Goal: Information Seeking & Learning: Find specific fact

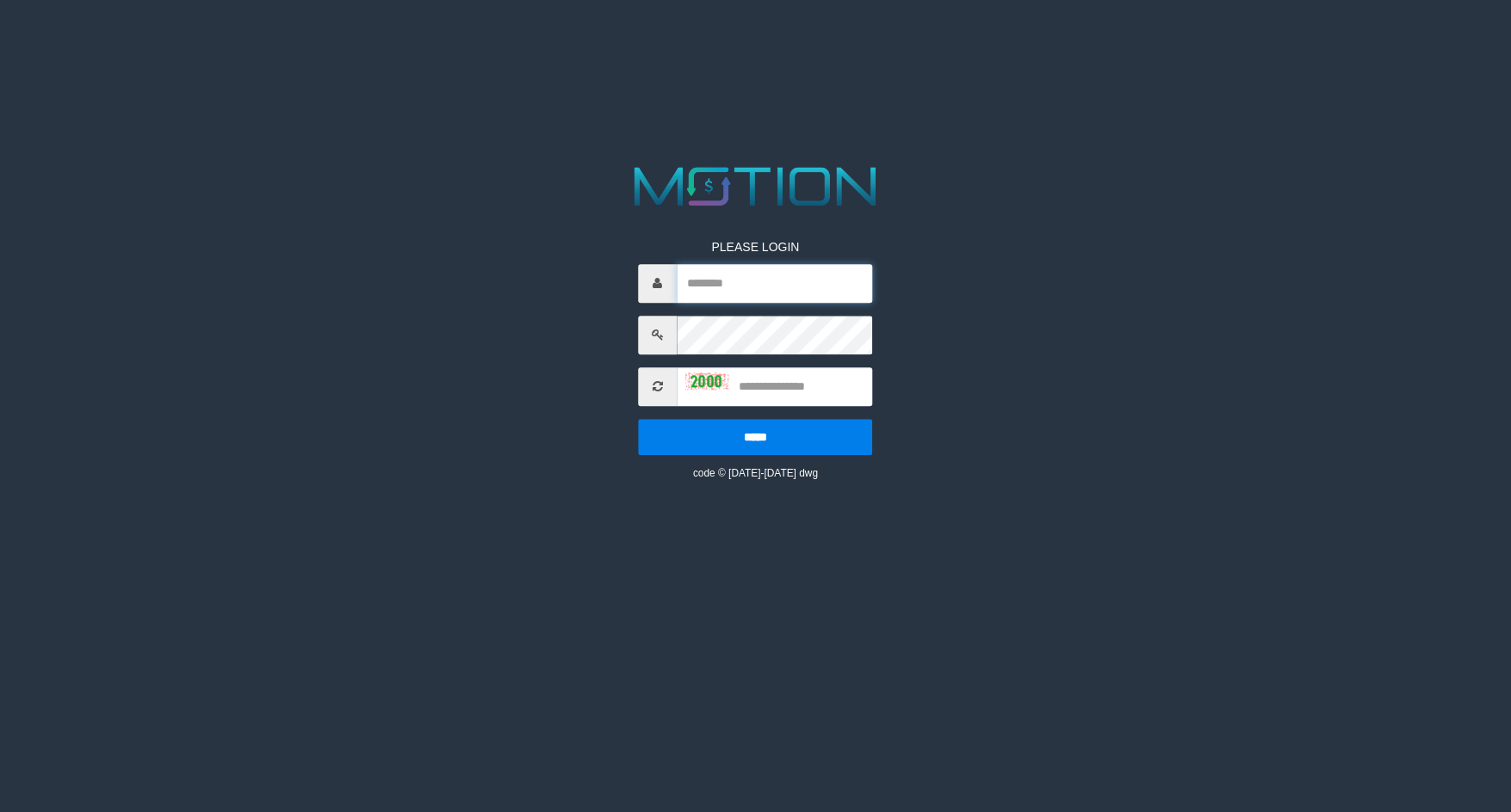
type input "*********"
click at [750, 397] on input "text" at bounding box center [774, 387] width 196 height 39
type input "****"
click at [638, 419] on input "*****" at bounding box center [755, 436] width 234 height 36
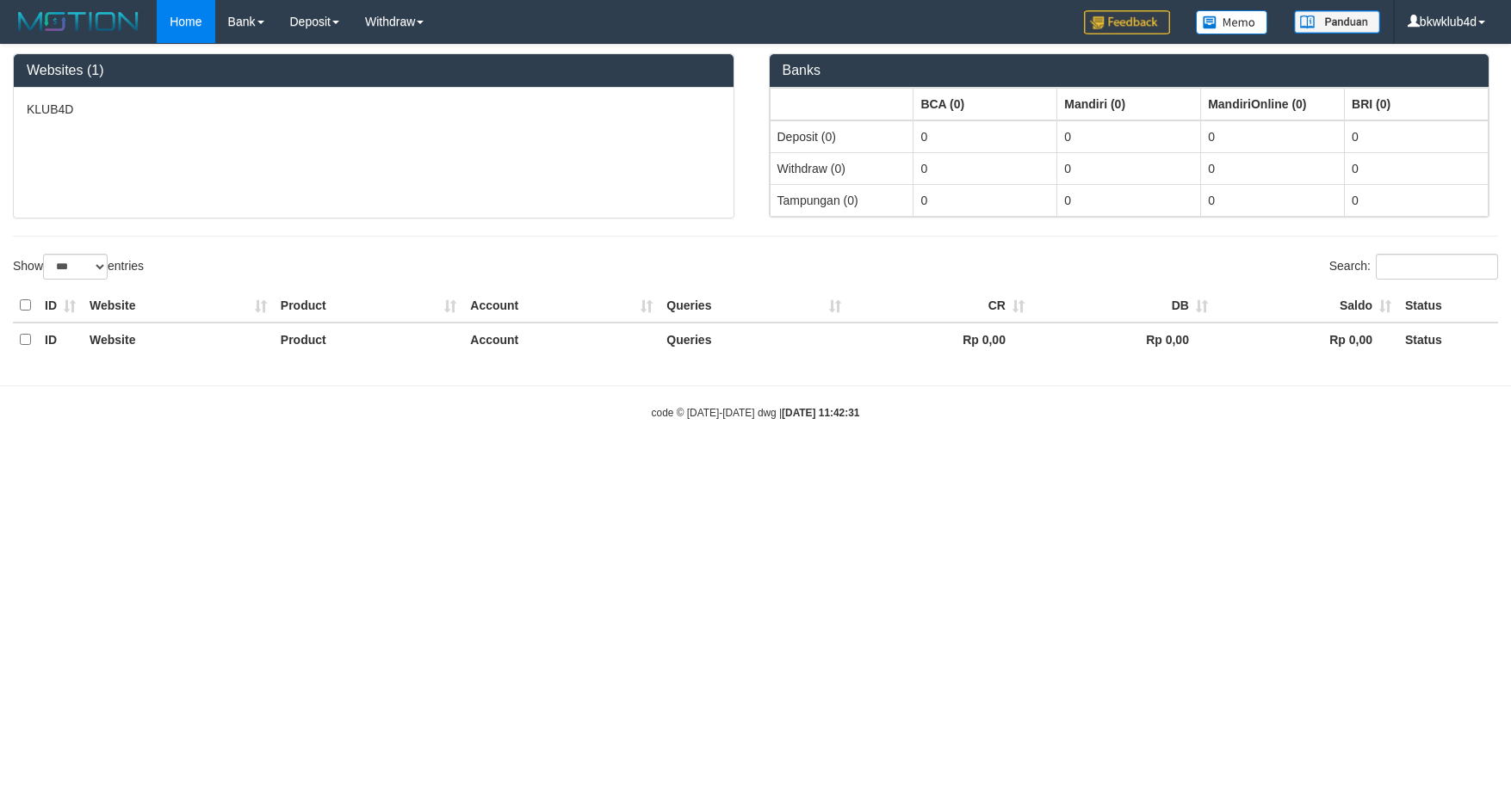
select select "***"
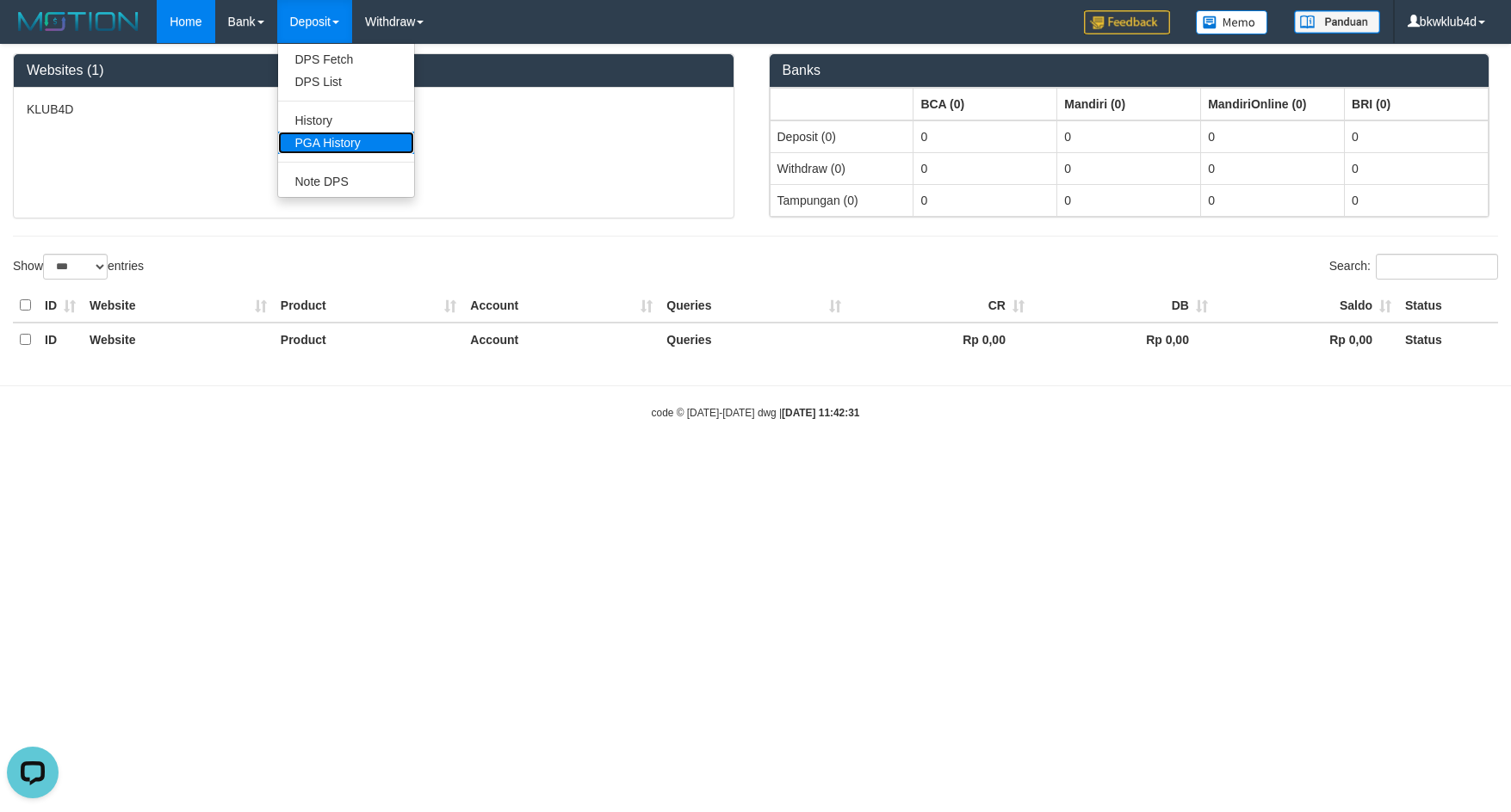
click at [324, 149] on link "PGA History" at bounding box center [346, 142] width 136 height 22
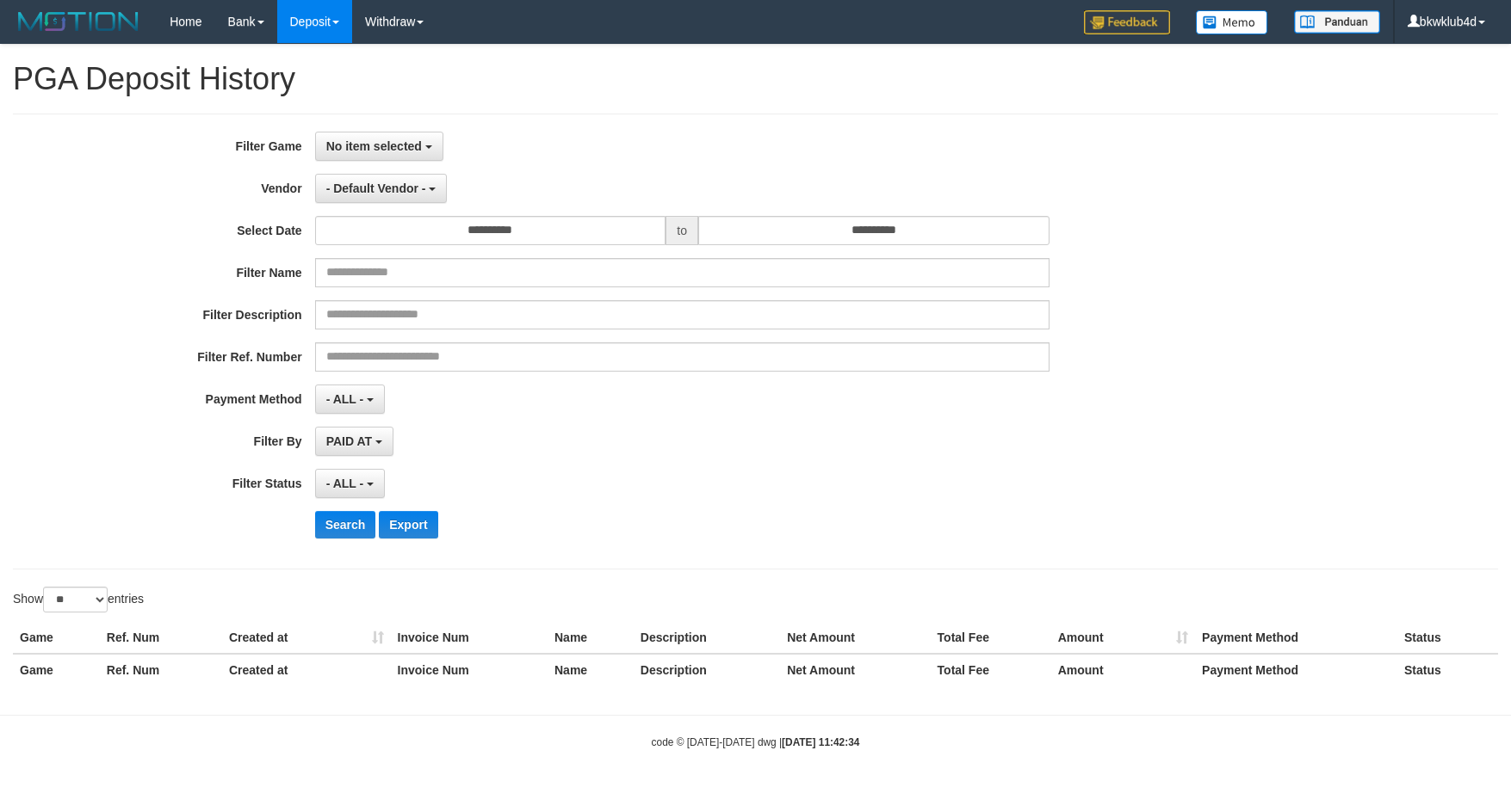
select select
select select "**"
click at [401, 149] on span "No item selected" at bounding box center [374, 146] width 96 height 14
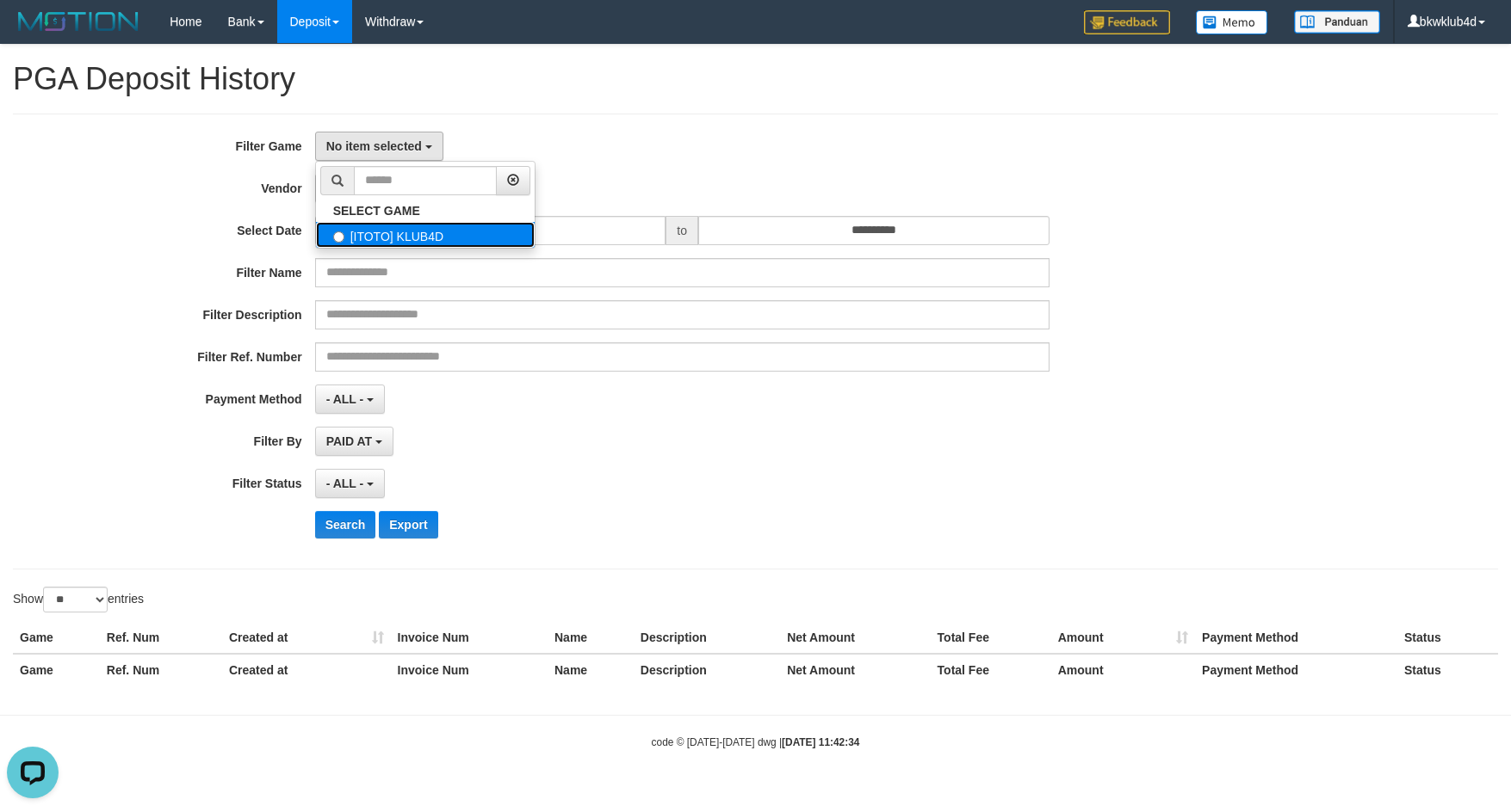
click at [384, 237] on label "[ITOTO] KLUB4D" at bounding box center [425, 234] width 219 height 26
select select "****"
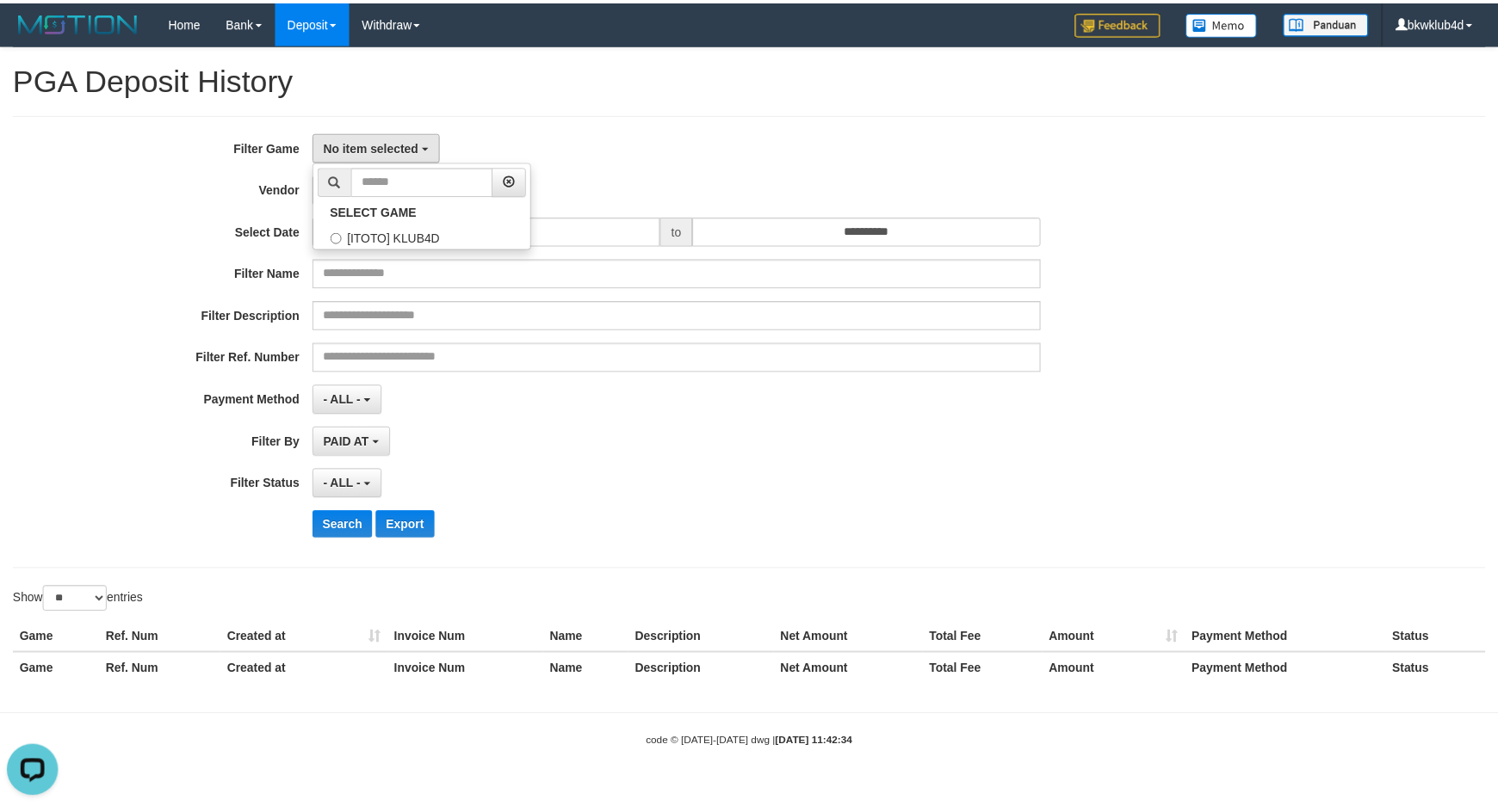
scroll to position [15, 0]
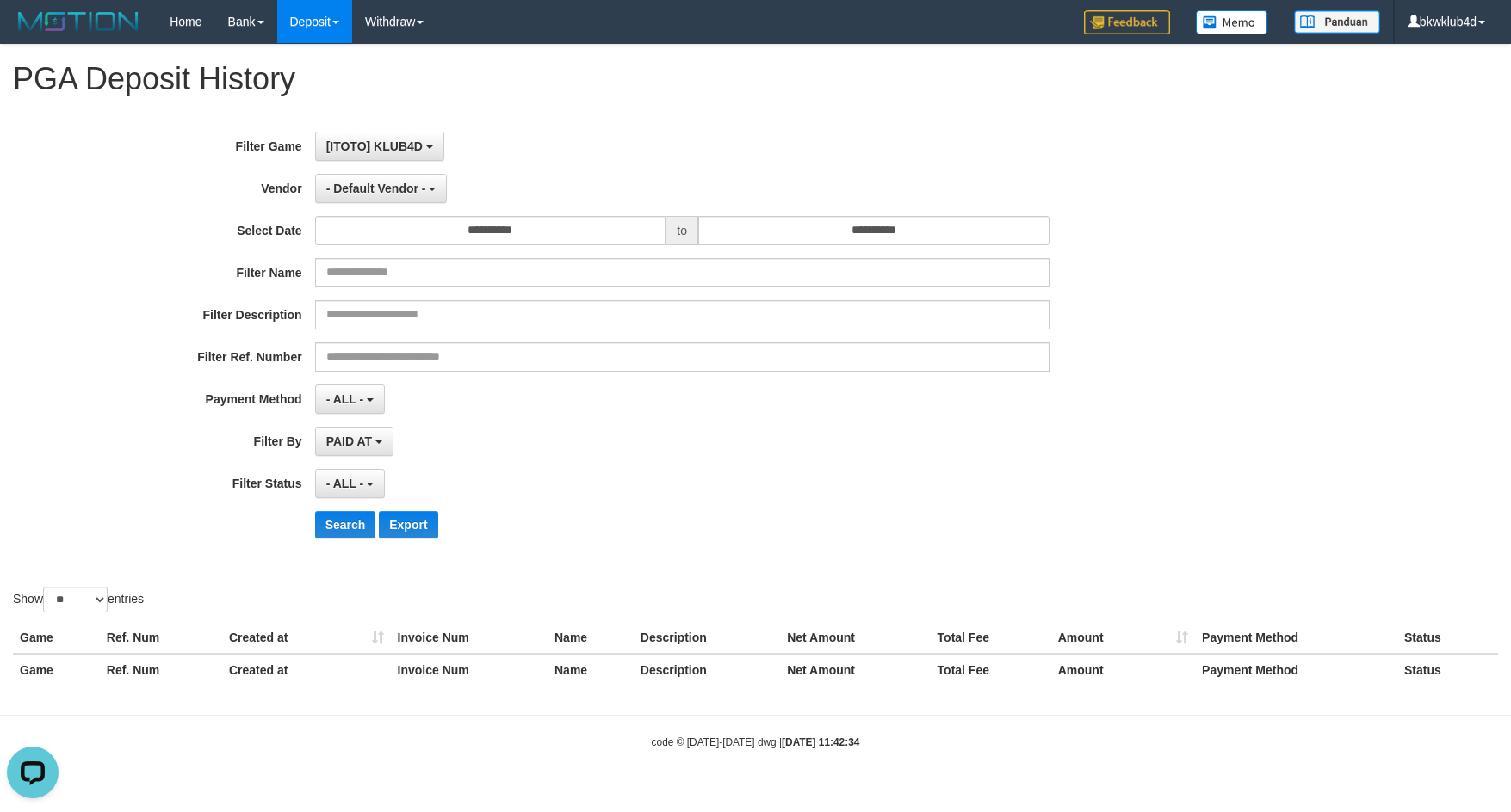
click at [786, 138] on div "[ITOTO] KLUB4D SELECT GAME [ITOTO] KLUB4D" at bounding box center [681, 146] width 735 height 29
click at [581, 229] on input "**********" at bounding box center [490, 230] width 351 height 29
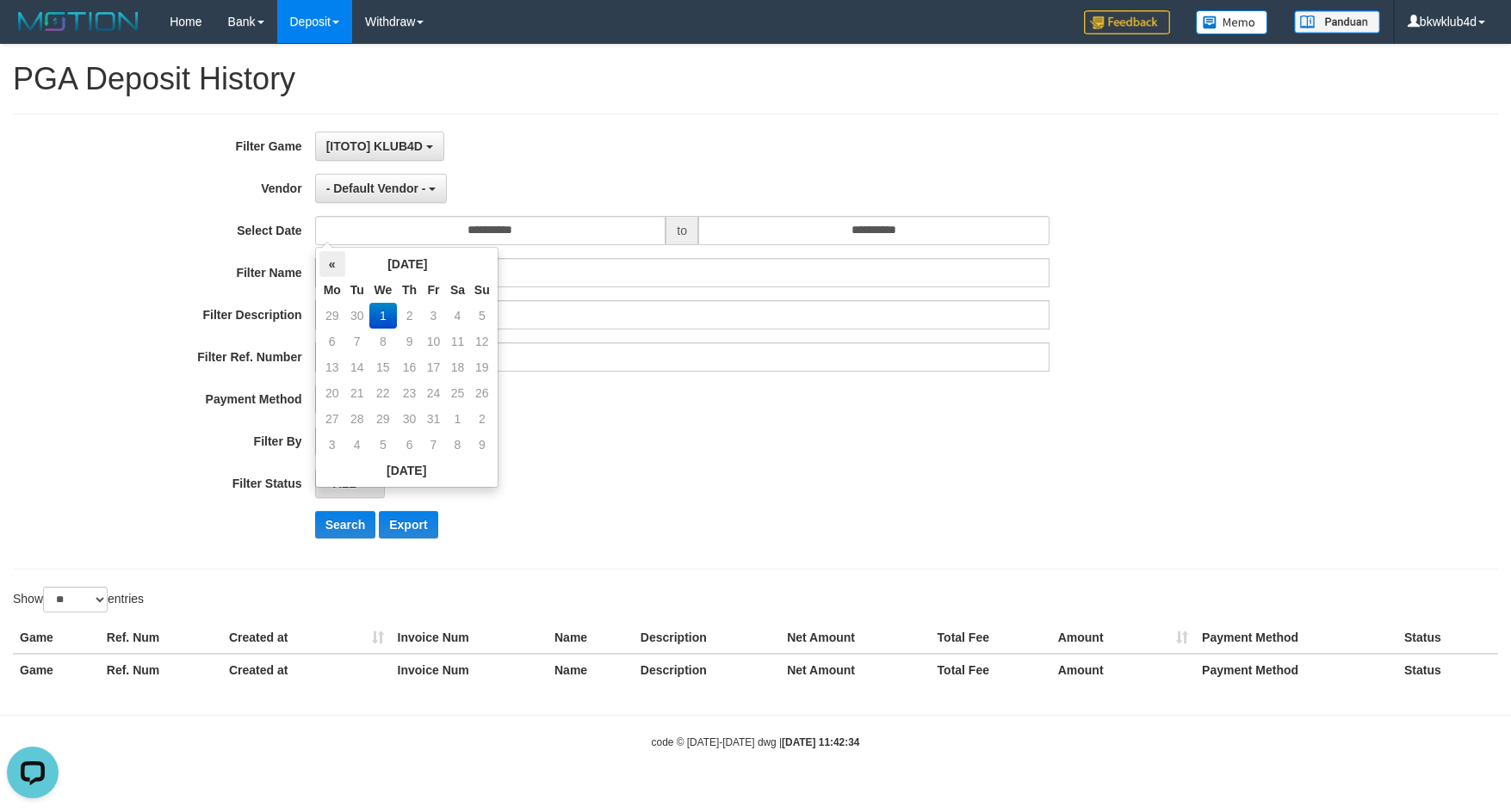
click at [332, 267] on th "«" at bounding box center [332, 264] width 26 height 26
click at [334, 416] on td "22" at bounding box center [332, 419] width 26 height 26
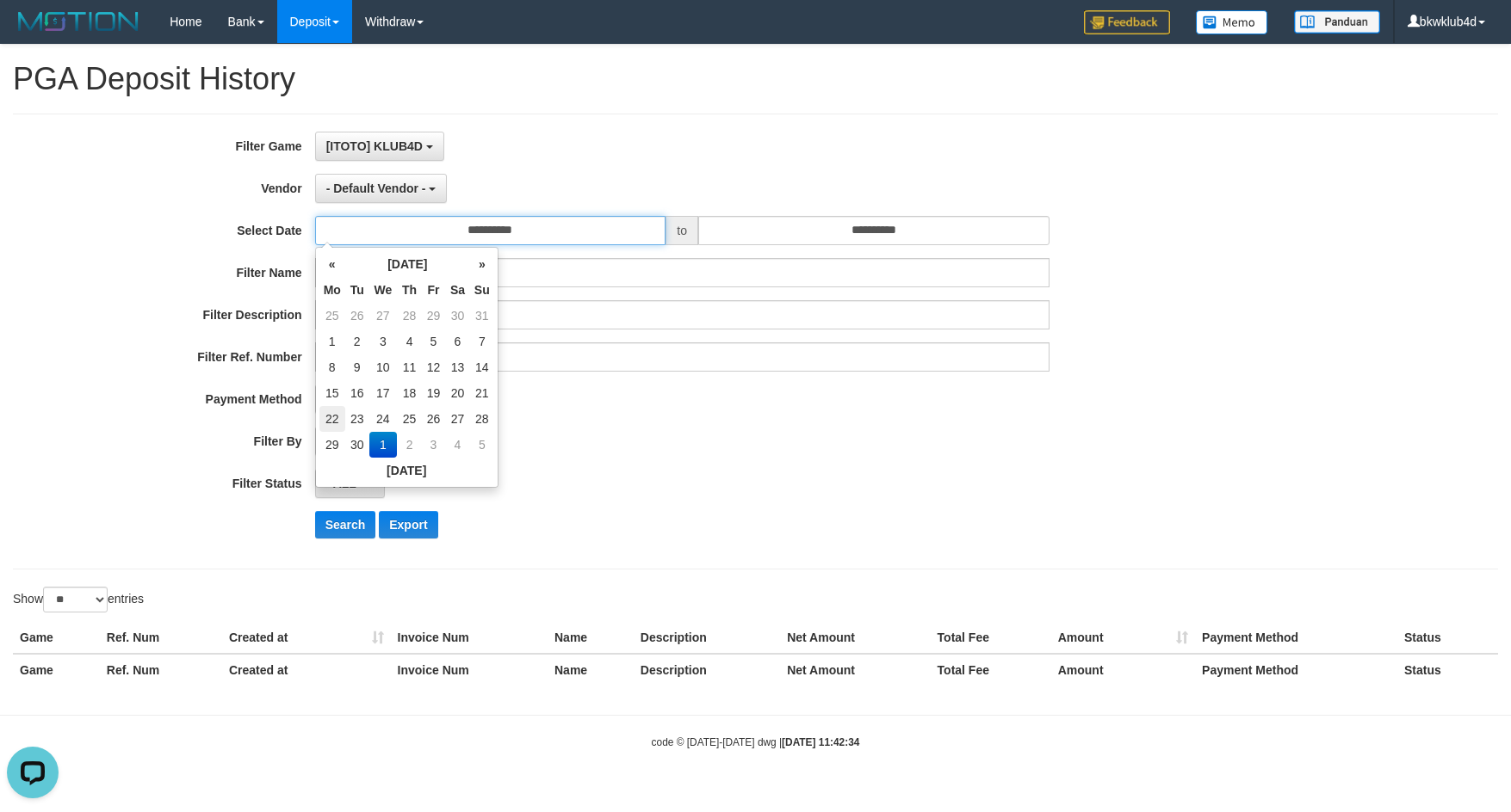
type input "**********"
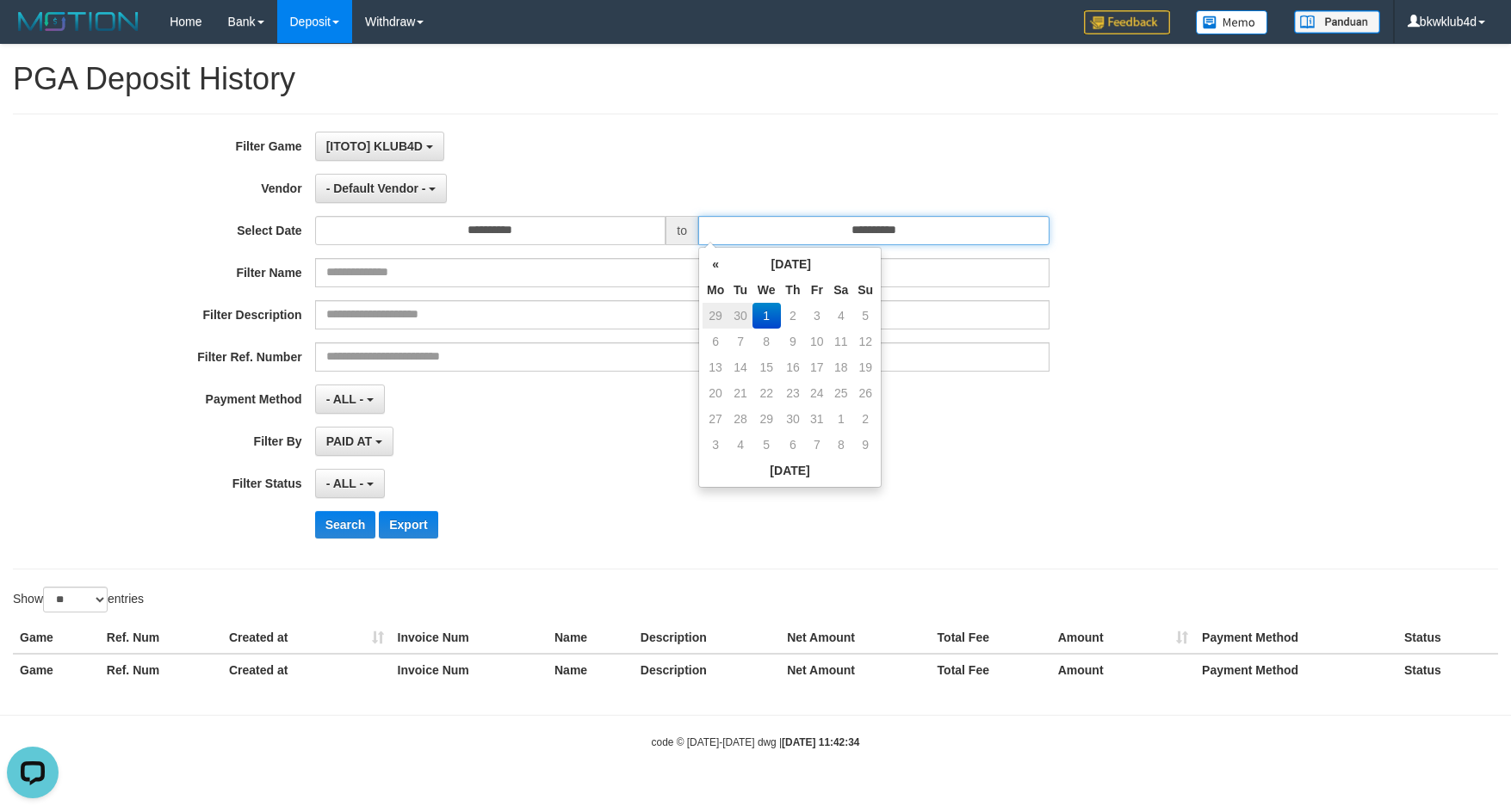
click at [914, 228] on input "**********" at bounding box center [873, 230] width 351 height 29
click at [722, 268] on th "«" at bounding box center [715, 264] width 26 height 26
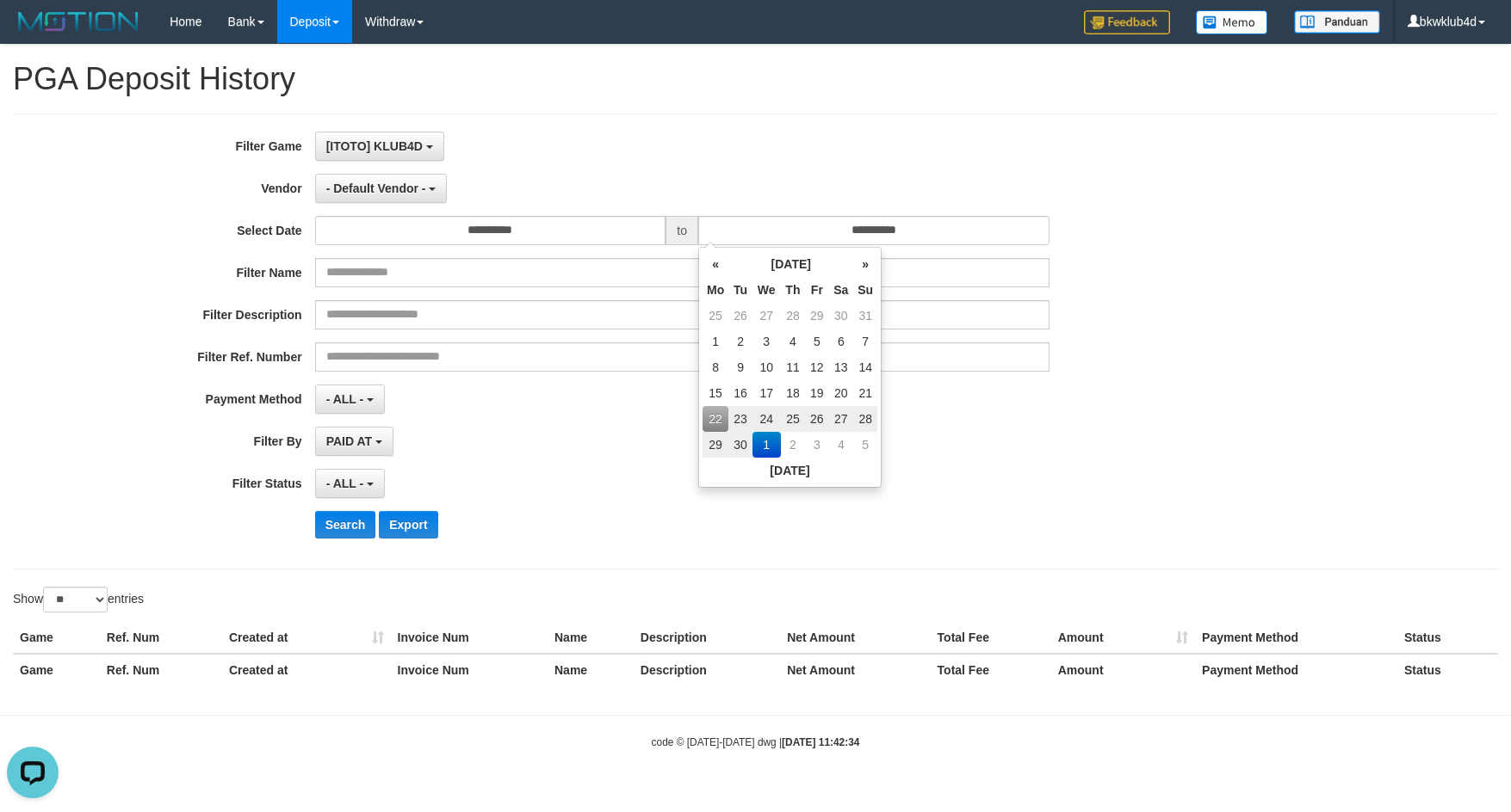
click at [864, 418] on td "28" at bounding box center [864, 419] width 24 height 26
type input "**********"
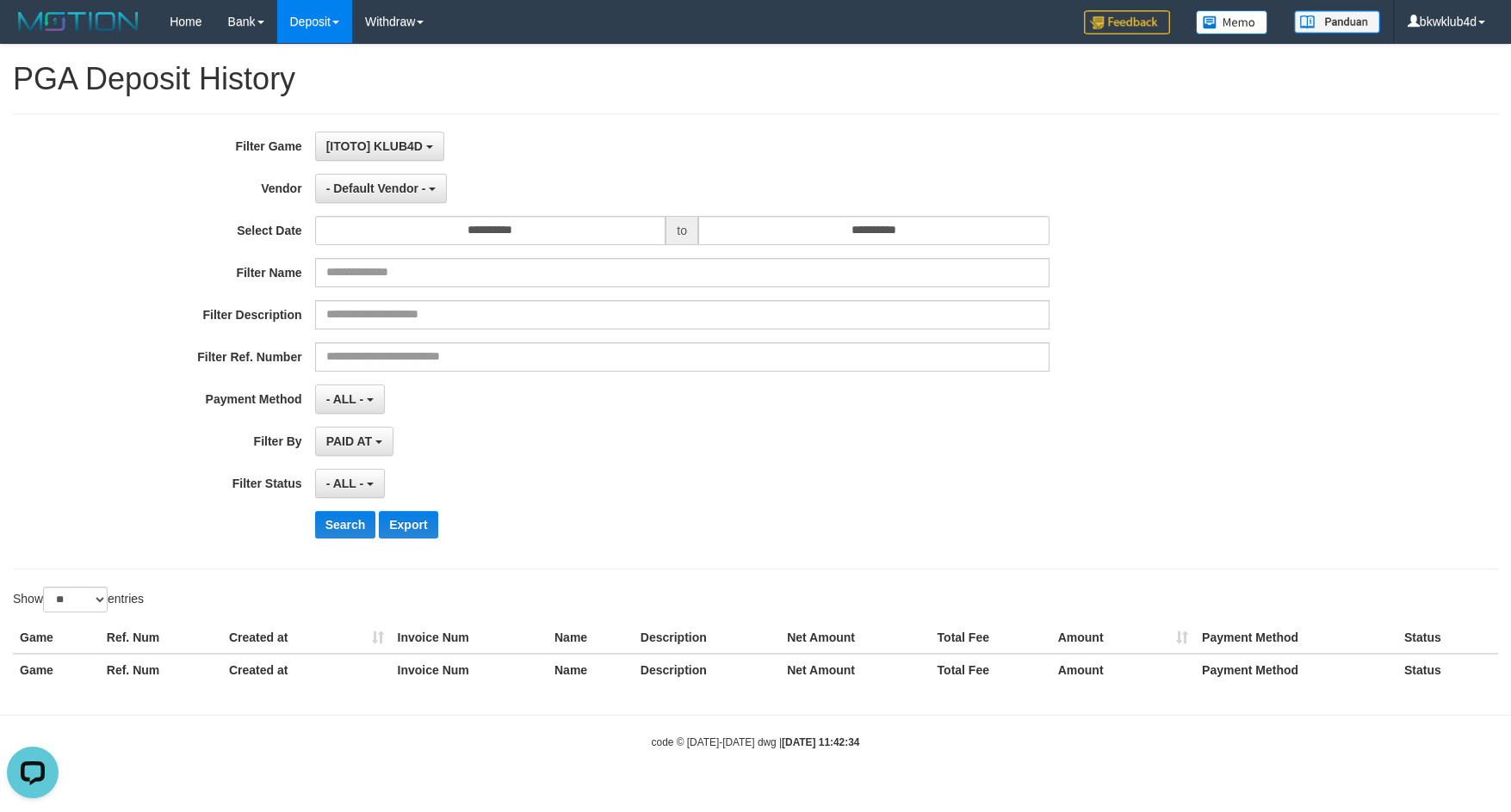
click at [1045, 450] on div "PAID AT PAID AT CREATED AT" at bounding box center [681, 441] width 735 height 29
click at [353, 517] on button "Search" at bounding box center [345, 525] width 61 height 27
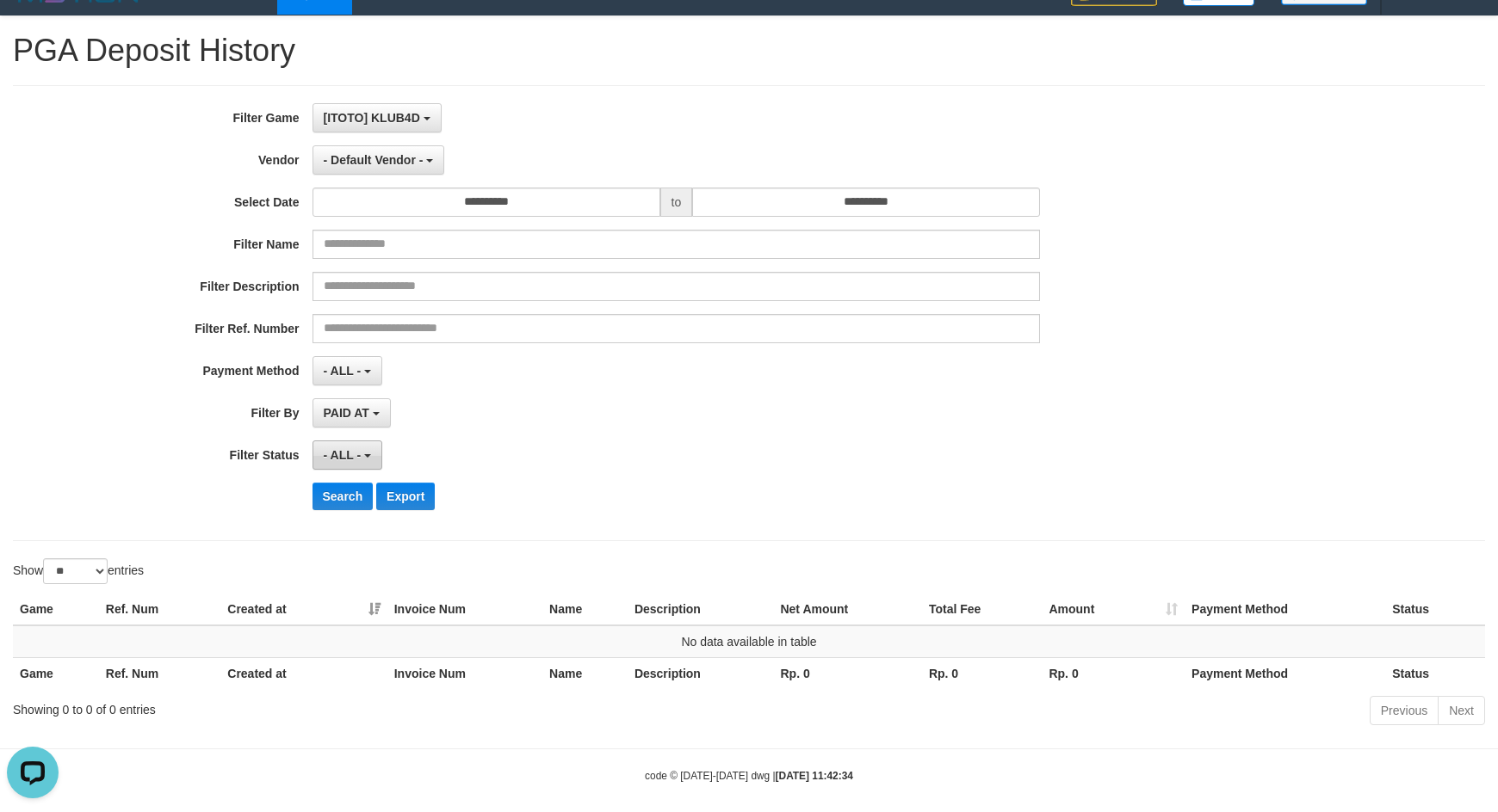
scroll to position [43, 0]
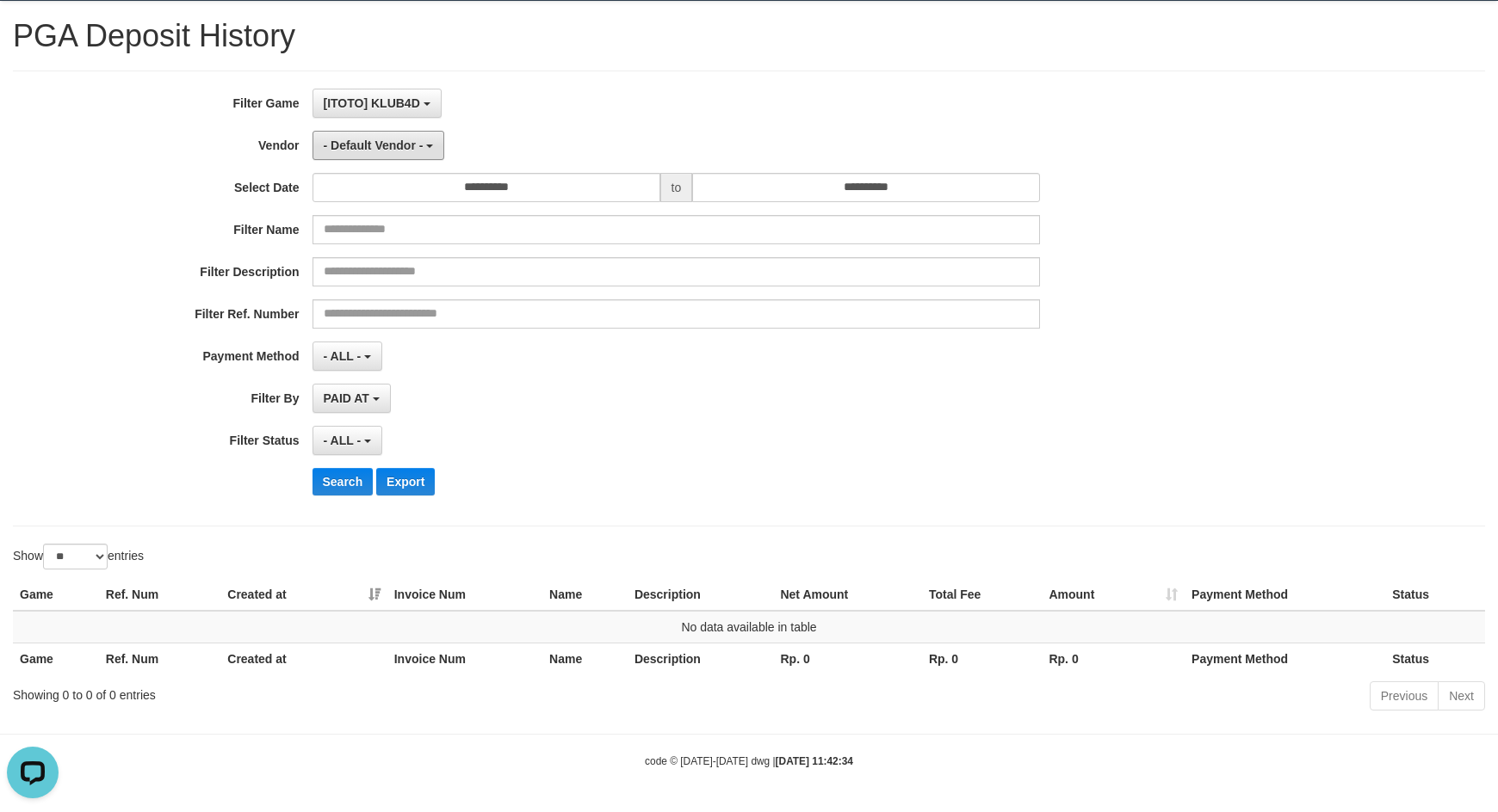
drag, startPoint x: 393, startPoint y: 152, endPoint x: 393, endPoint y: 163, distance: 11.0
click at [393, 152] on button "- Default Vendor -" at bounding box center [379, 145] width 133 height 29
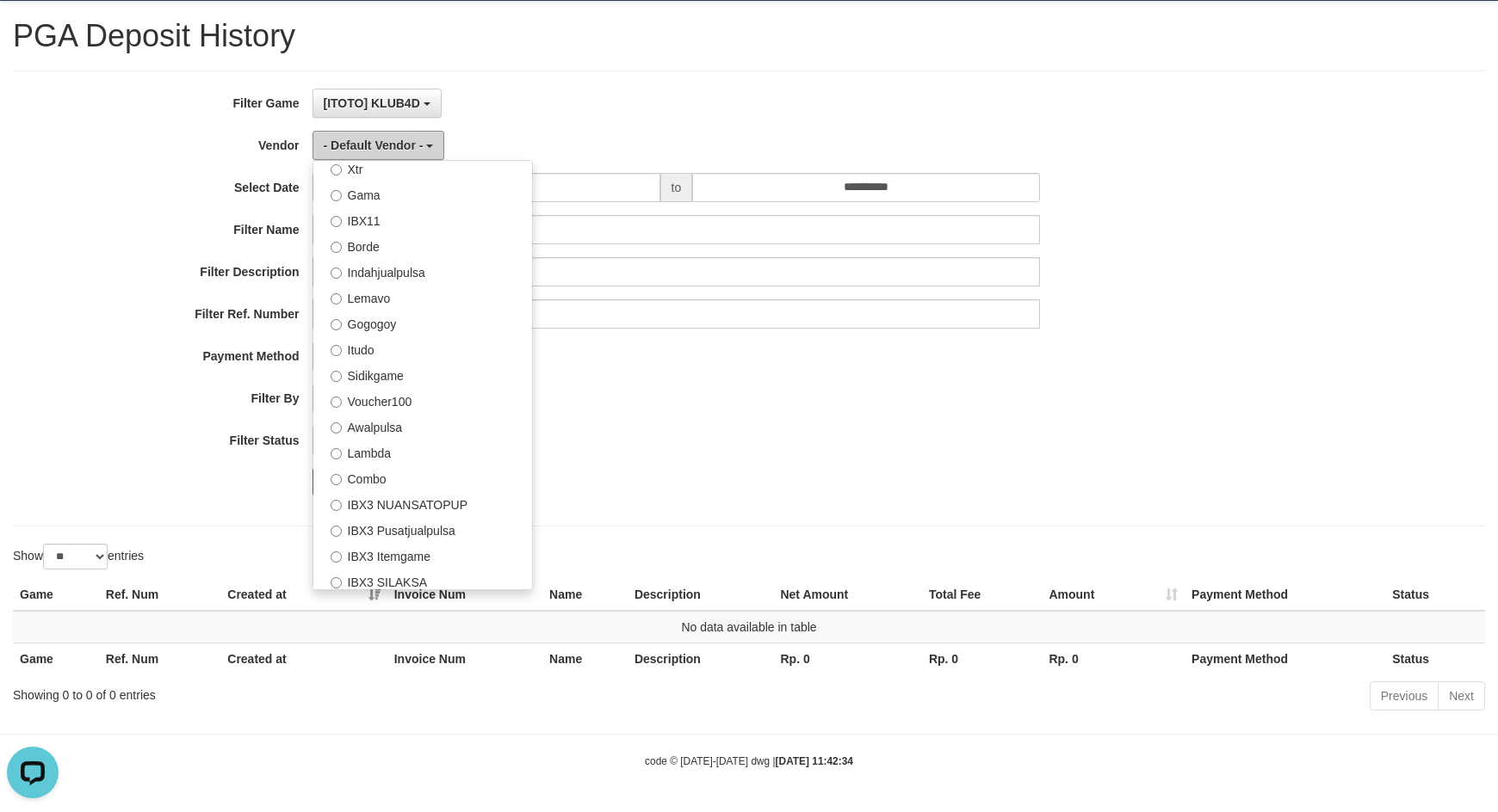
scroll to position [642, 0]
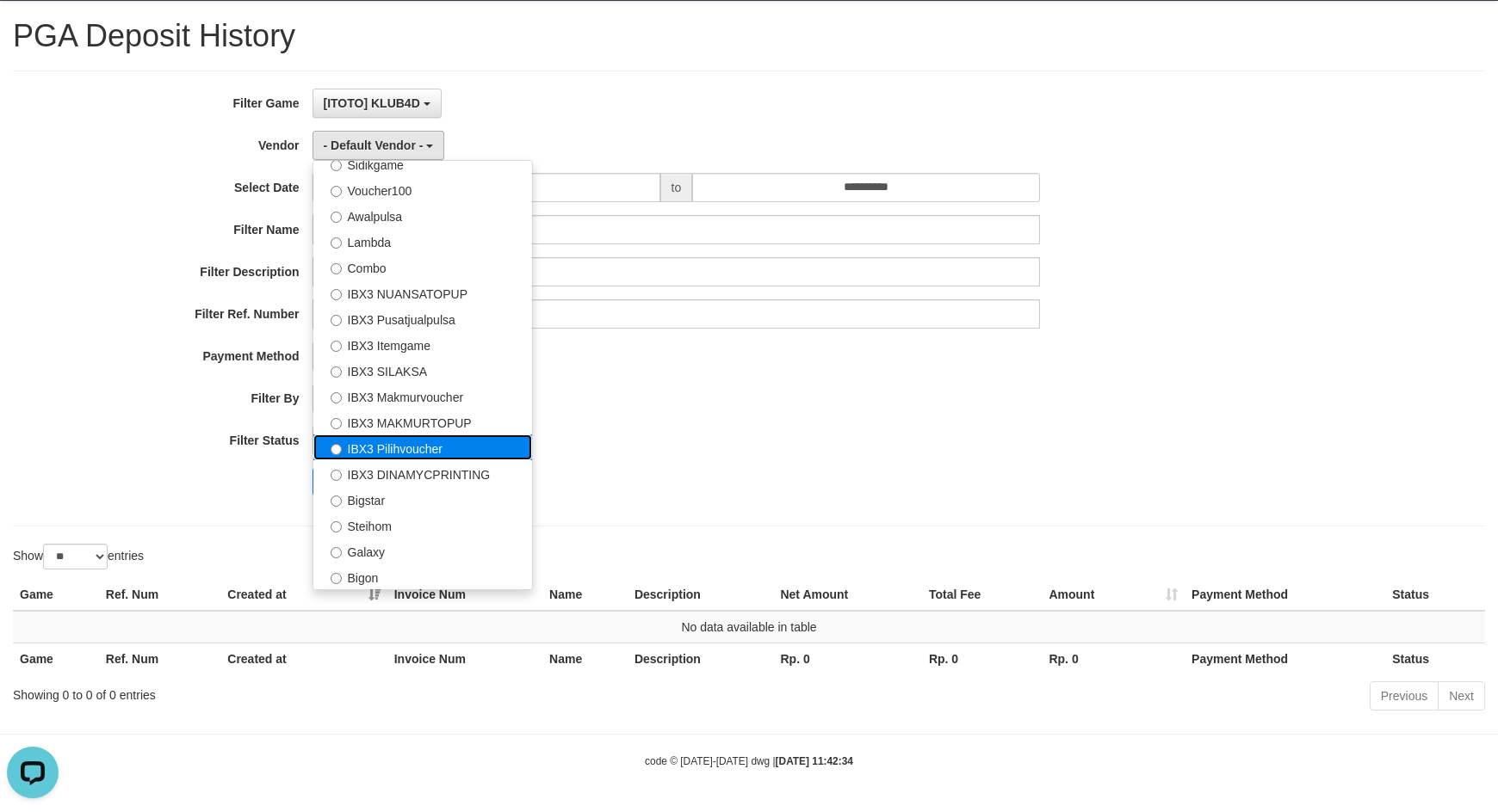
drag, startPoint x: 384, startPoint y: 438, endPoint x: 377, endPoint y: 462, distance: 25.0
click at [384, 439] on label "IBX3 Pilihvoucher" at bounding box center [423, 447] width 219 height 26
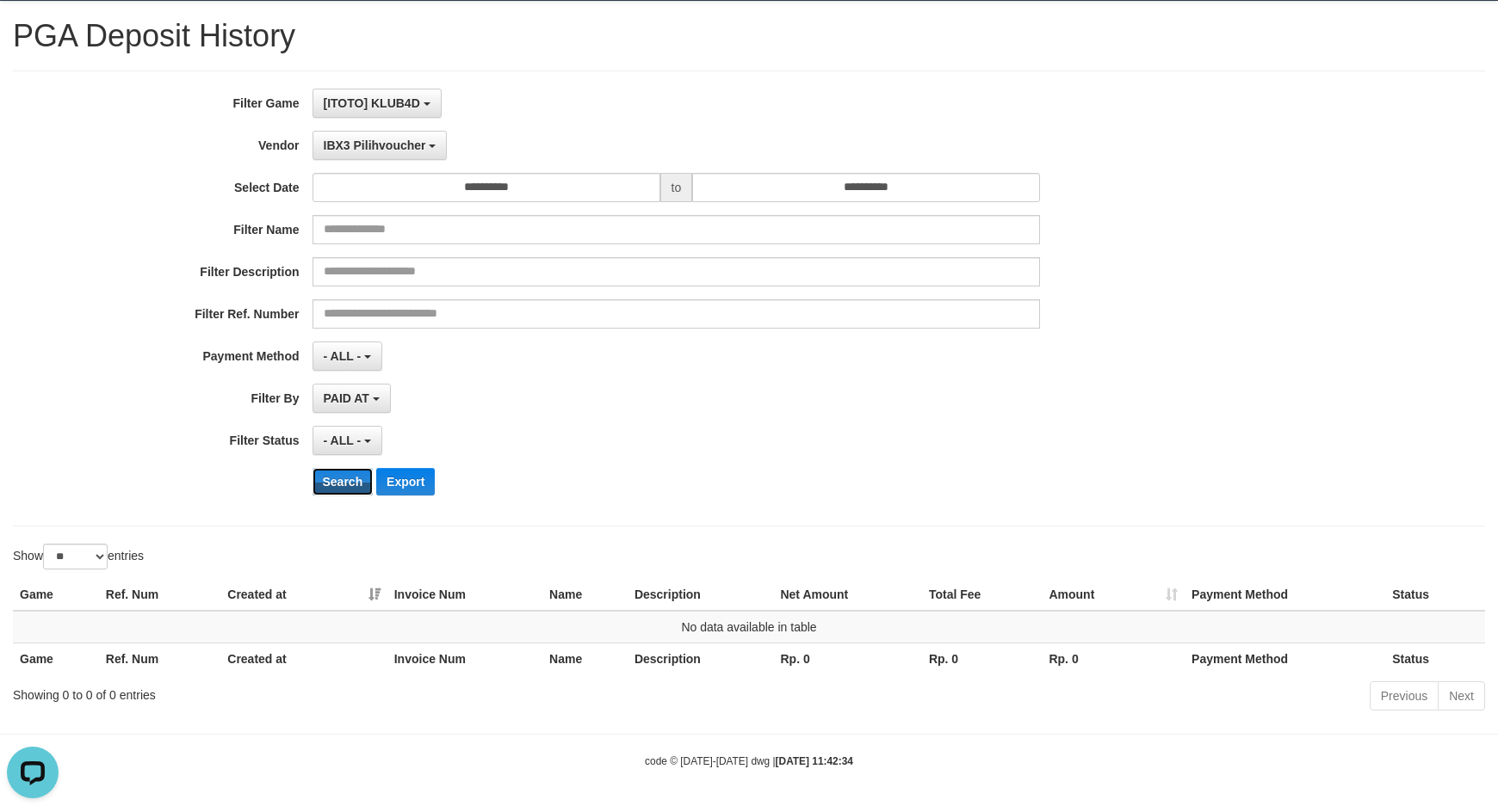
drag, startPoint x: 360, startPoint y: 481, endPoint x: 446, endPoint y: 478, distance: 86.1
click at [359, 481] on button "Search" at bounding box center [343, 482] width 61 height 27
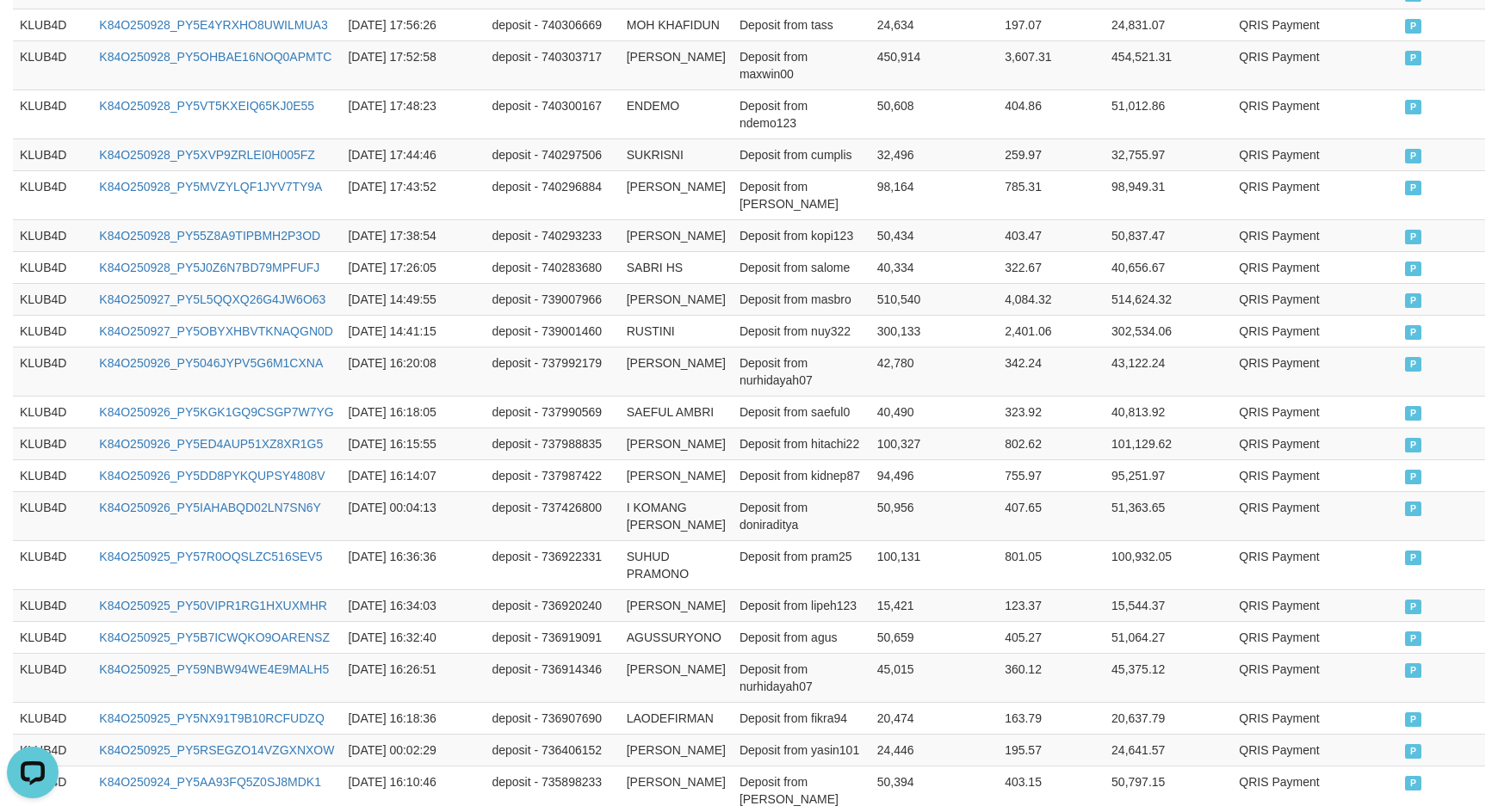
scroll to position [1066, 0]
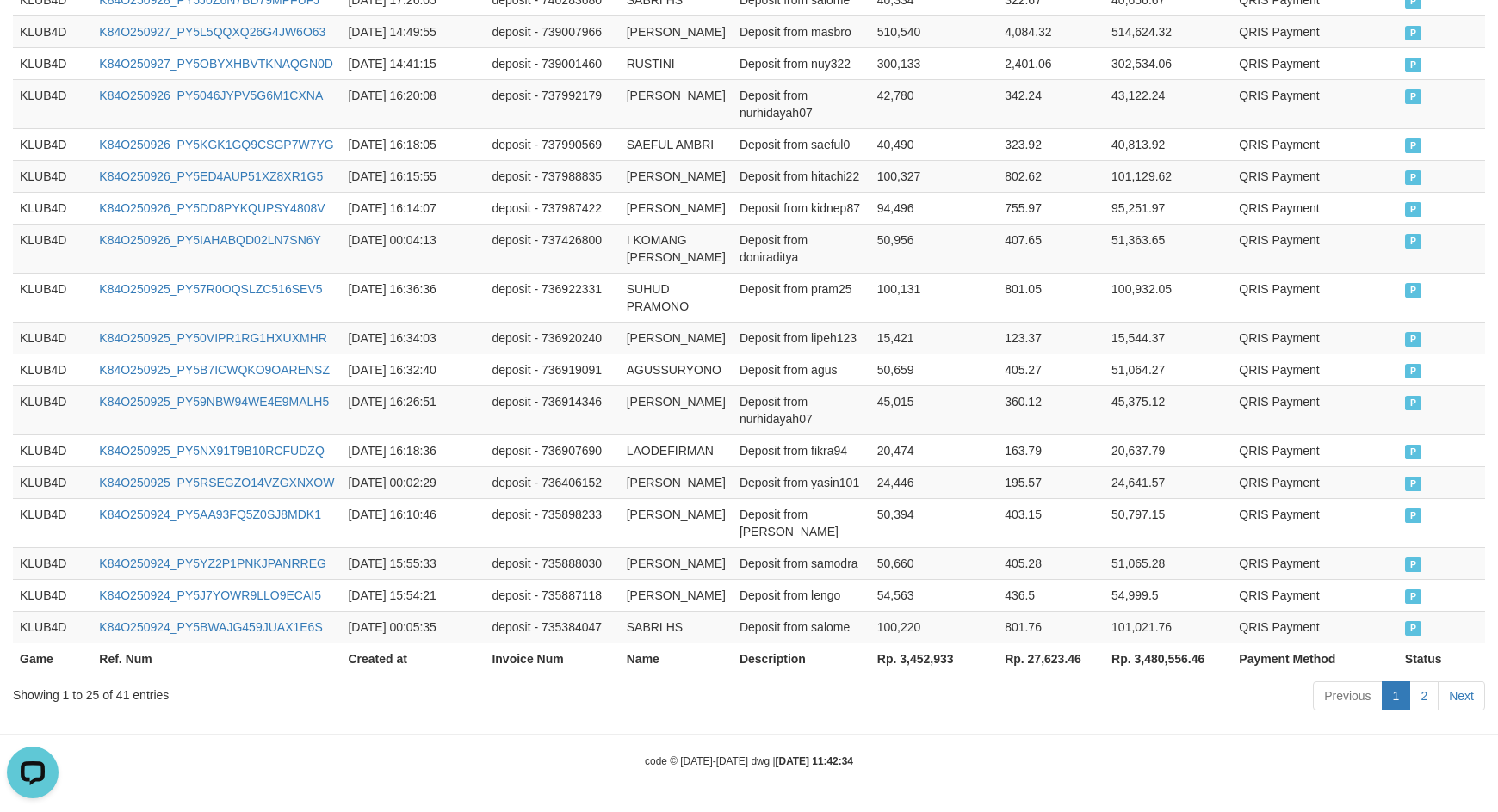
click at [913, 663] on th "Rp. 3,452,933" at bounding box center [934, 658] width 128 height 32
copy th "3,452,933"
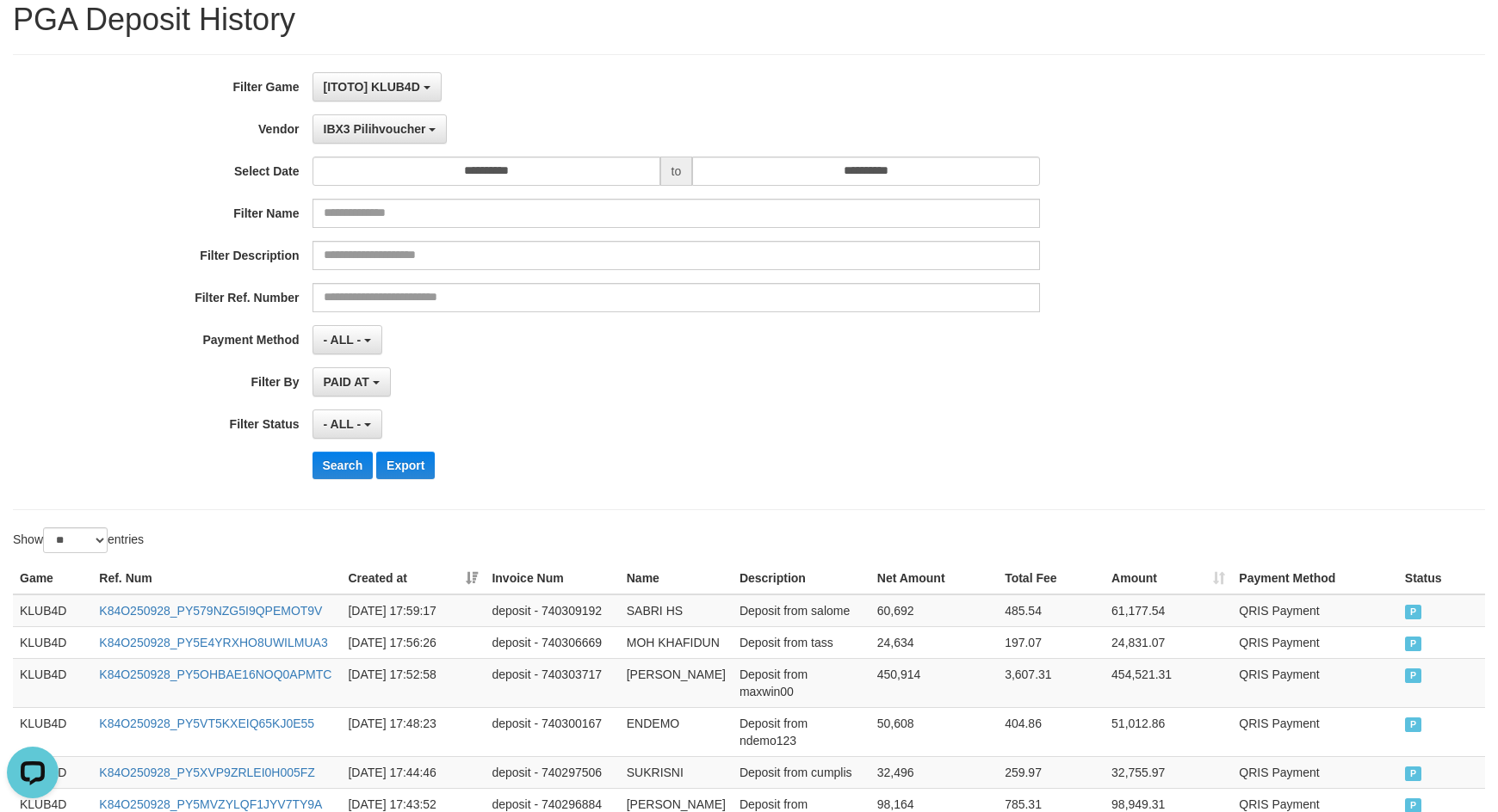
scroll to position [0, 0]
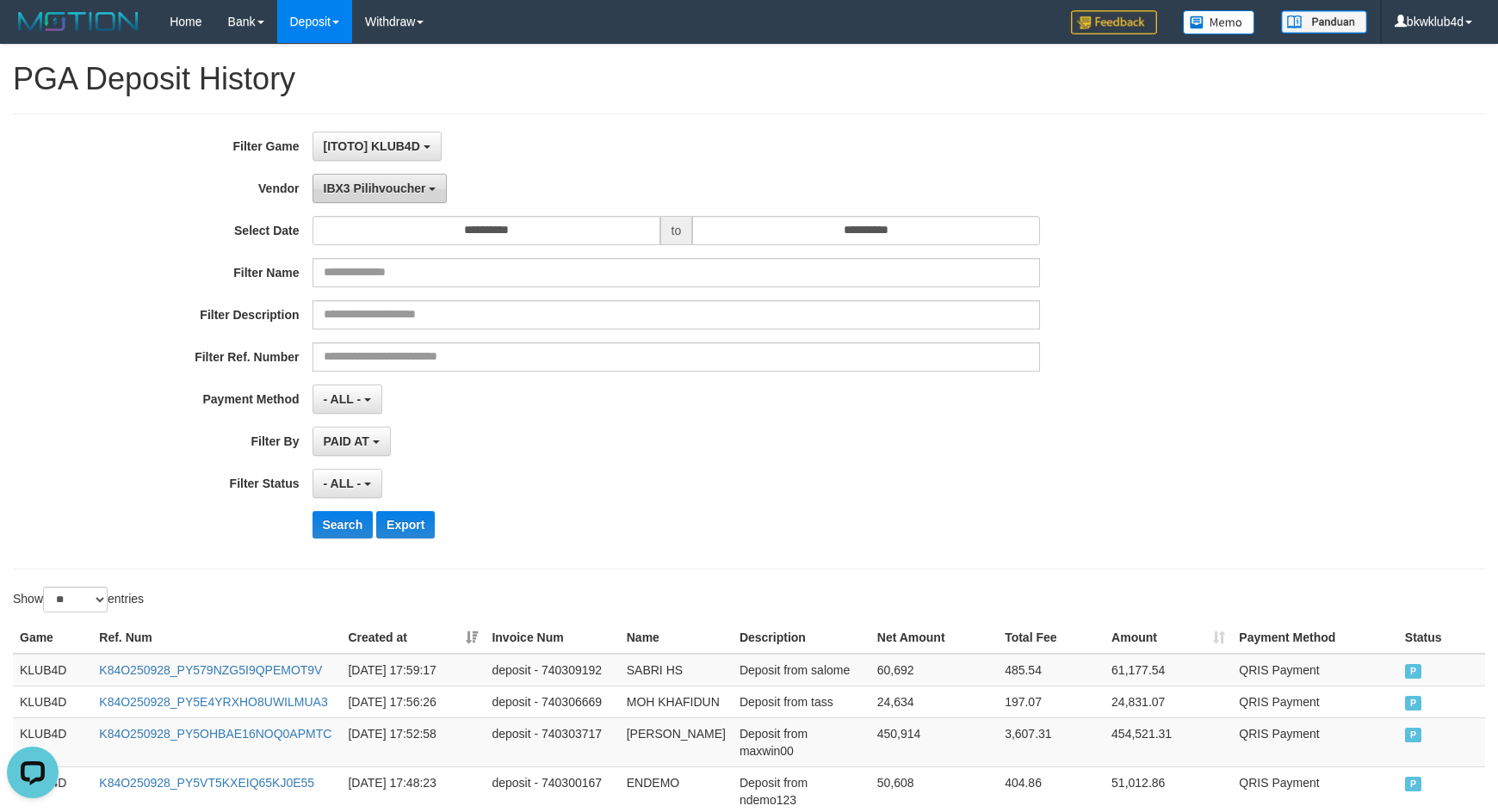
click at [401, 183] on span "IBX3 Pilihvoucher" at bounding box center [375, 189] width 103 height 14
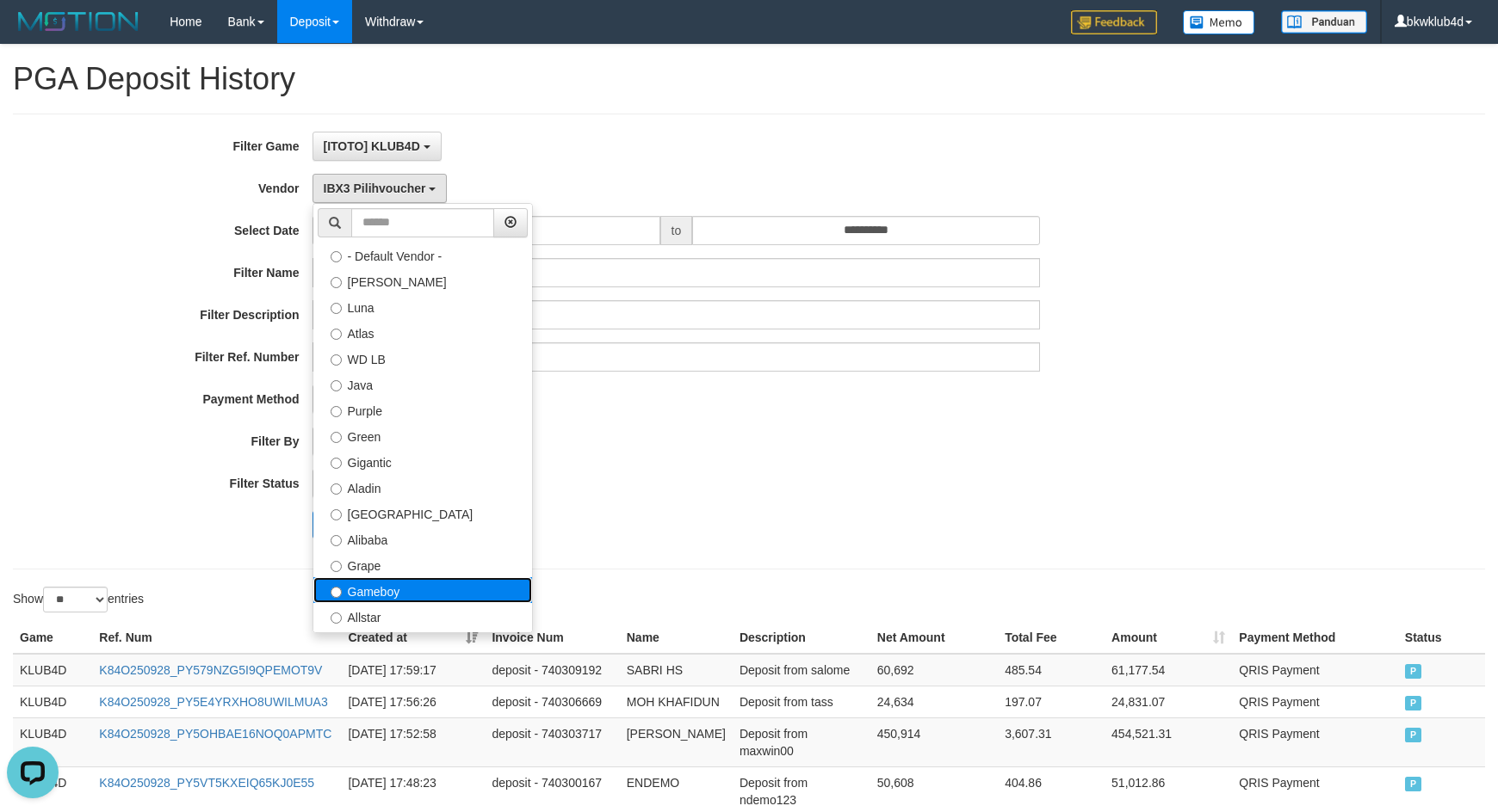
click at [413, 584] on label "Gameboy" at bounding box center [423, 590] width 219 height 26
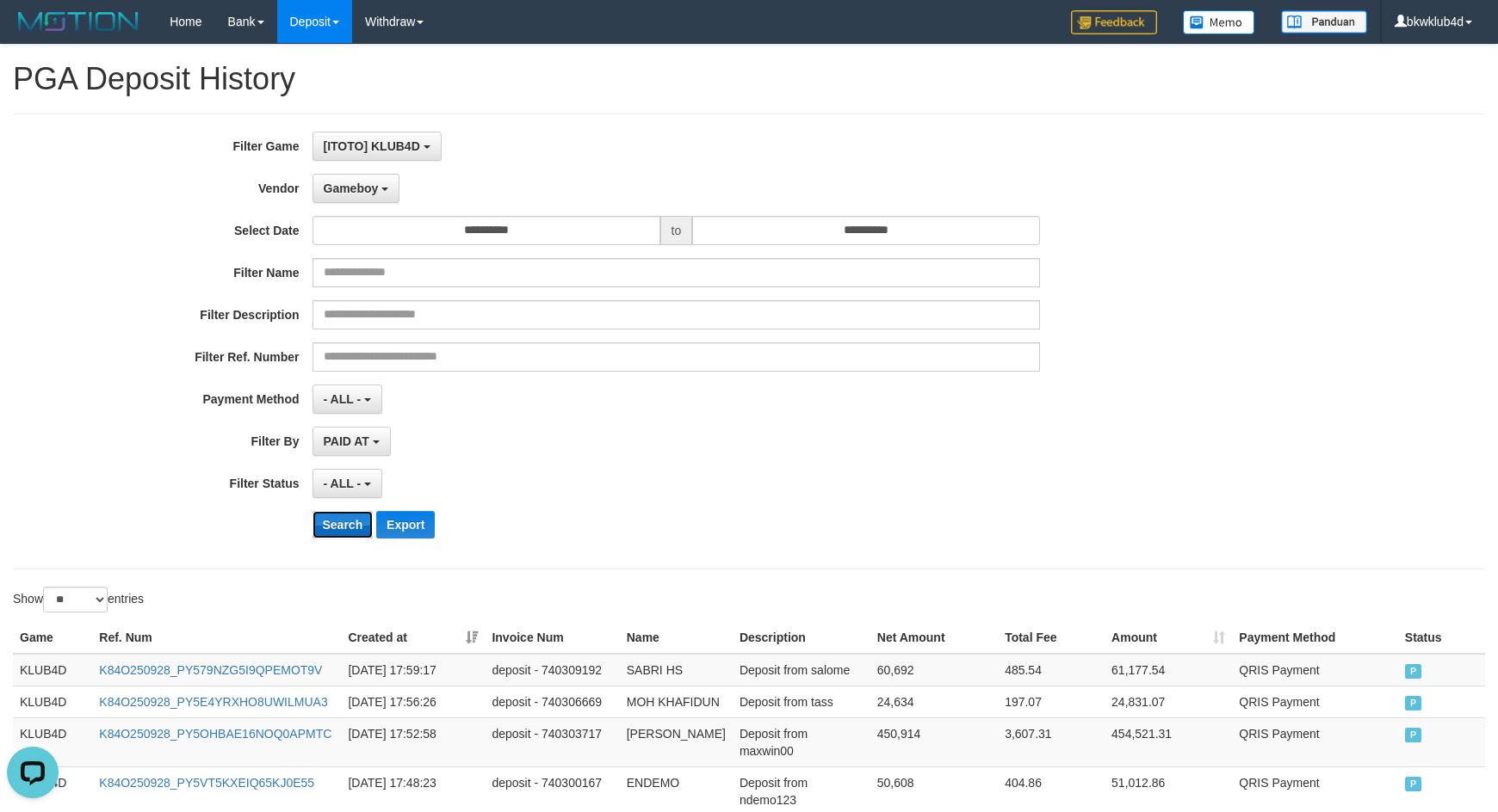
click at [325, 526] on button "Search" at bounding box center [343, 525] width 61 height 27
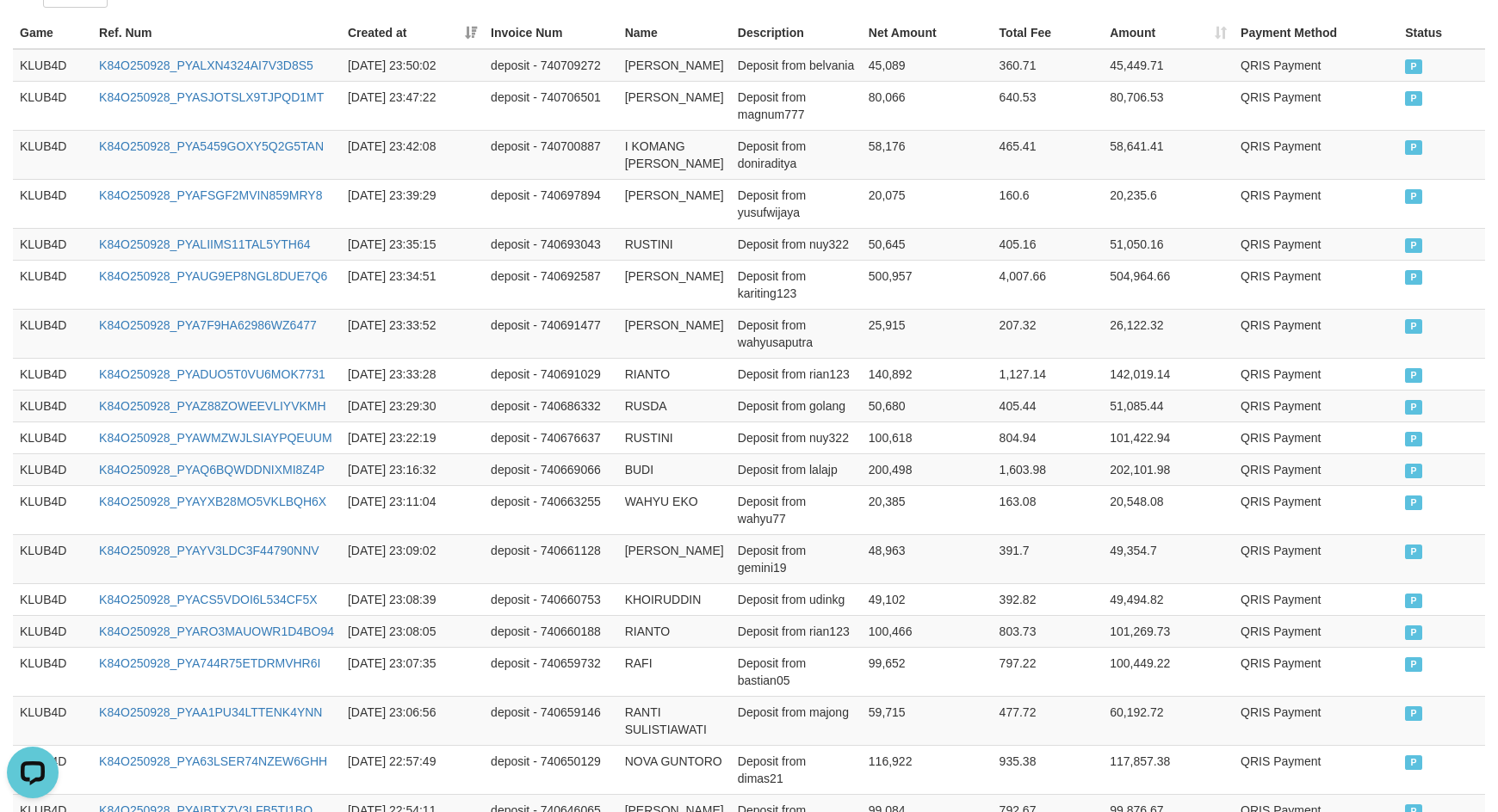
scroll to position [1152, 0]
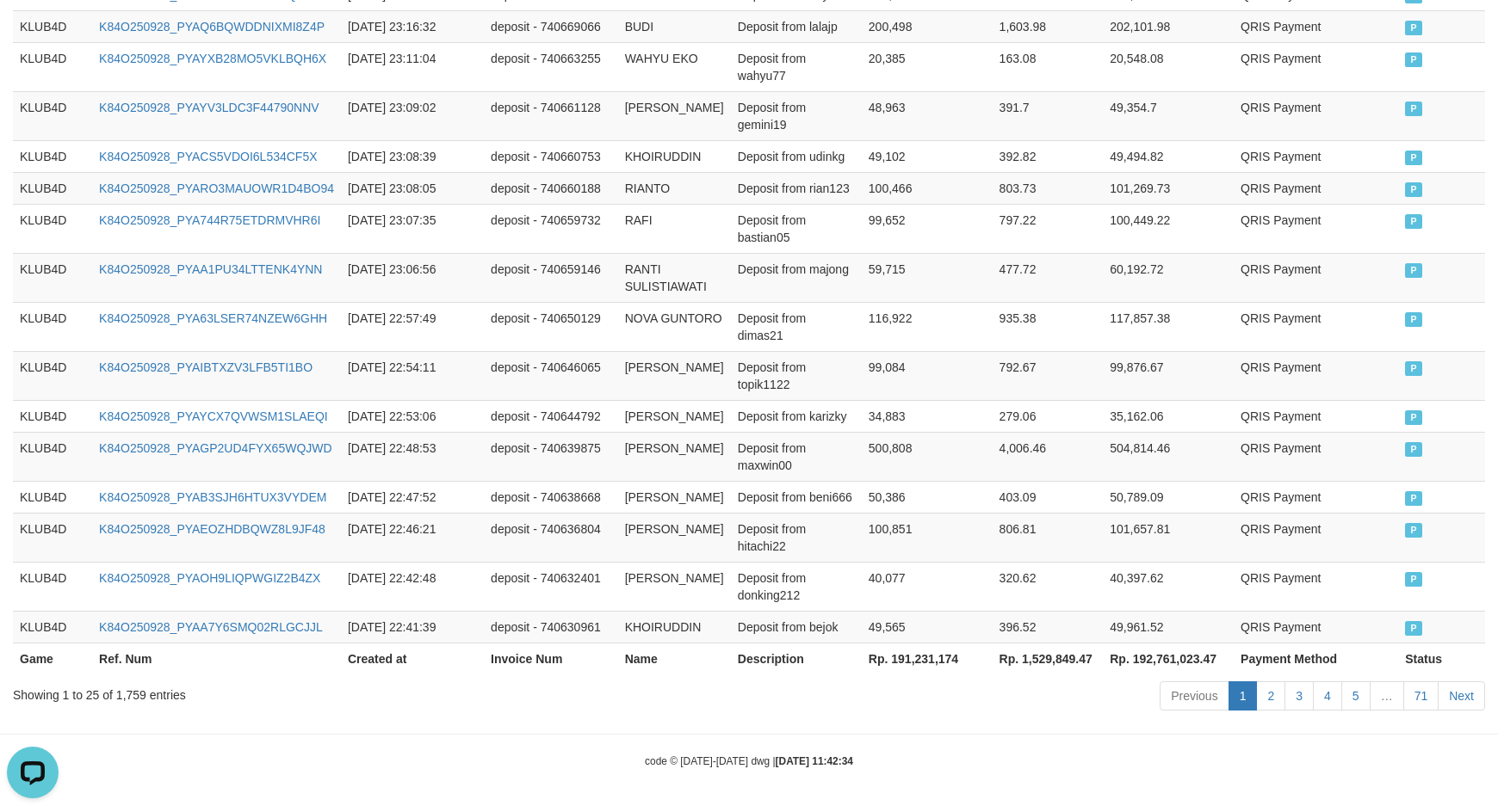
click at [911, 667] on th "Rp. 191,231,174" at bounding box center [927, 658] width 131 height 32
copy th "191,231,174"
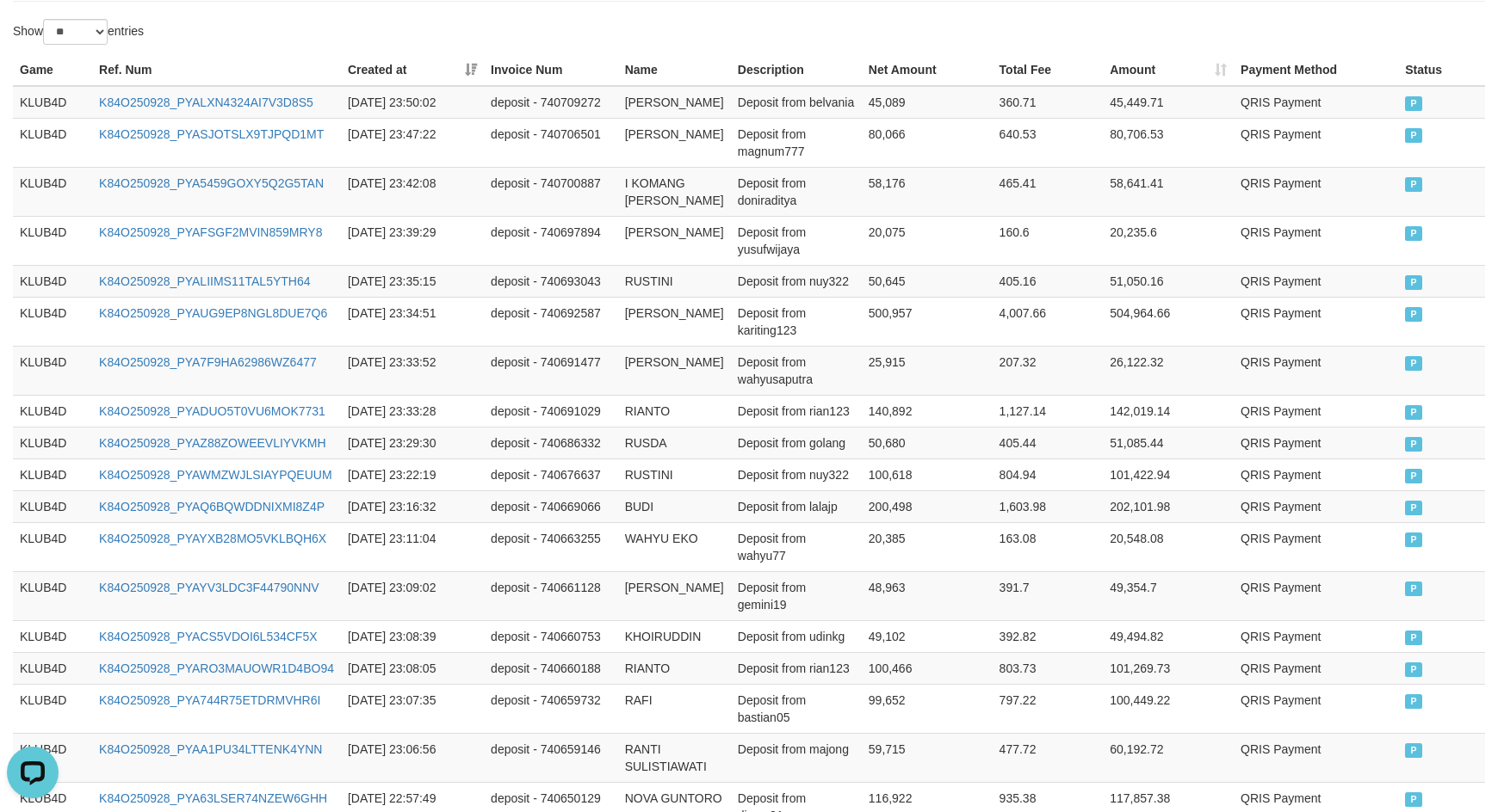
scroll to position [0, 0]
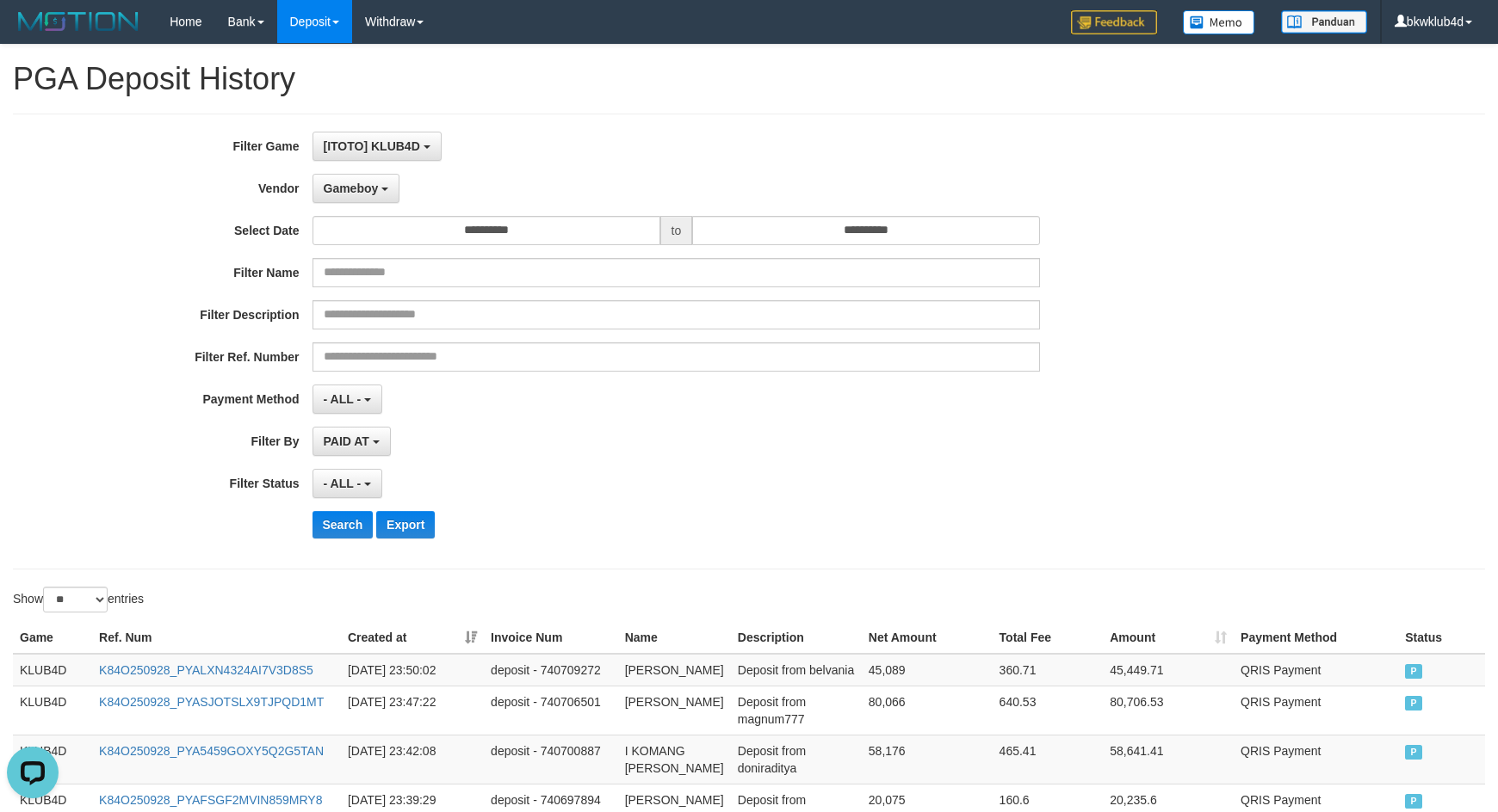
click at [384, 203] on div "**********" at bounding box center [624, 342] width 1248 height 420
click at [382, 194] on button "Gameboy" at bounding box center [356, 189] width 88 height 29
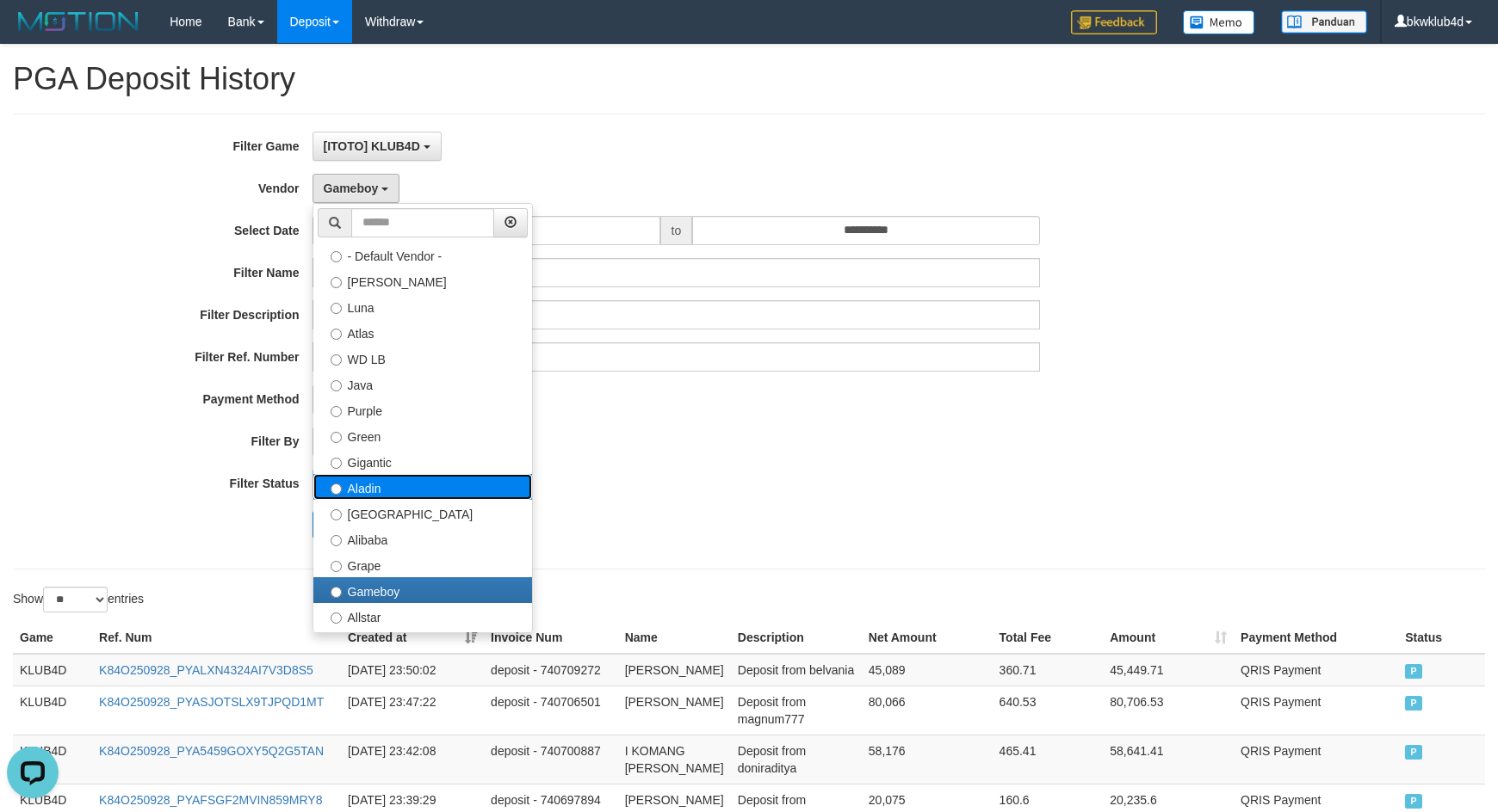
click at [393, 495] on label "Aladin" at bounding box center [423, 487] width 219 height 26
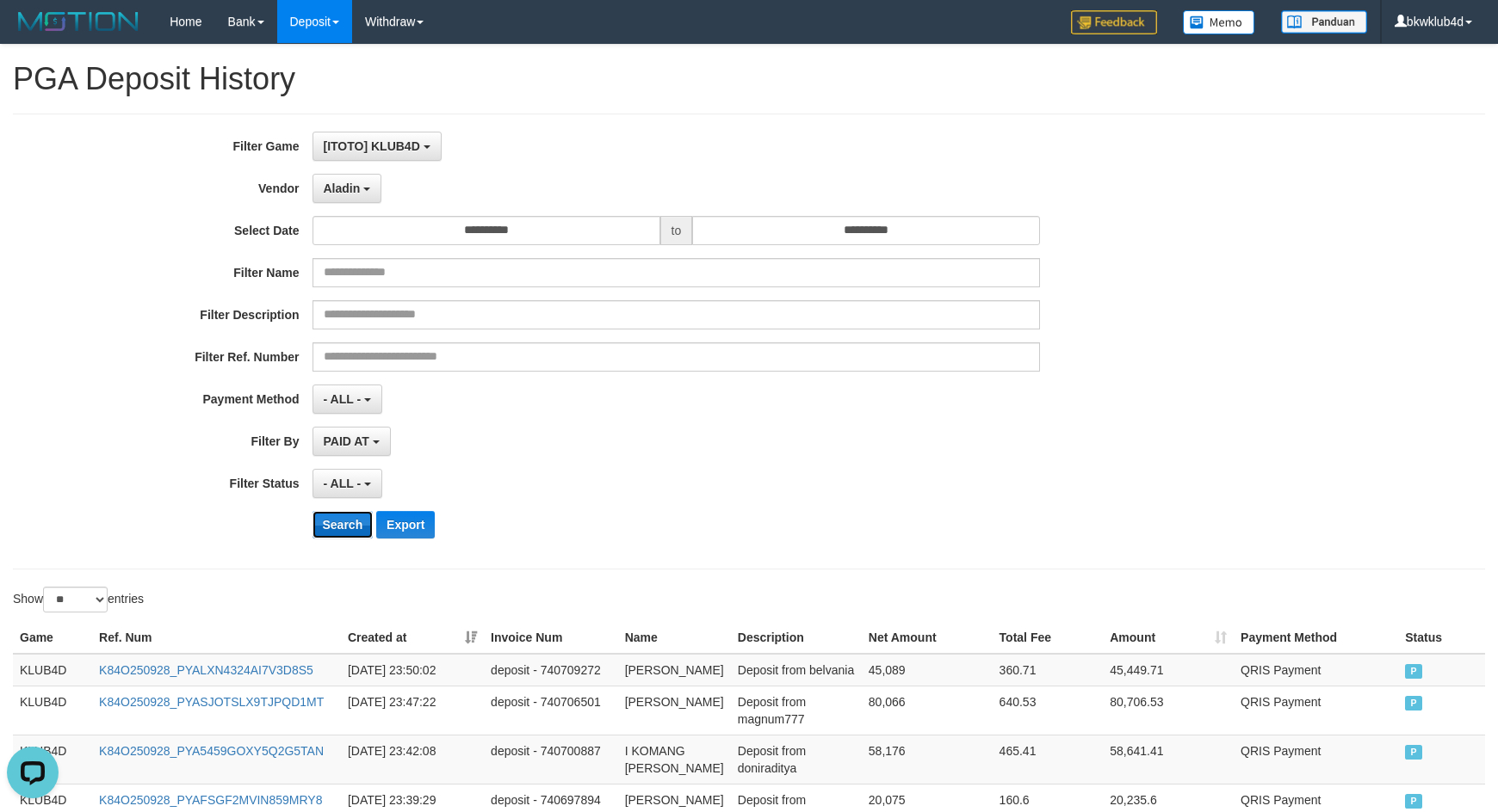
click at [345, 524] on button "Search" at bounding box center [343, 525] width 61 height 27
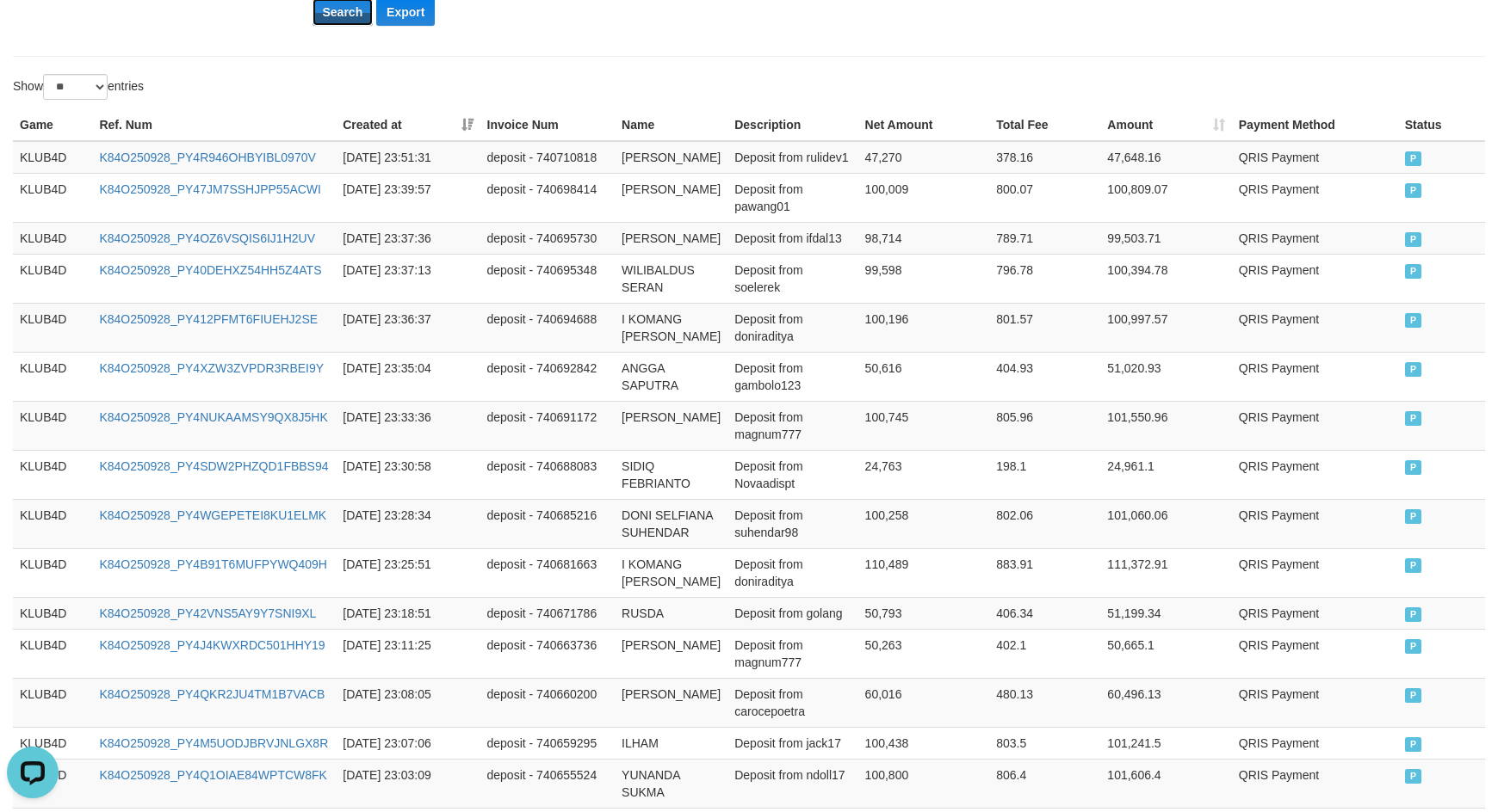
scroll to position [1169, 0]
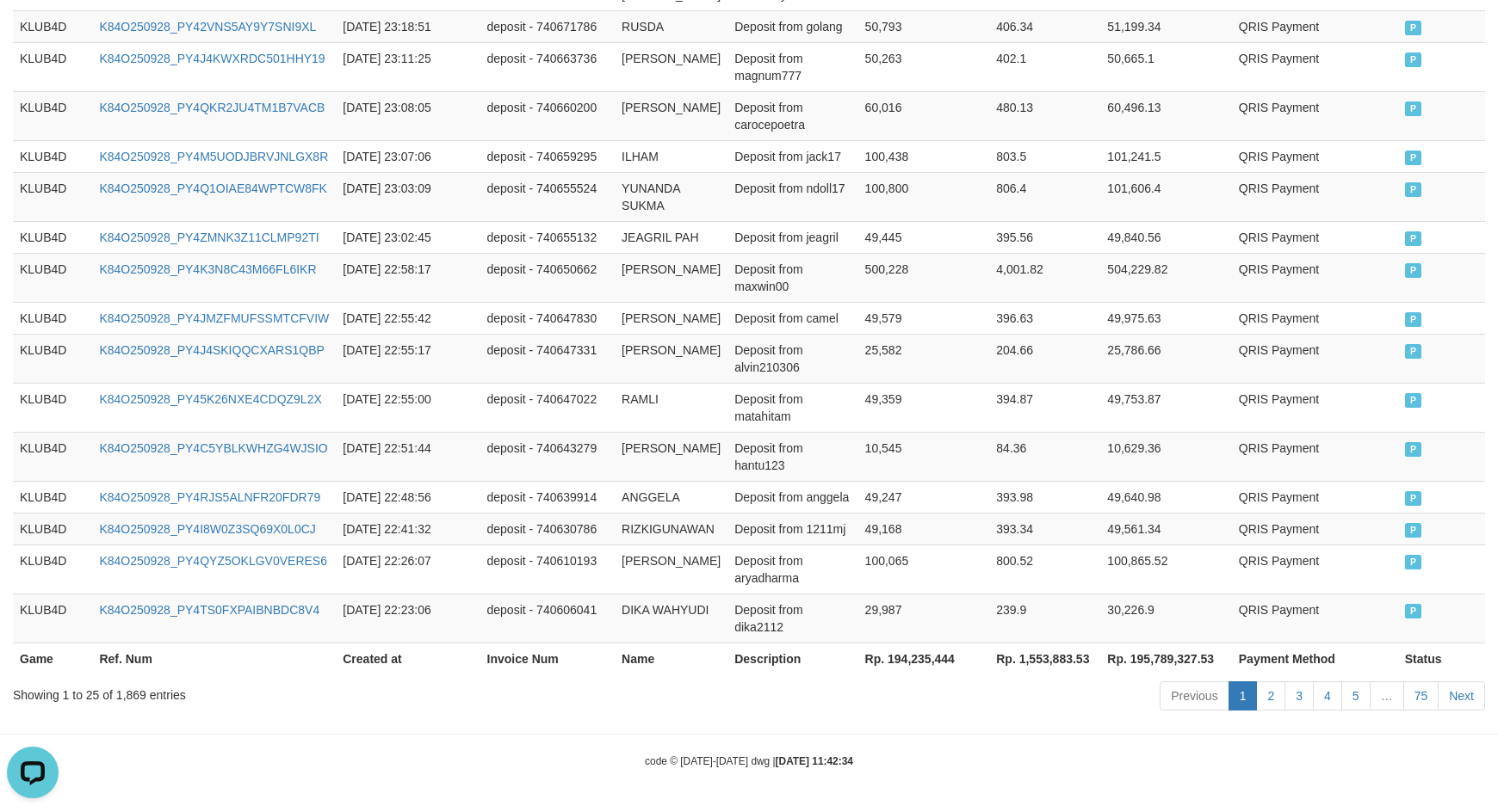
click at [906, 655] on th "Rp. 194,235,444" at bounding box center [925, 658] width 132 height 32
copy th "194,235,444"
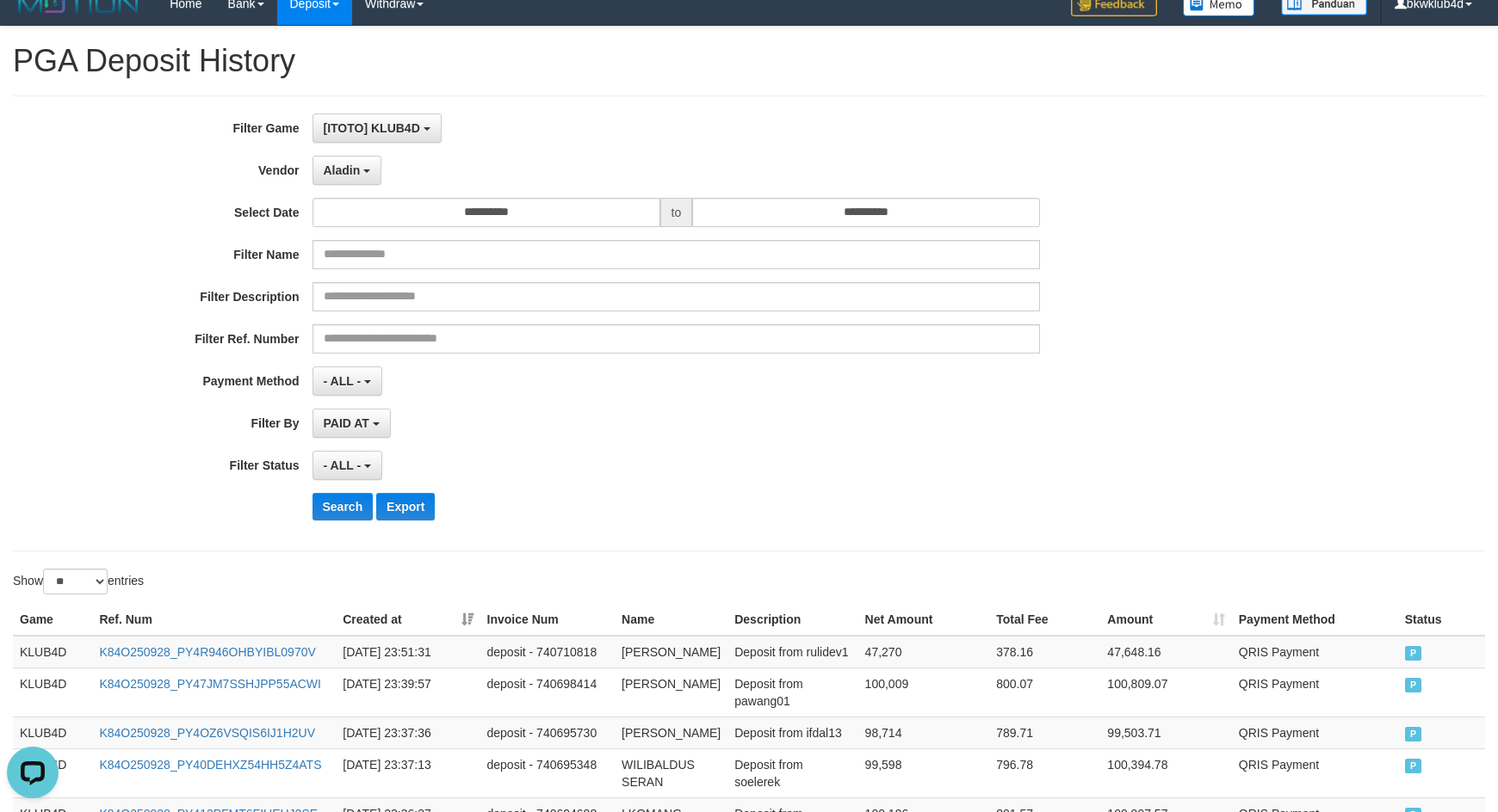
scroll to position [0, 0]
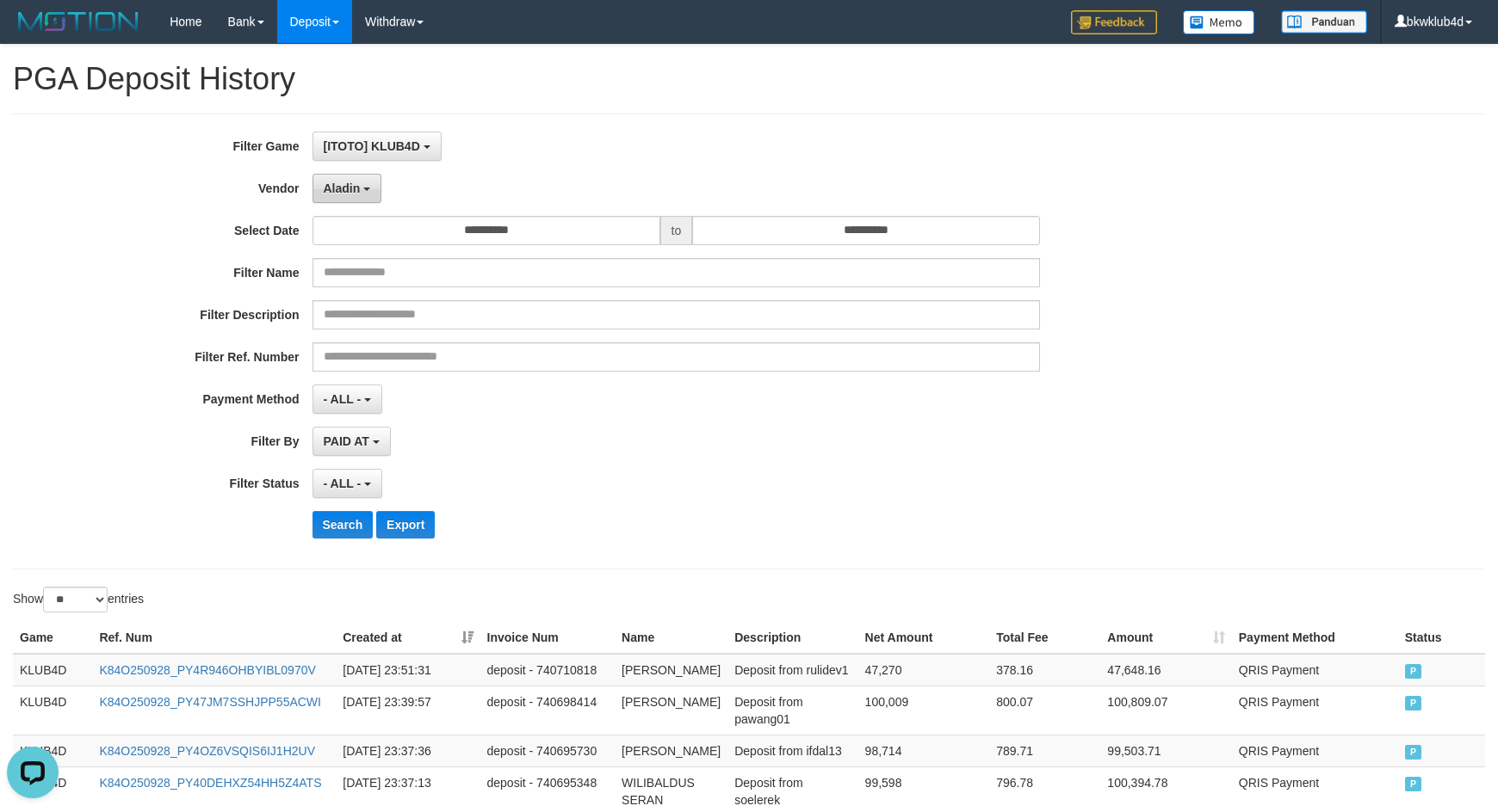
click at [362, 192] on button "Aladin" at bounding box center [348, 189] width 70 height 29
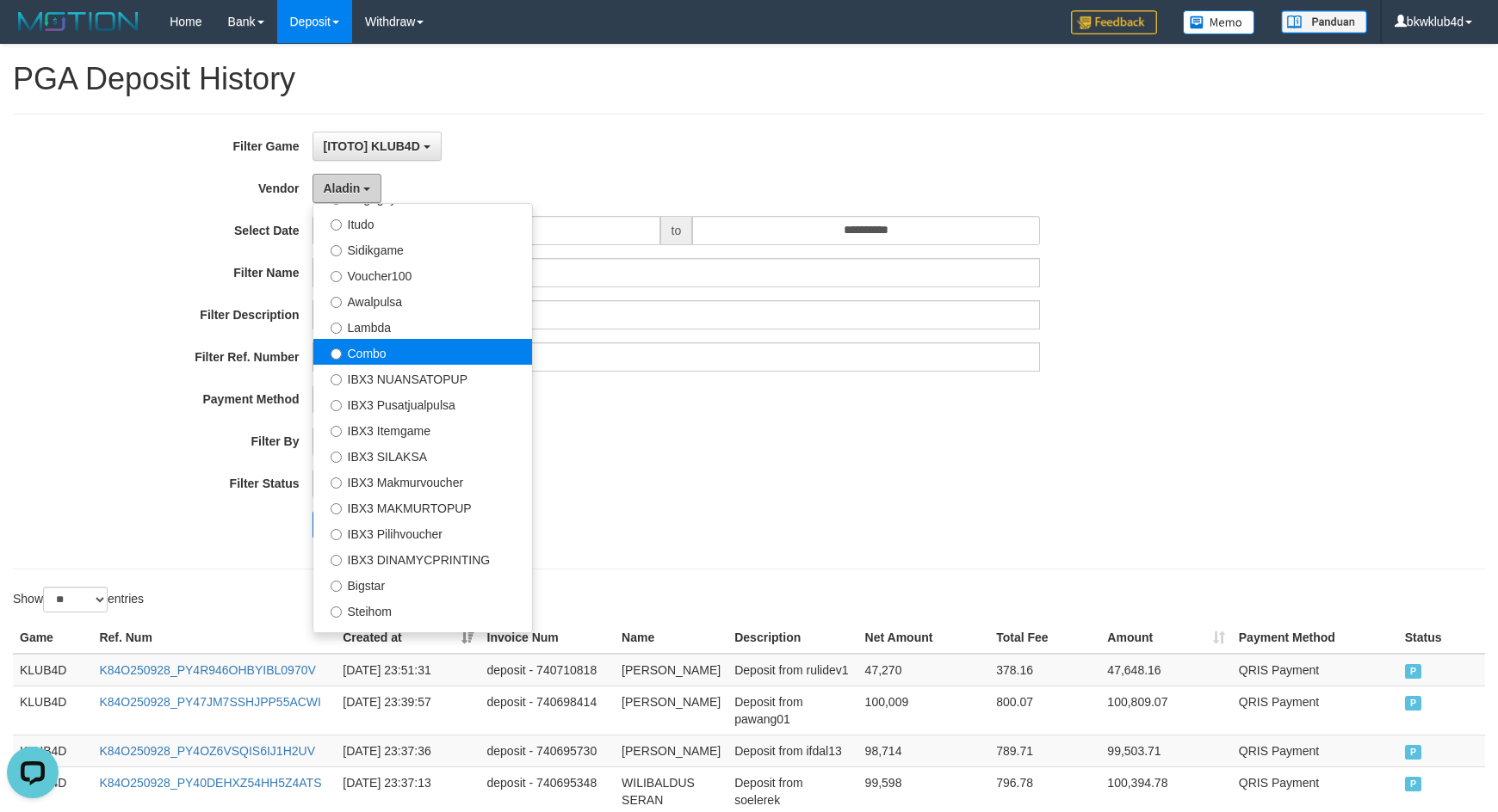
scroll to position [642, 0]
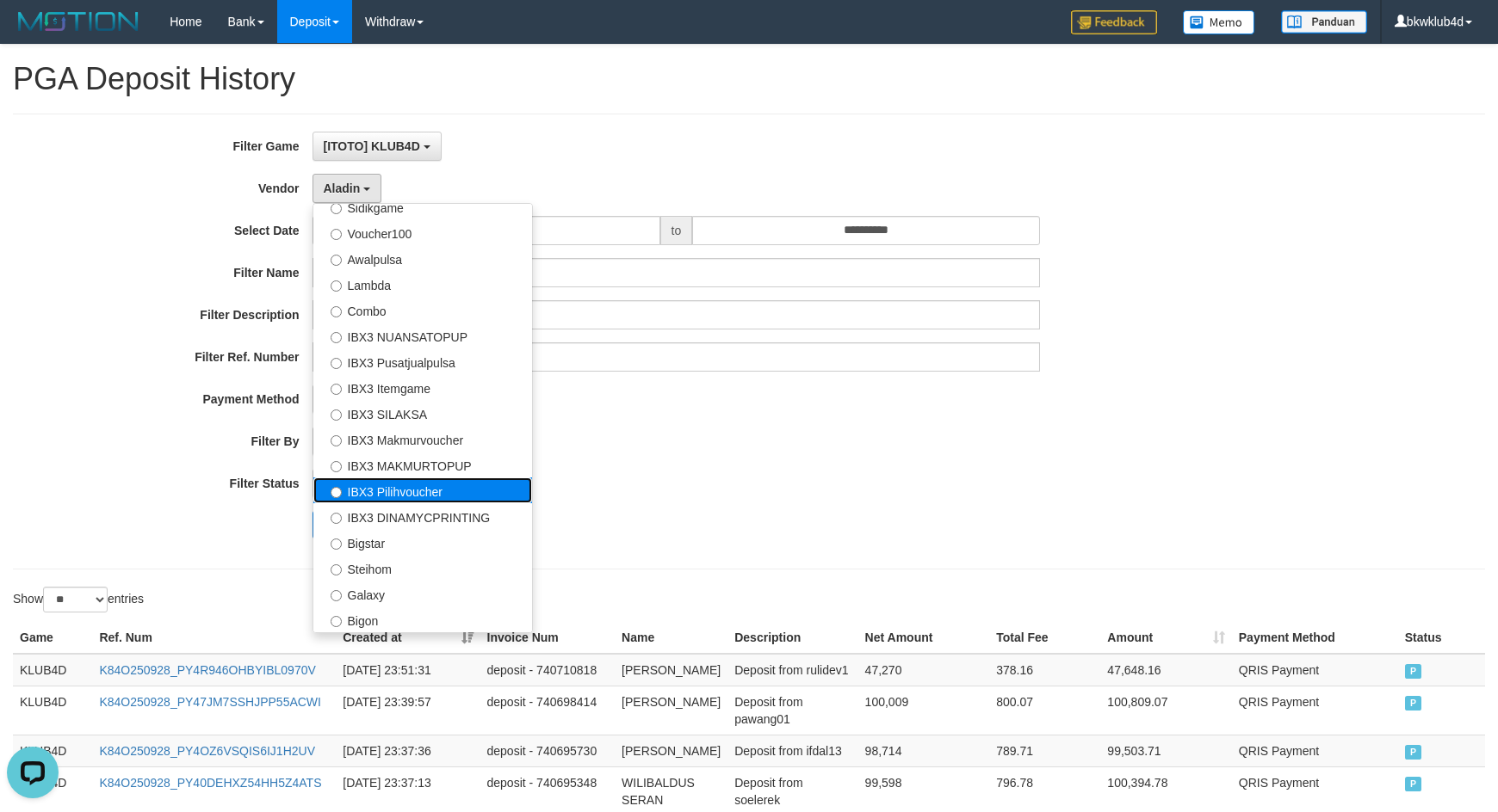
click at [401, 486] on label "IBX3 Pilihvoucher" at bounding box center [423, 491] width 219 height 26
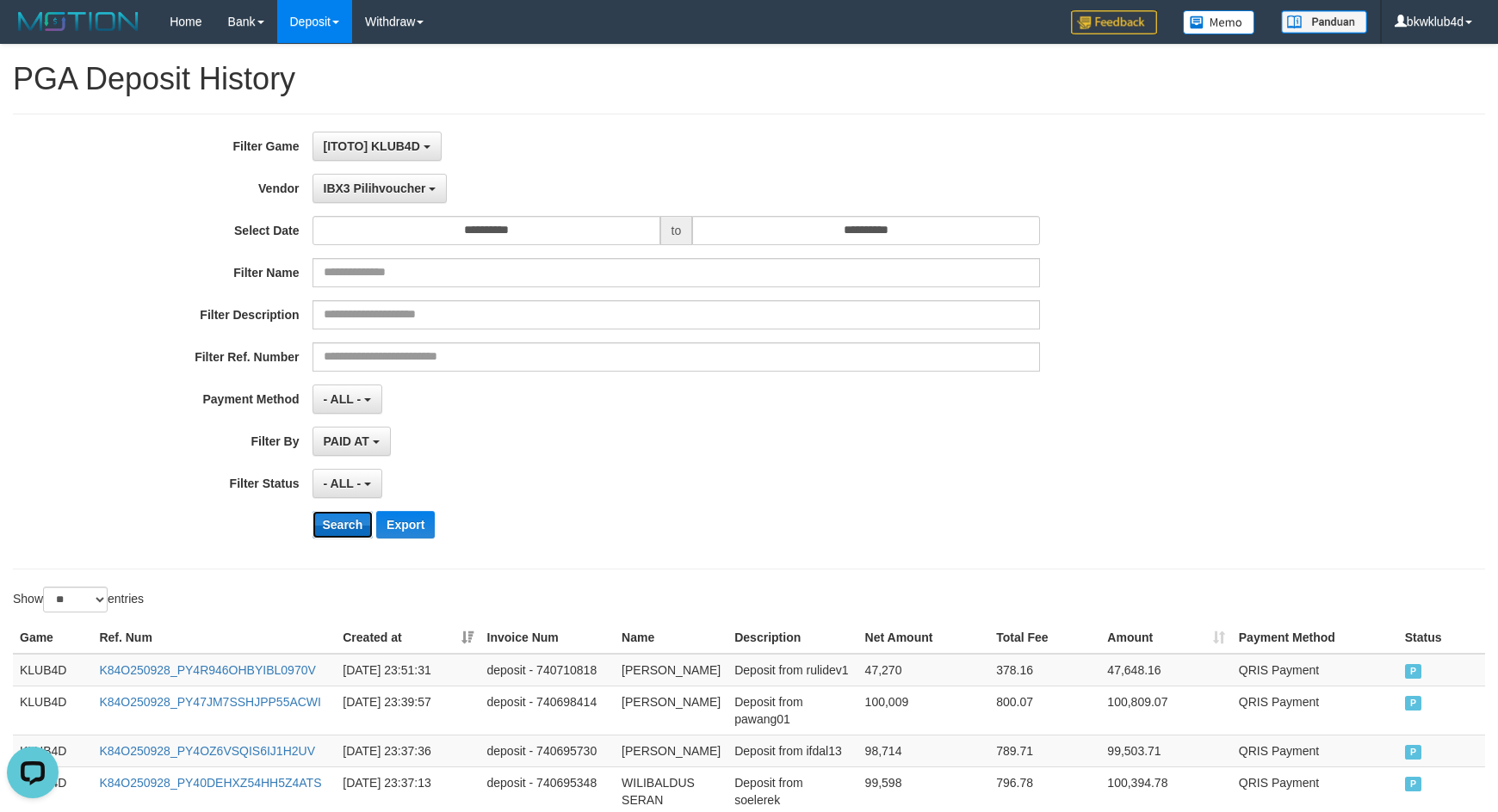
click at [334, 517] on button "Search" at bounding box center [343, 525] width 61 height 27
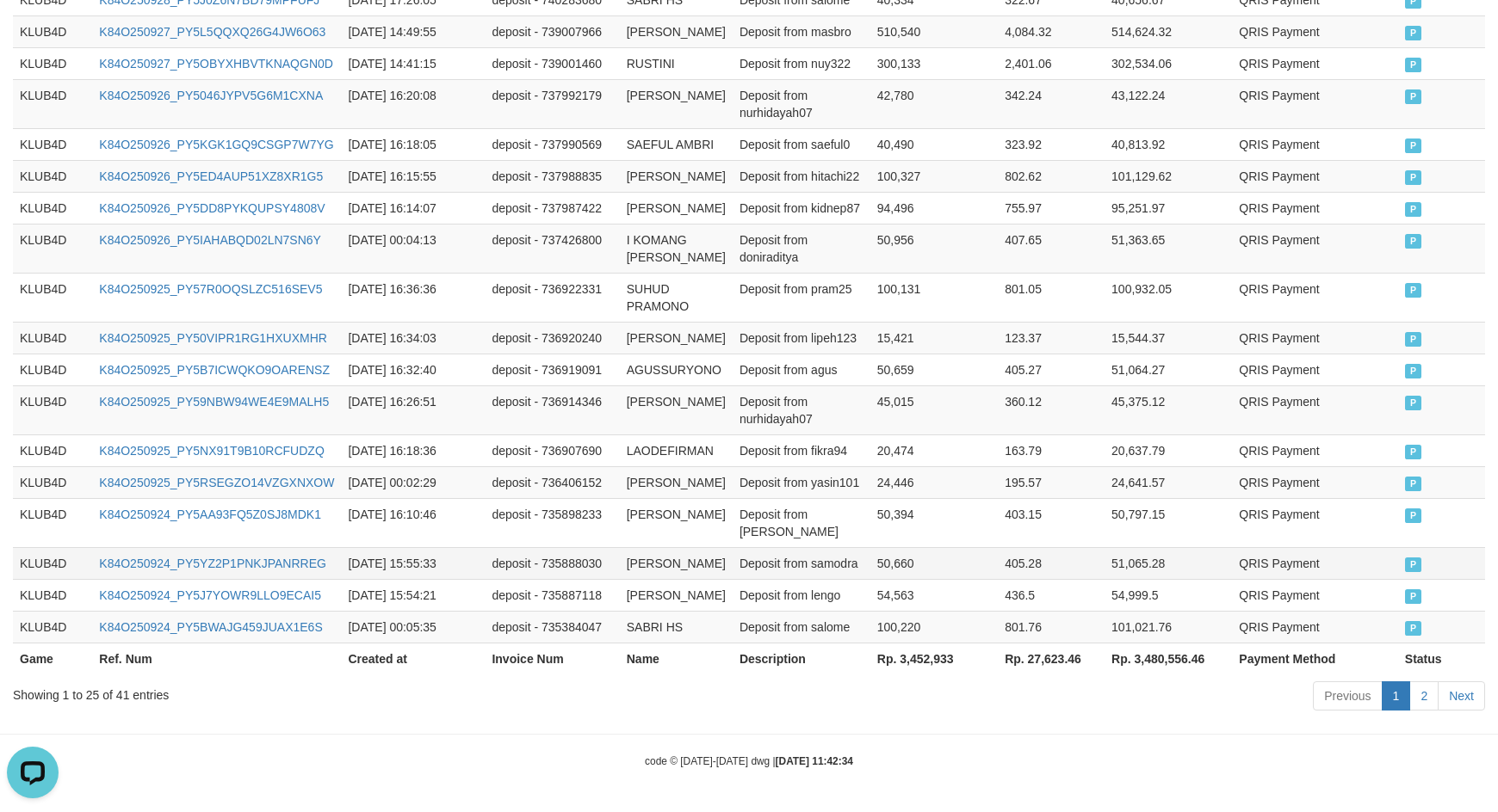
scroll to position [1066, 0]
click at [917, 658] on th "Rp. 3,452,933" at bounding box center [934, 658] width 128 height 32
copy th "3,452,933"
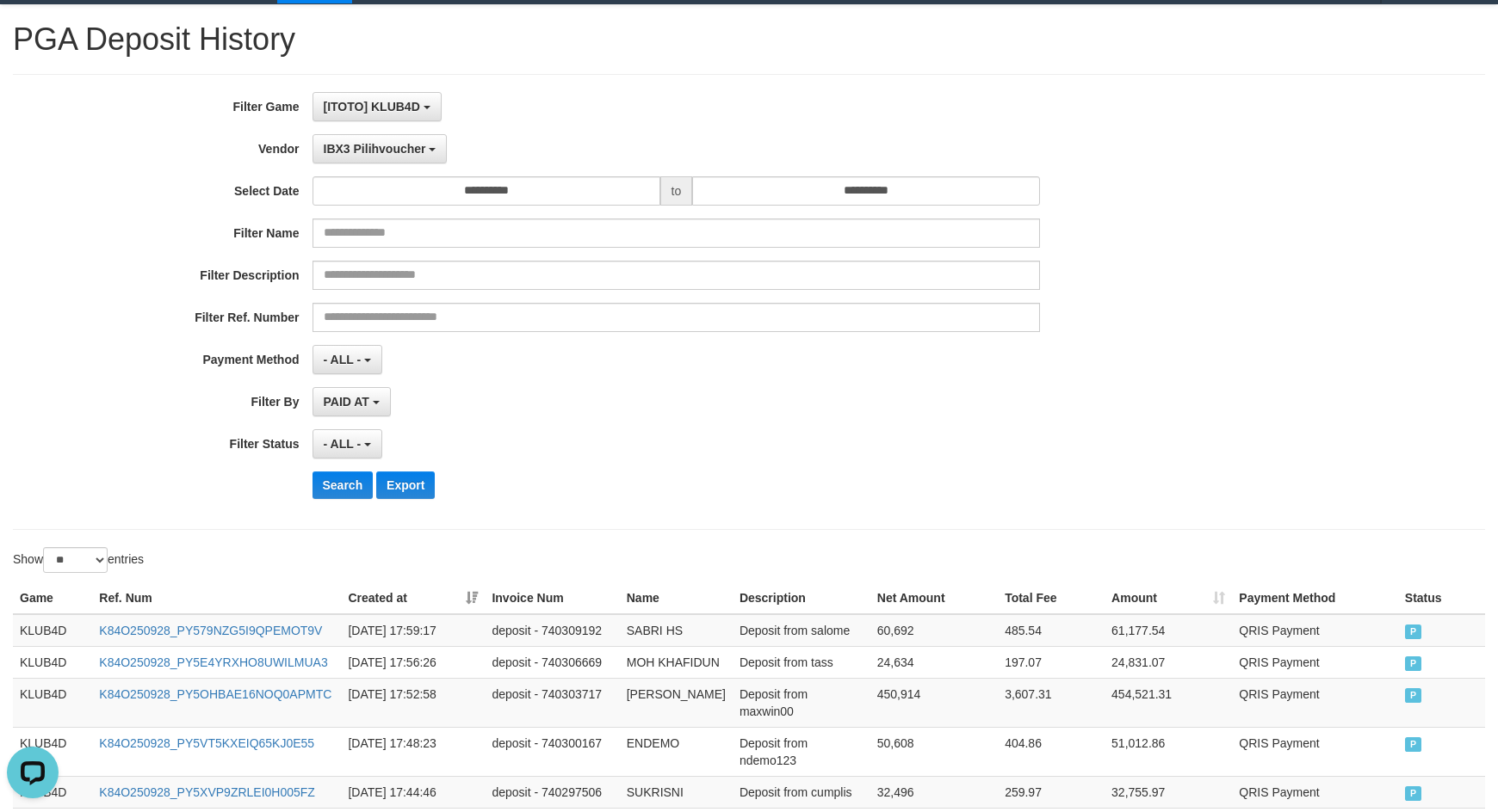
scroll to position [33, 0]
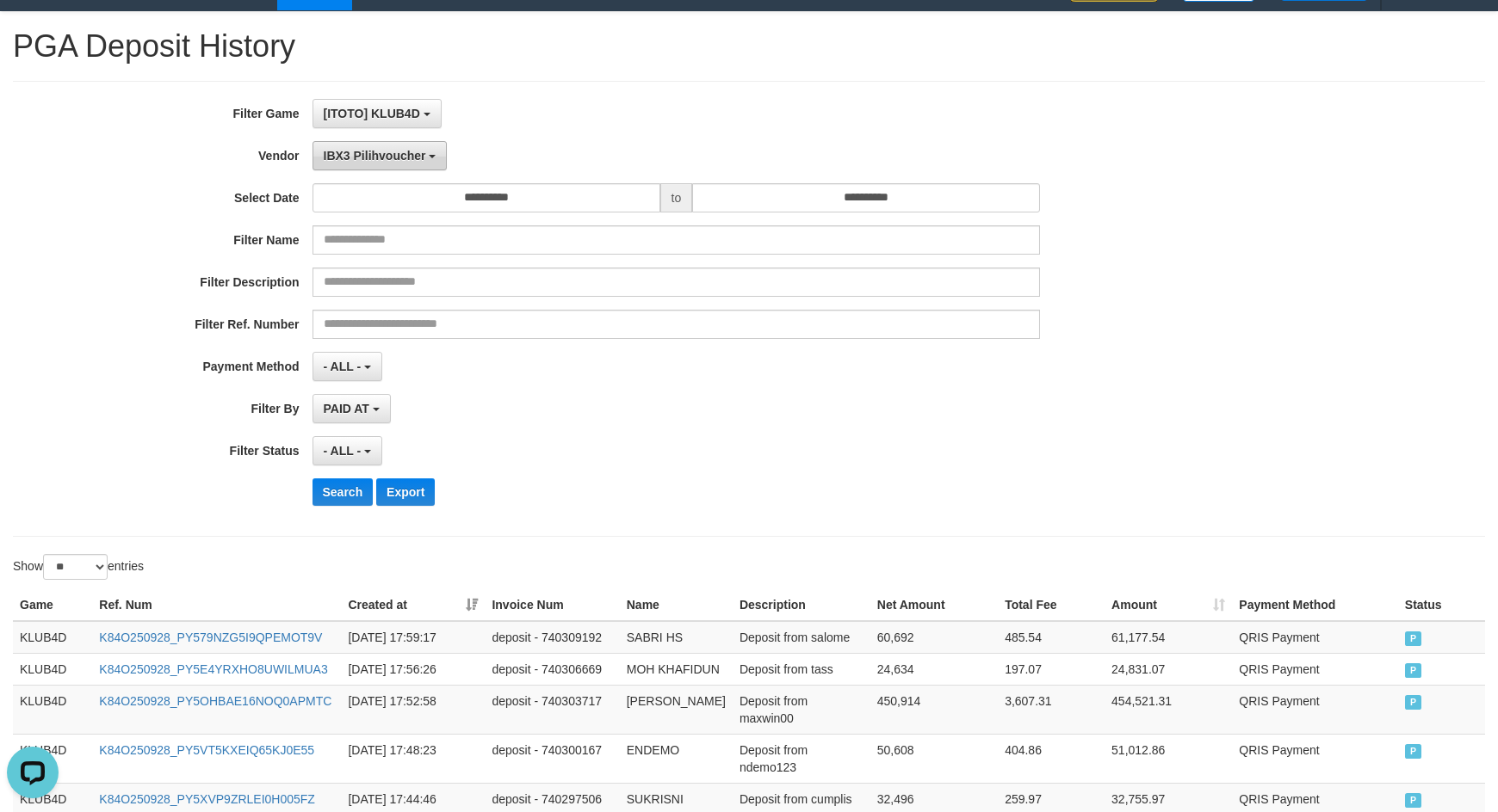
click at [364, 146] on button "IBX3 Pilihvoucher" at bounding box center [381, 156] width 136 height 29
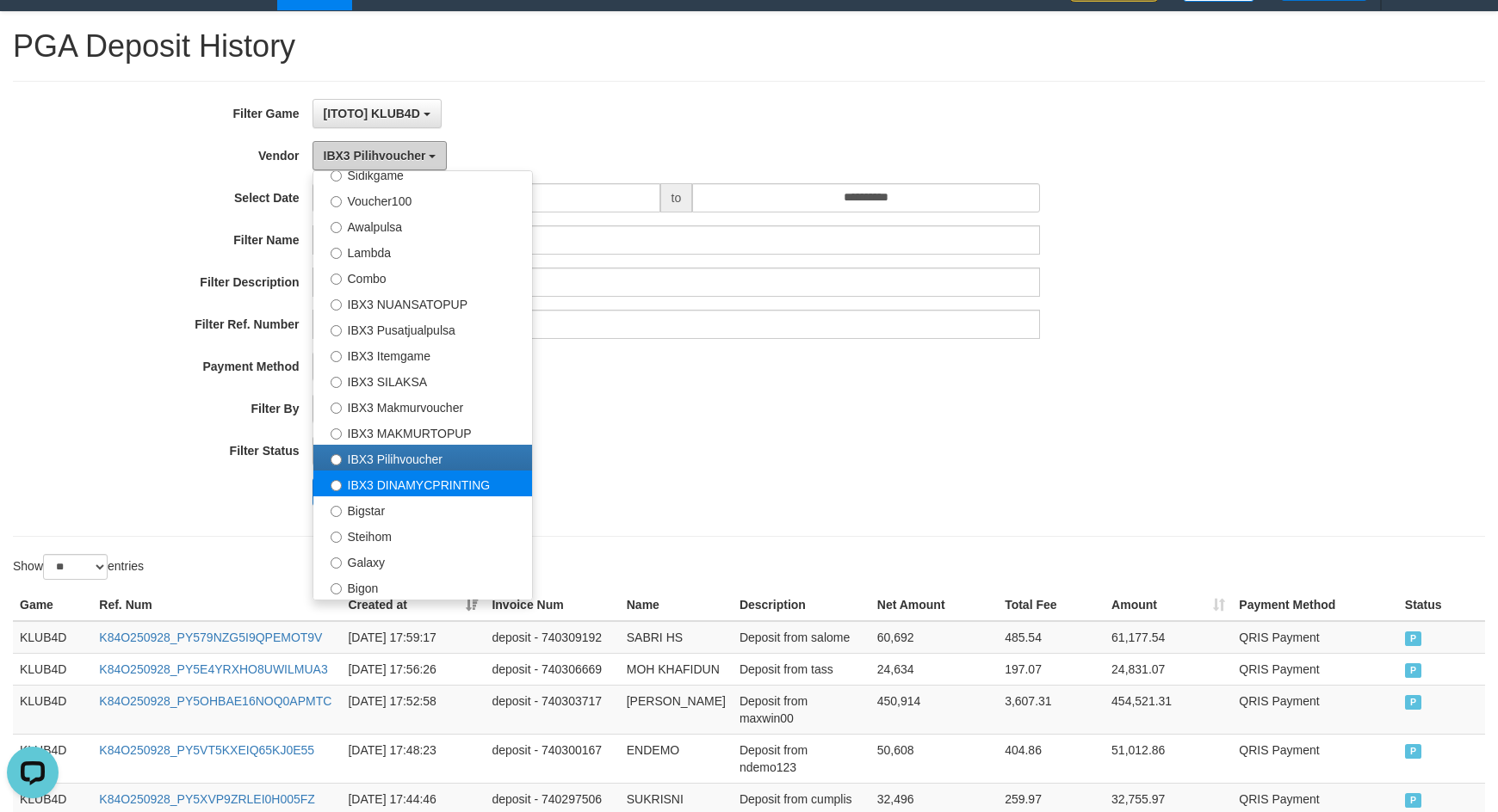
scroll to position [0, 0]
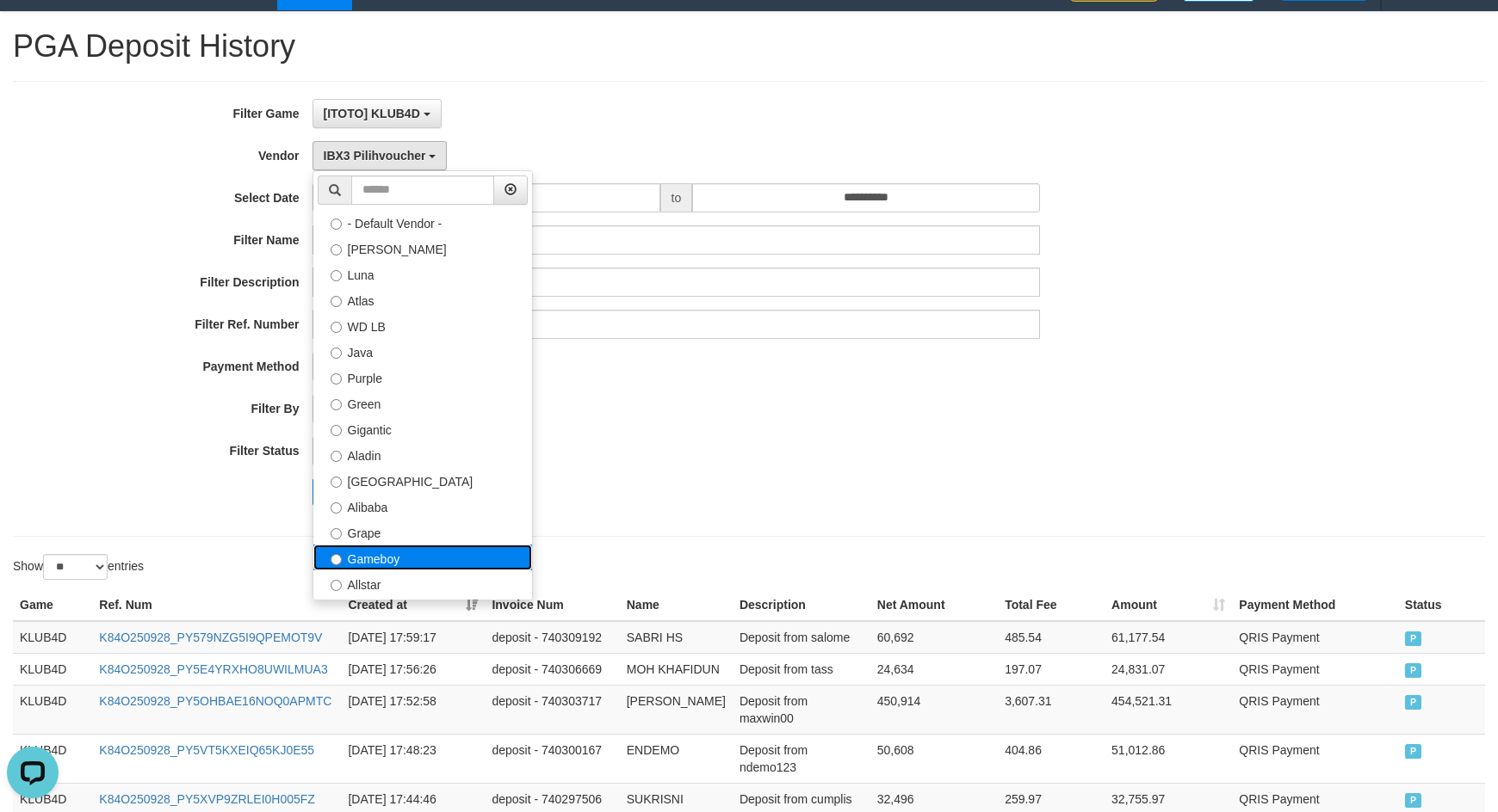
click at [411, 561] on label "Gameboy" at bounding box center [423, 557] width 219 height 26
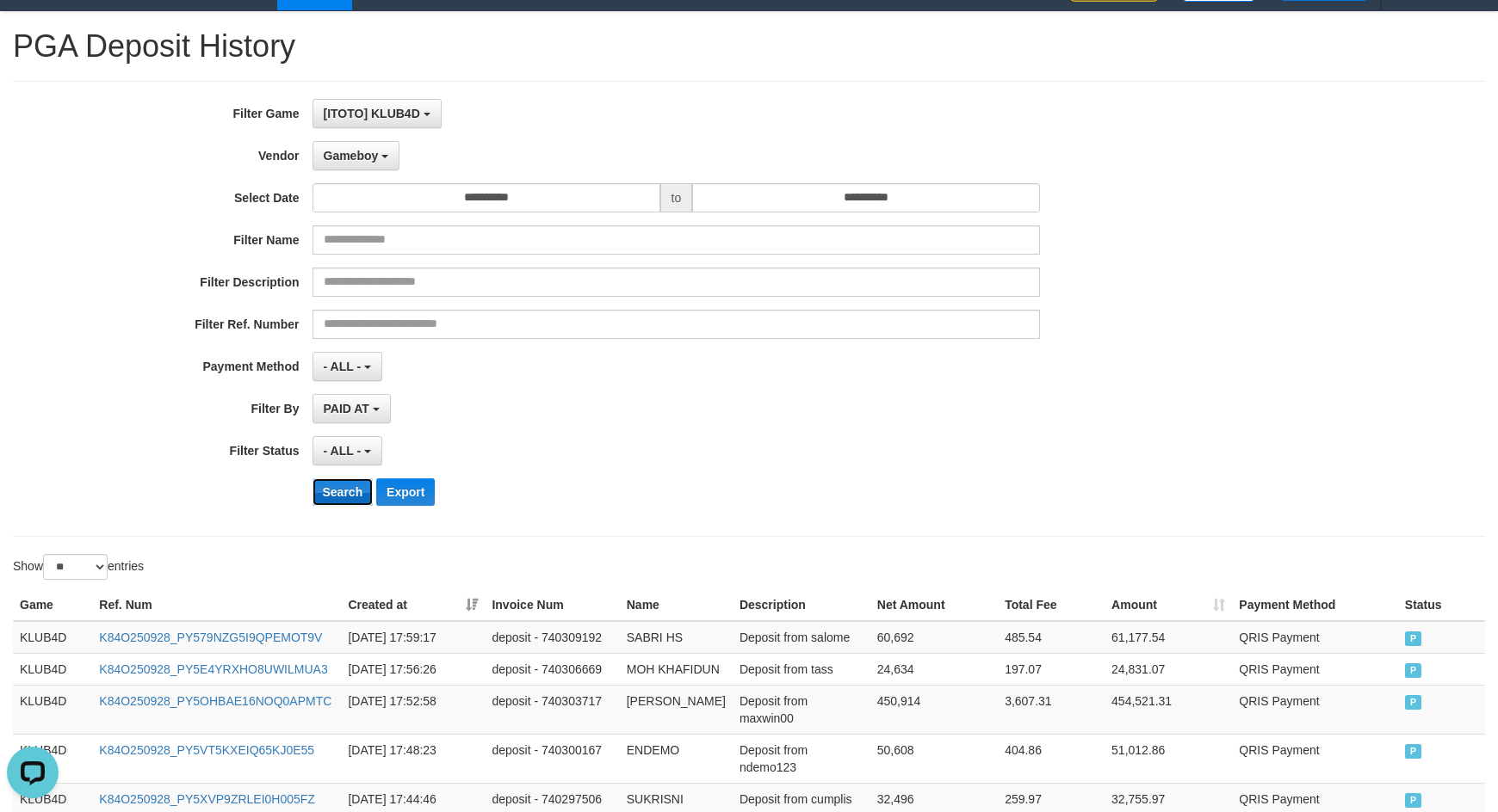
drag, startPoint x: 340, startPoint y: 495, endPoint x: 361, endPoint y: 494, distance: 21.0
click at [340, 494] on button "Search" at bounding box center [343, 492] width 61 height 27
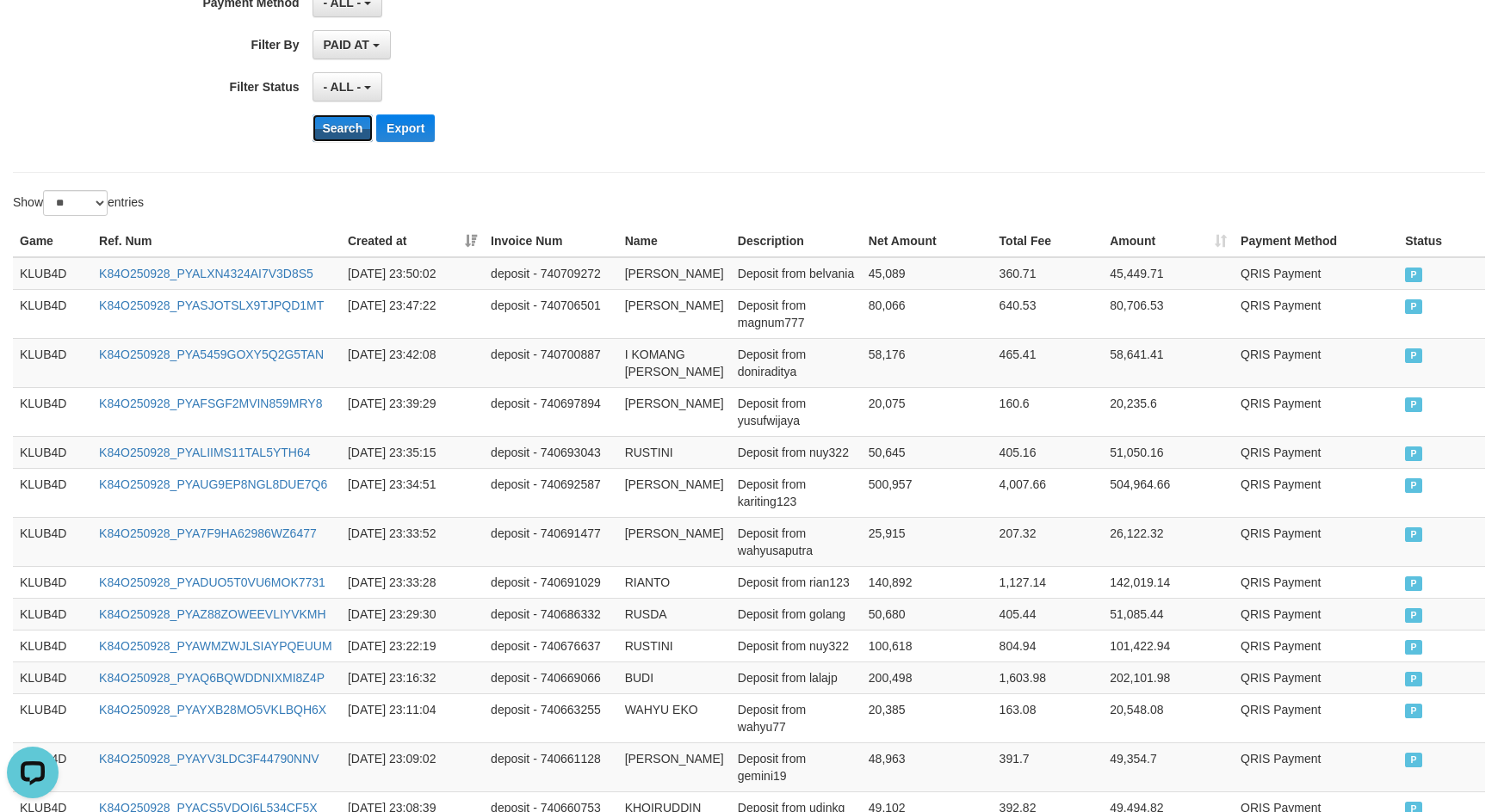
scroll to position [1152, 0]
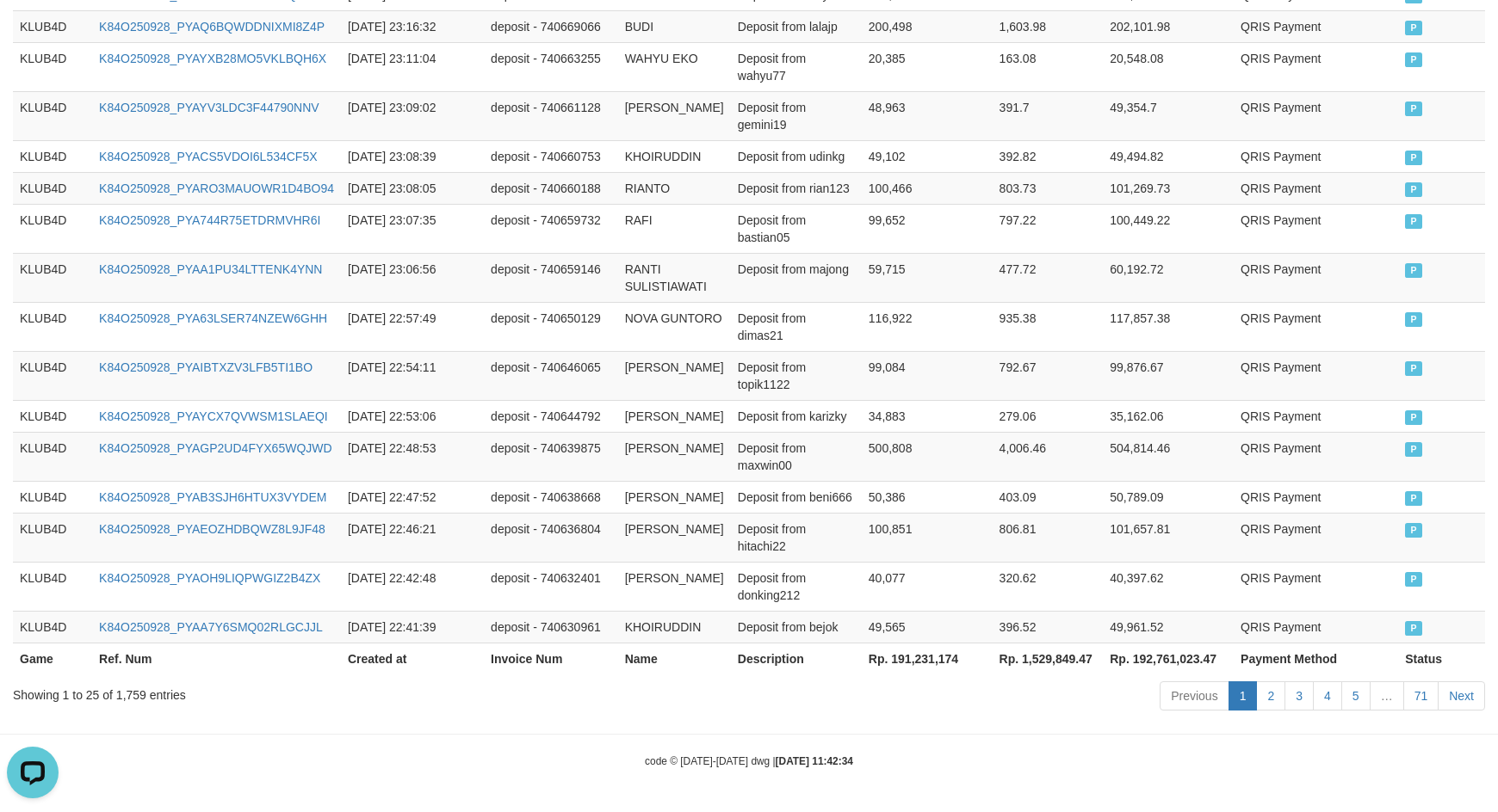
click at [901, 657] on th "Rp. 191,231,174" at bounding box center [927, 658] width 131 height 32
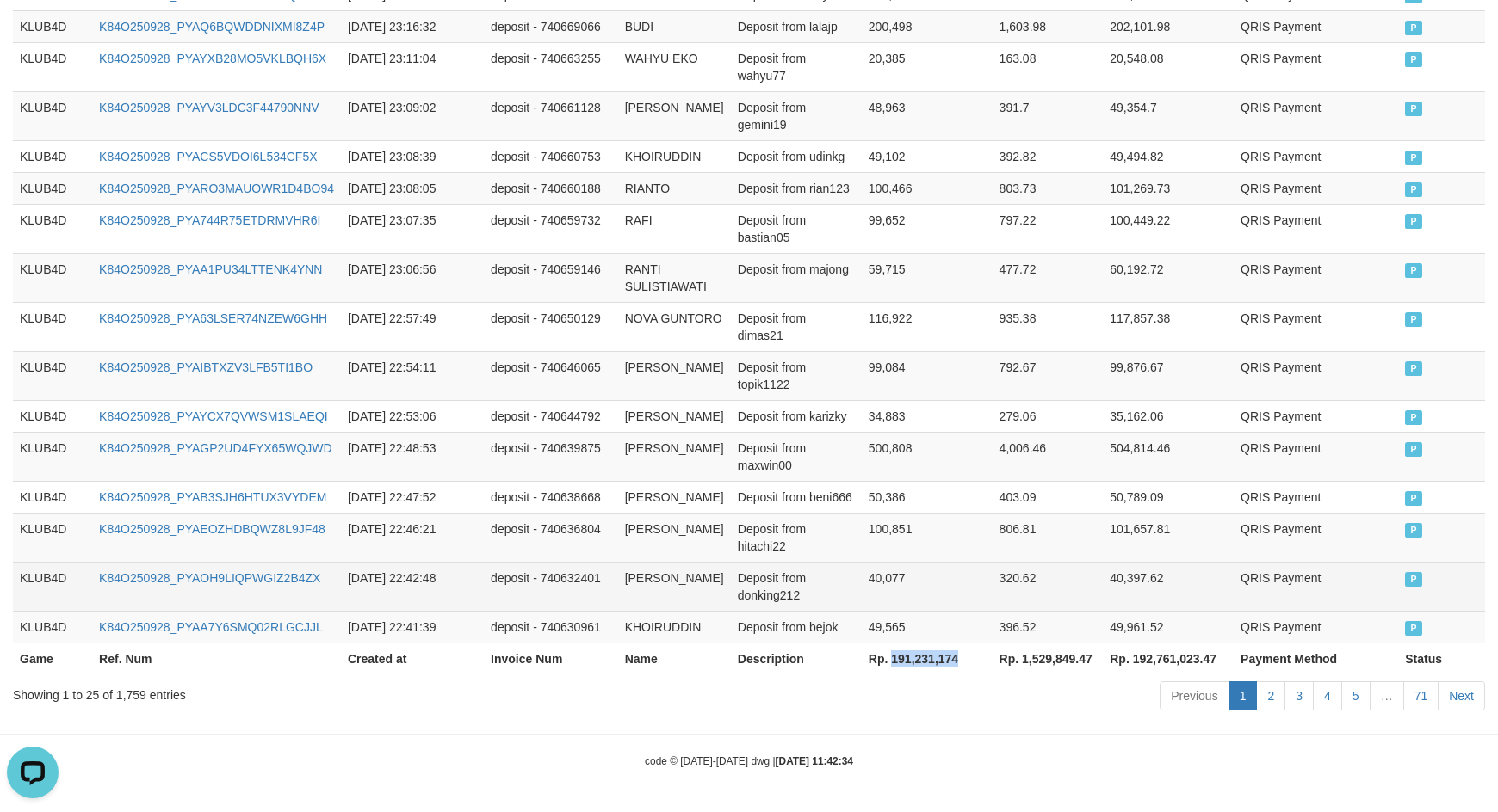
copy th "191,231,174"
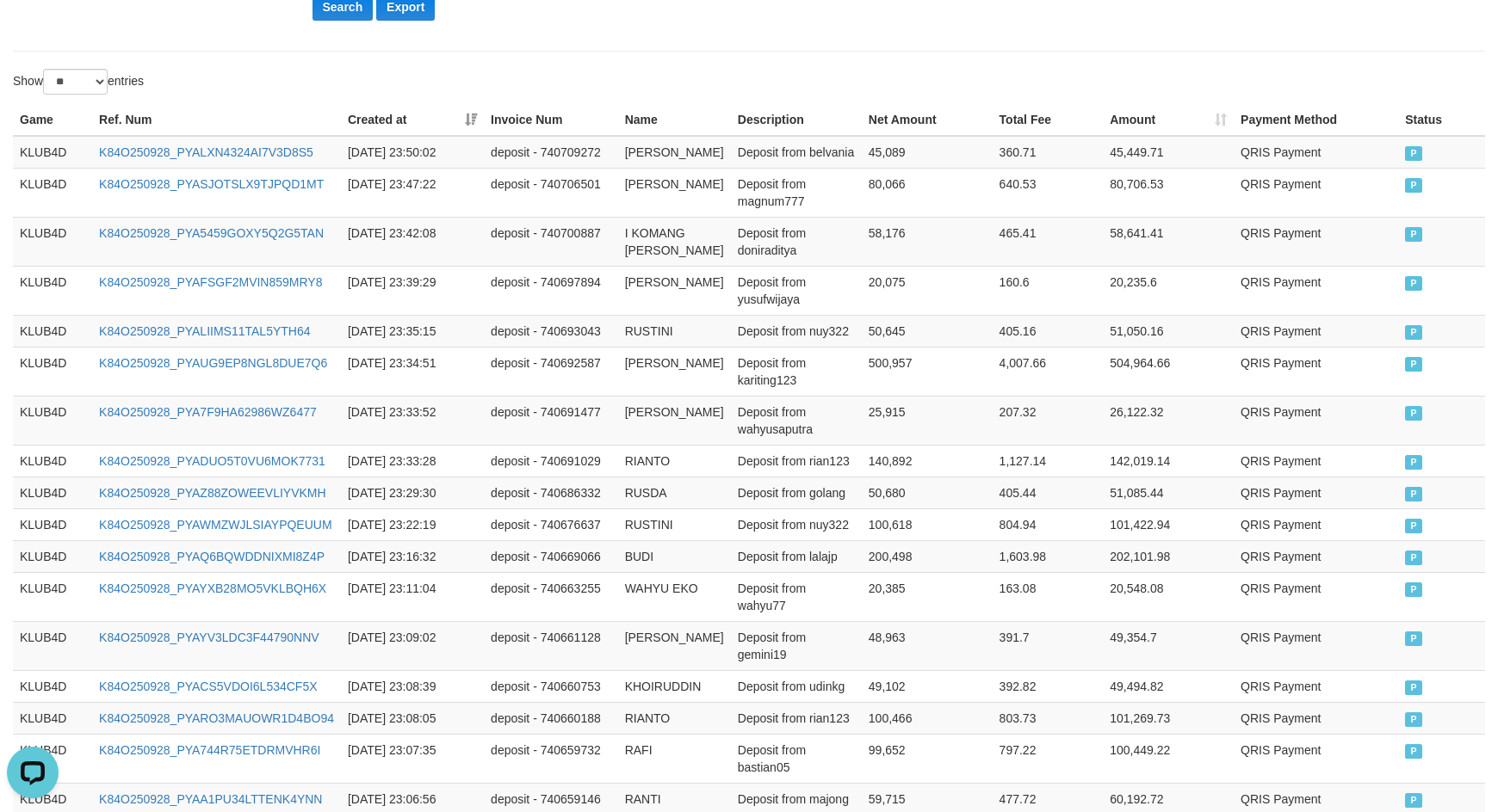
scroll to position [119, 0]
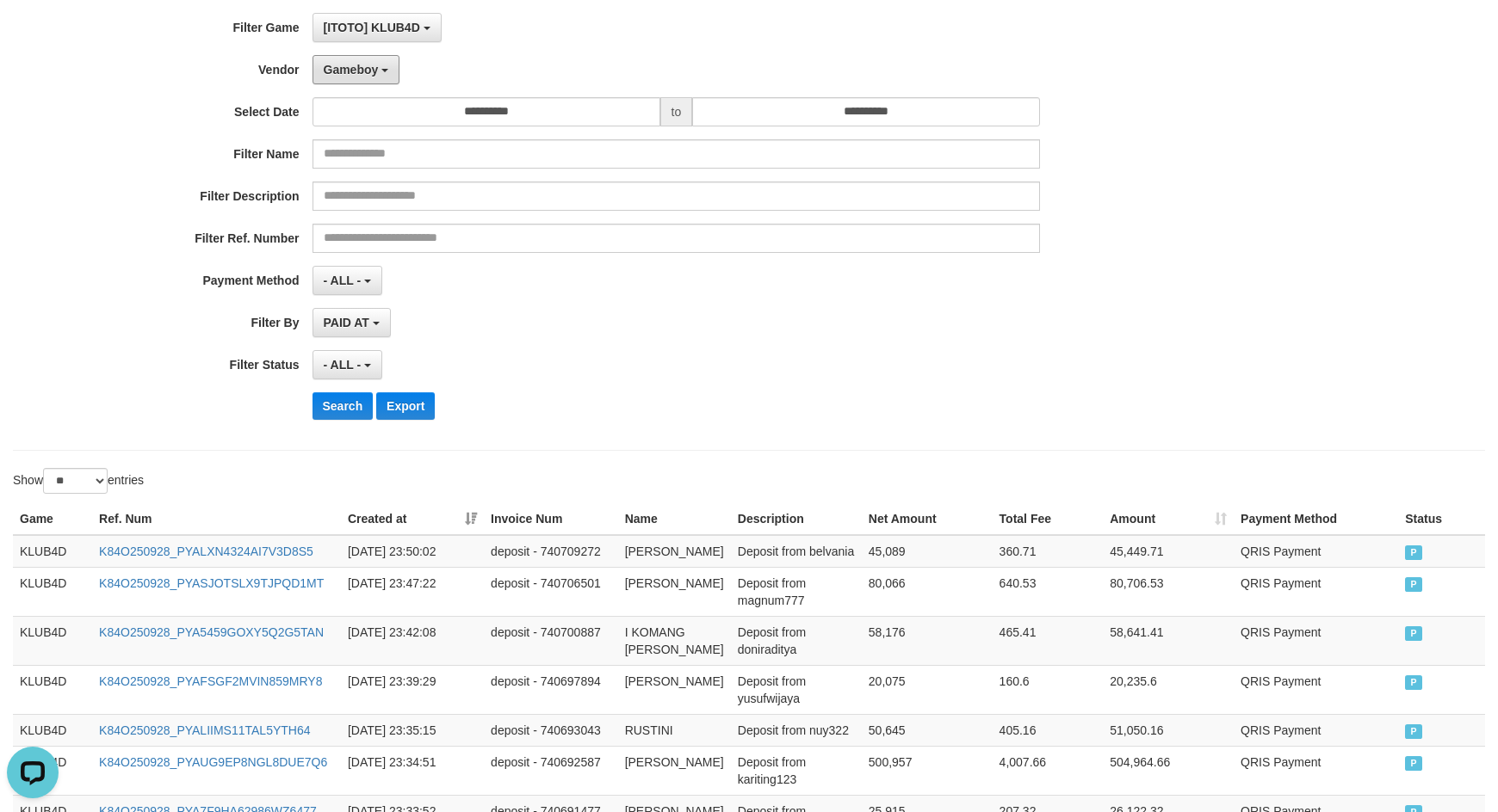
drag, startPoint x: 365, startPoint y: 69, endPoint x: 417, endPoint y: 257, distance: 195.1
click at [365, 69] on span "Gameboy" at bounding box center [351, 70] width 55 height 14
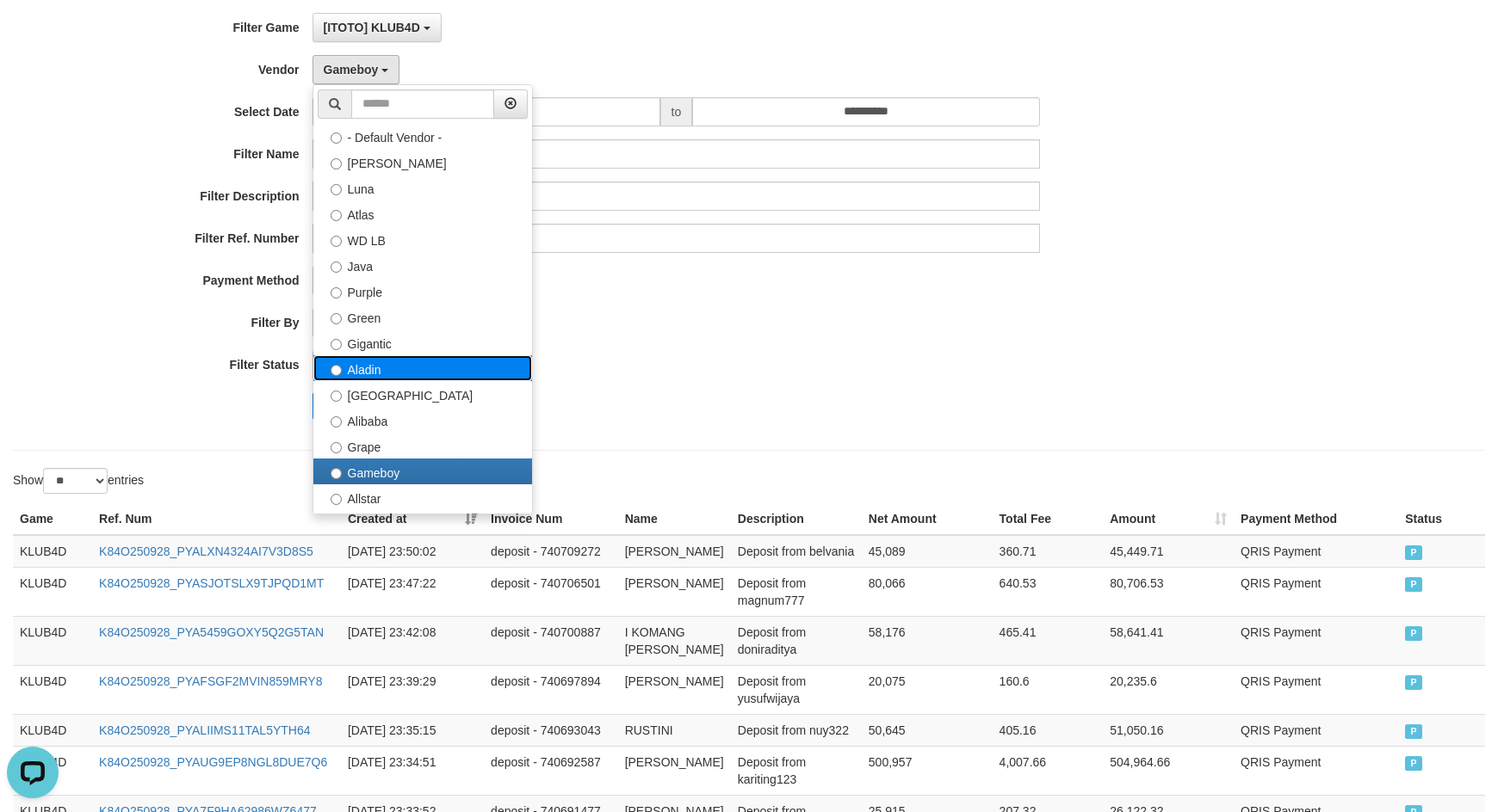
click at [409, 374] on label "Aladin" at bounding box center [423, 368] width 219 height 26
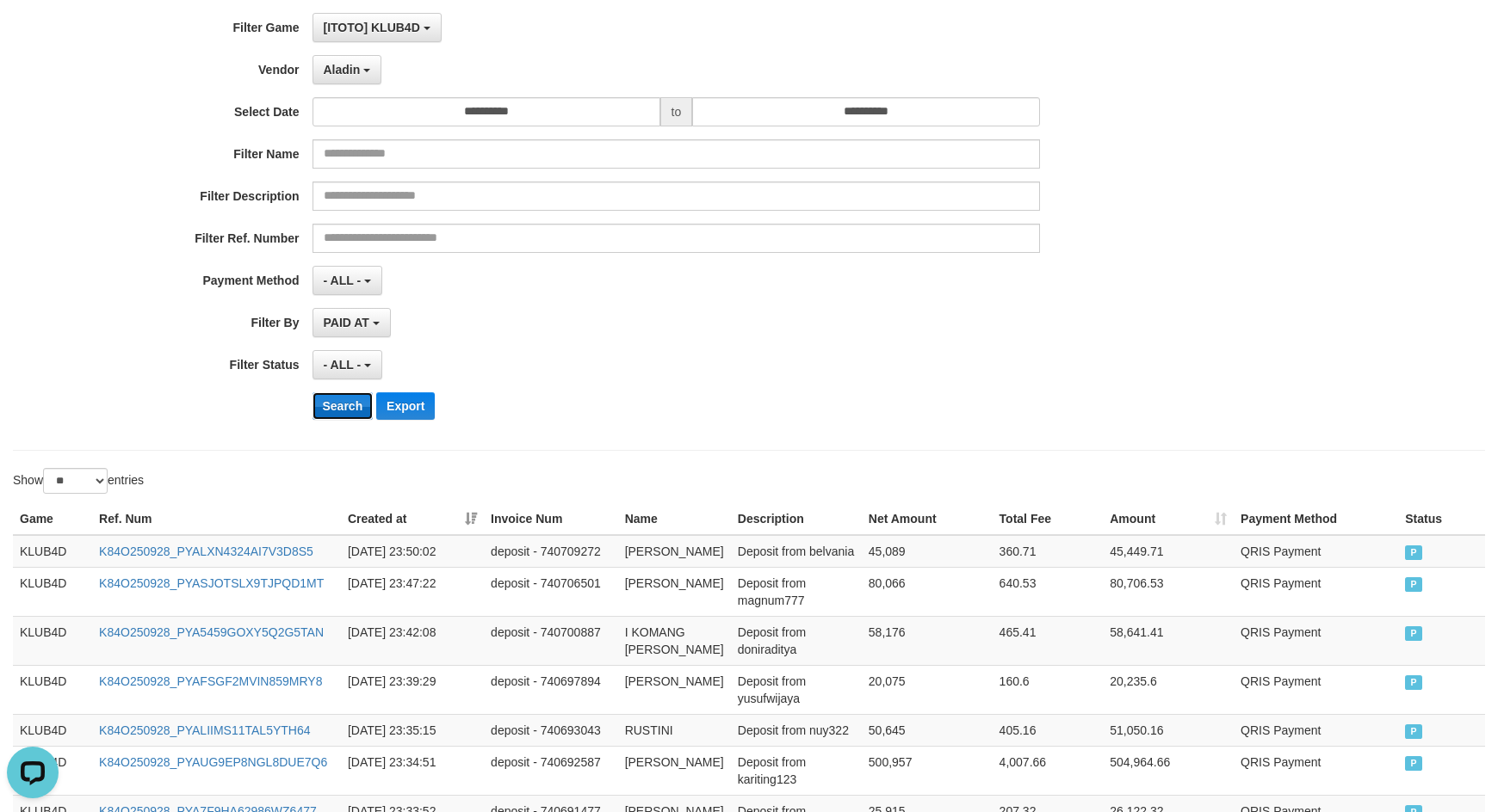
click at [335, 406] on button "Search" at bounding box center [343, 406] width 61 height 27
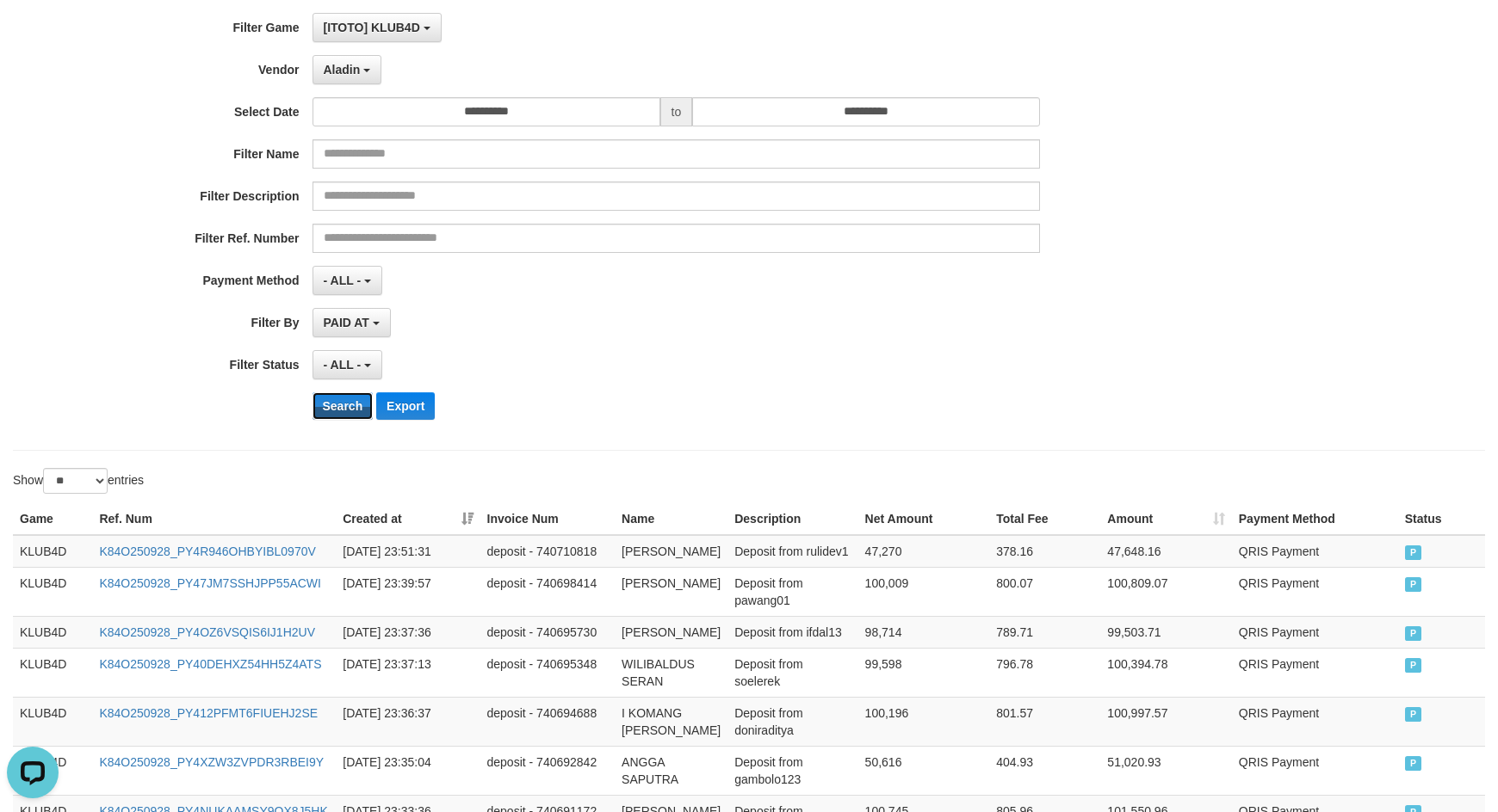
scroll to position [1169, 0]
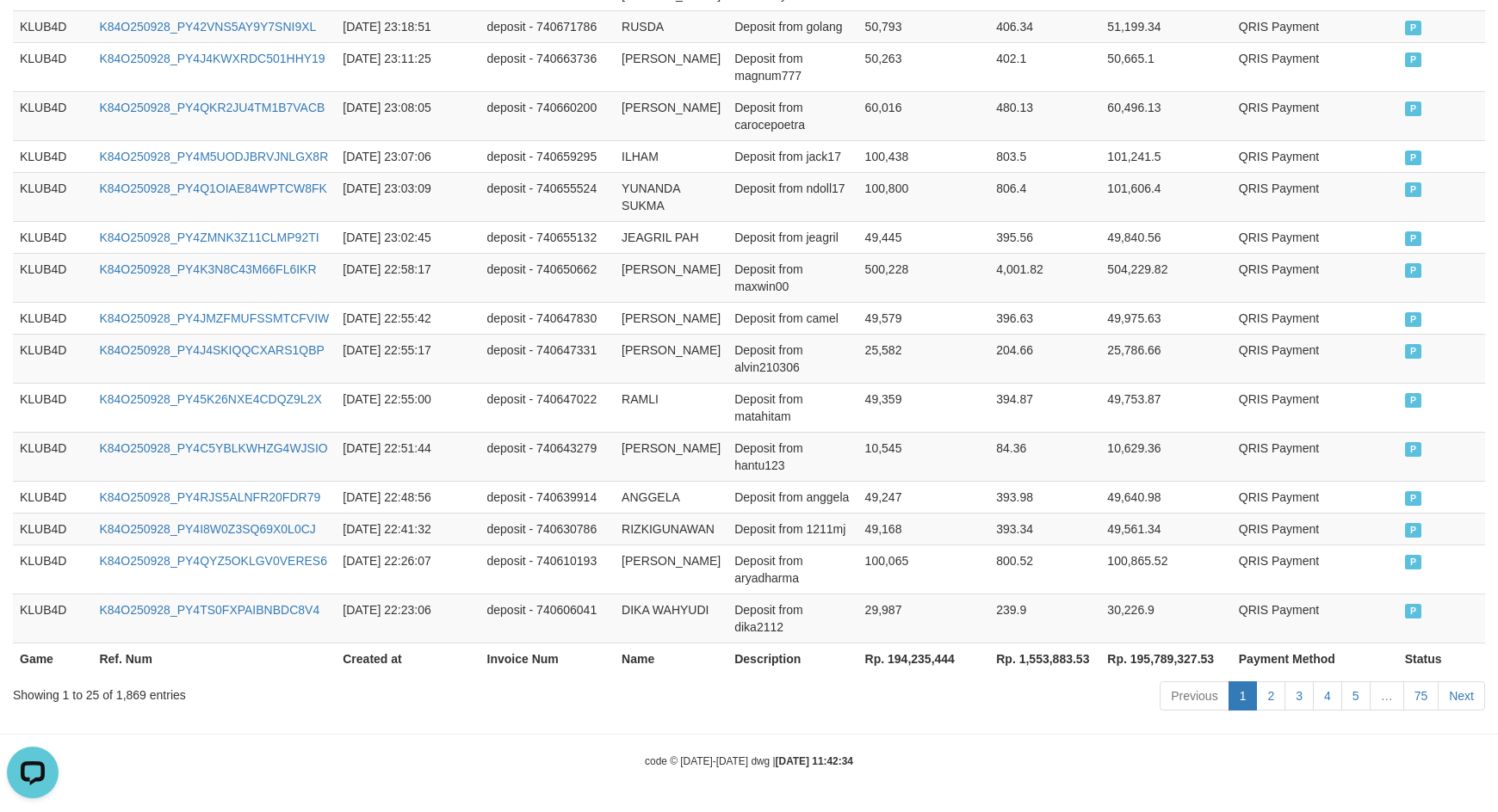
click at [909, 657] on th "Rp. 194,235,444" at bounding box center [925, 658] width 132 height 32
copy th "194,235,444"
click at [839, 169] on td "Deposit from jack17" at bounding box center [792, 156] width 130 height 32
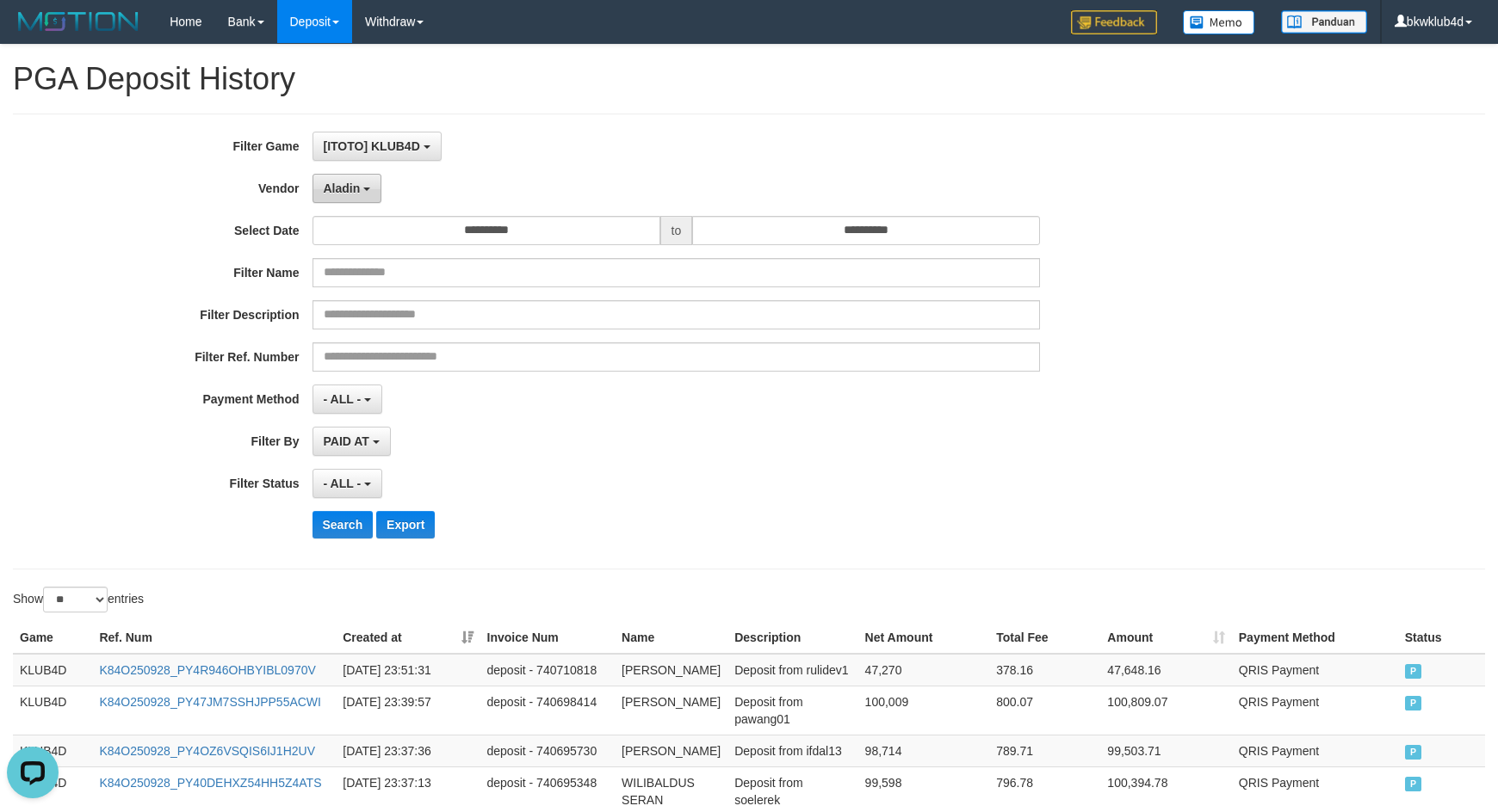
click at [350, 180] on button "Aladin" at bounding box center [348, 189] width 70 height 29
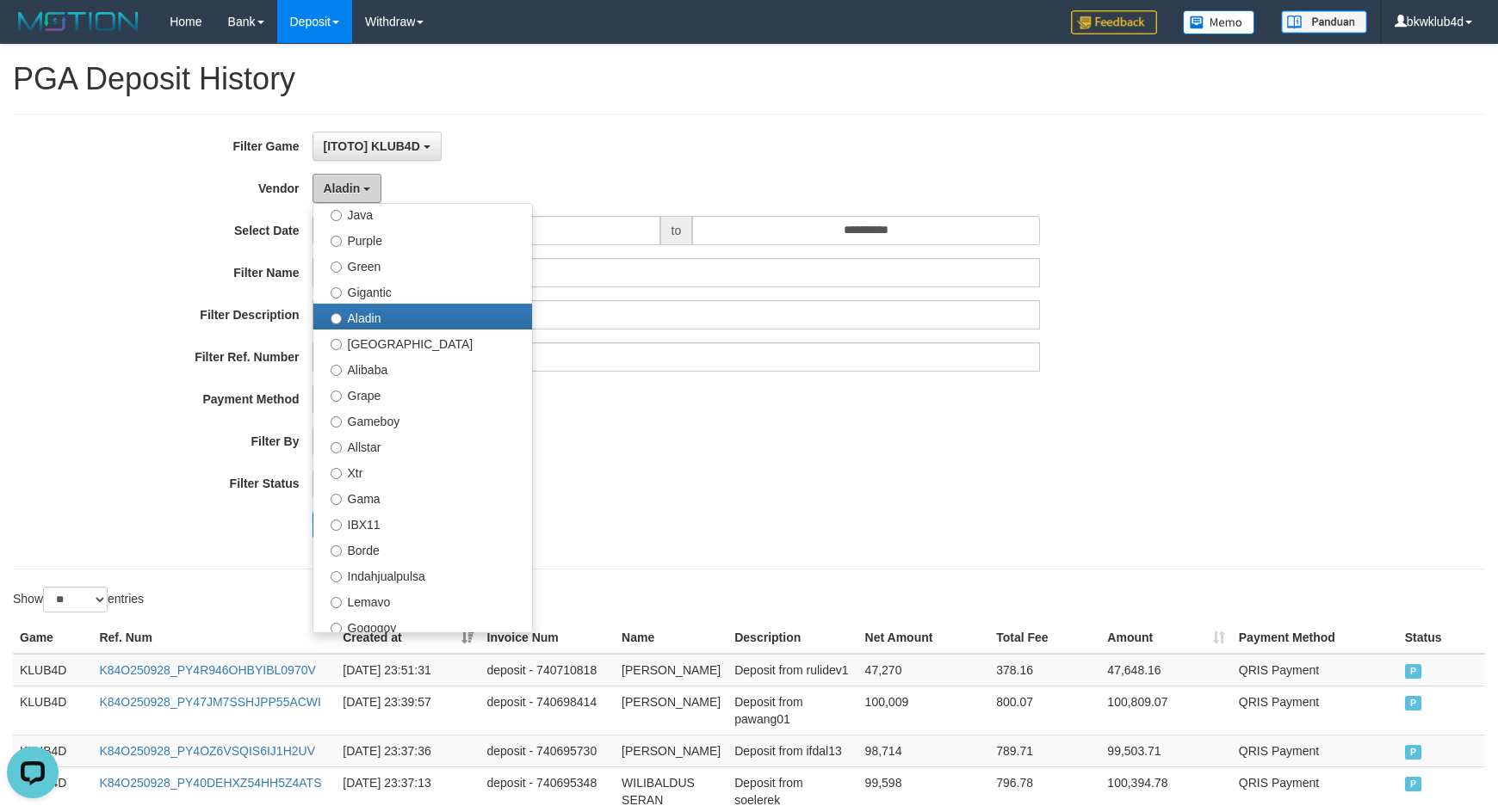
scroll to position [642, 0]
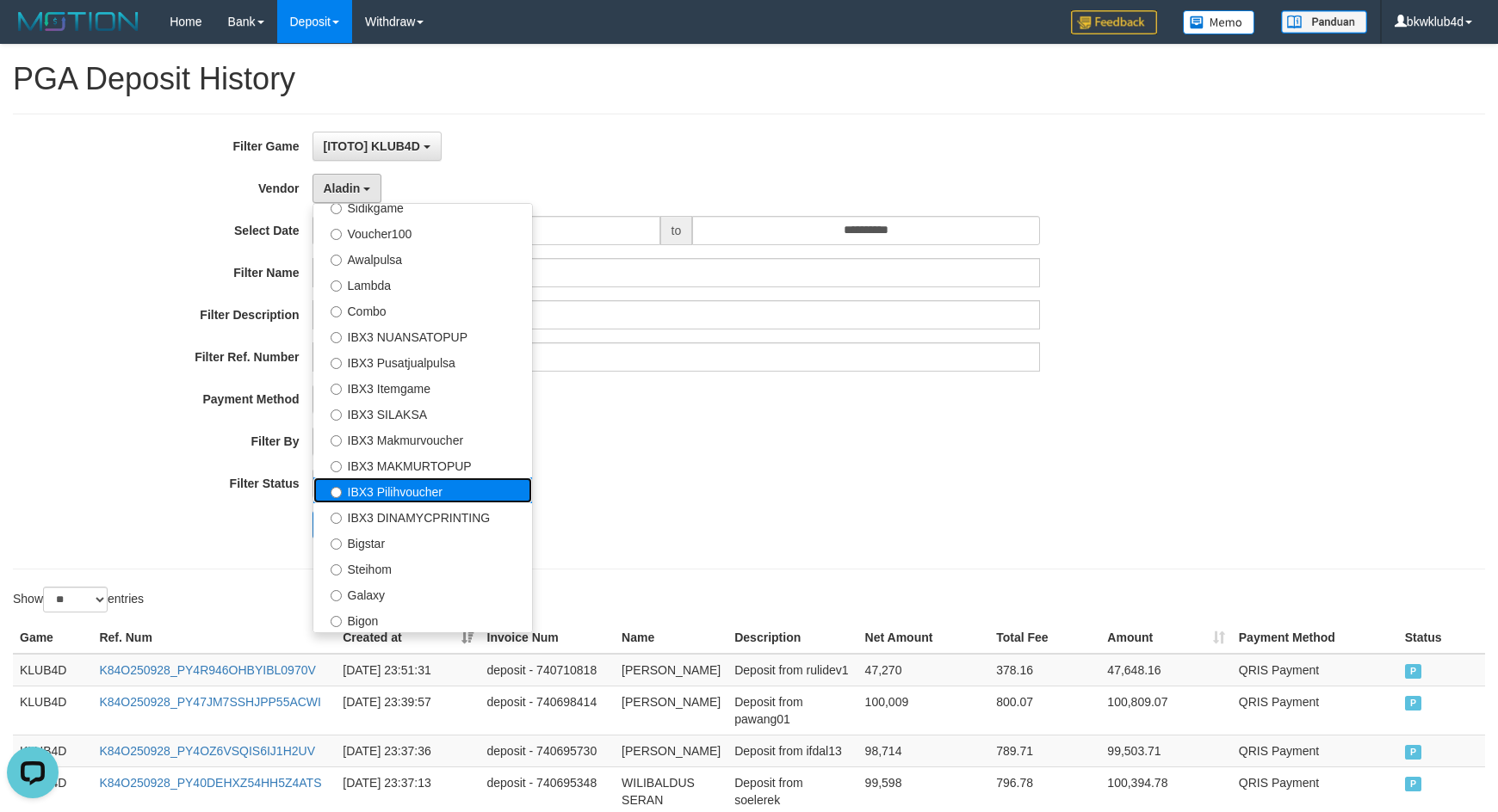
click at [400, 488] on label "IBX3 Pilihvoucher" at bounding box center [423, 491] width 219 height 26
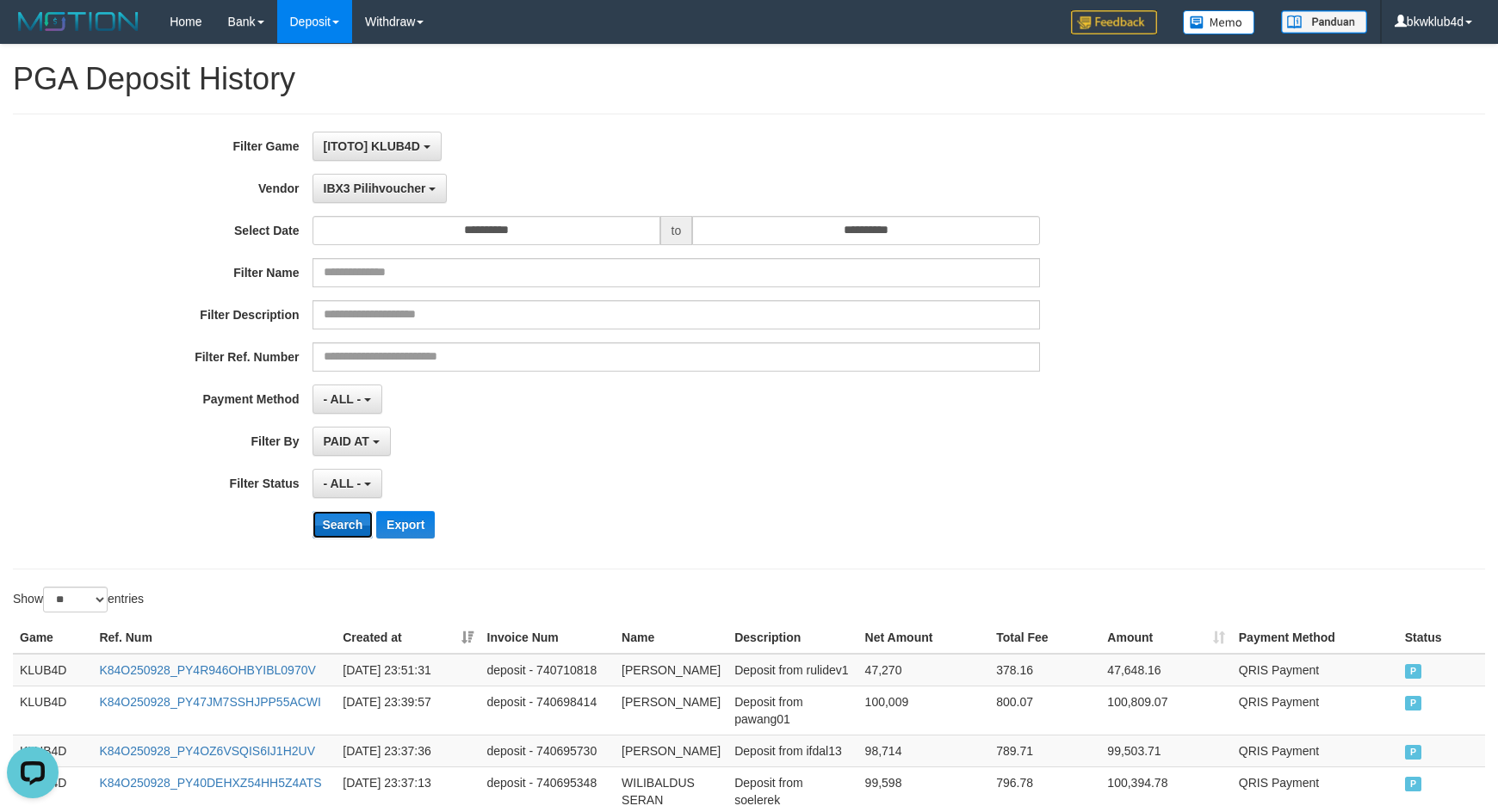
drag, startPoint x: 321, startPoint y: 525, endPoint x: 331, endPoint y: 525, distance: 10.0
click at [331, 525] on button "Search" at bounding box center [343, 525] width 61 height 27
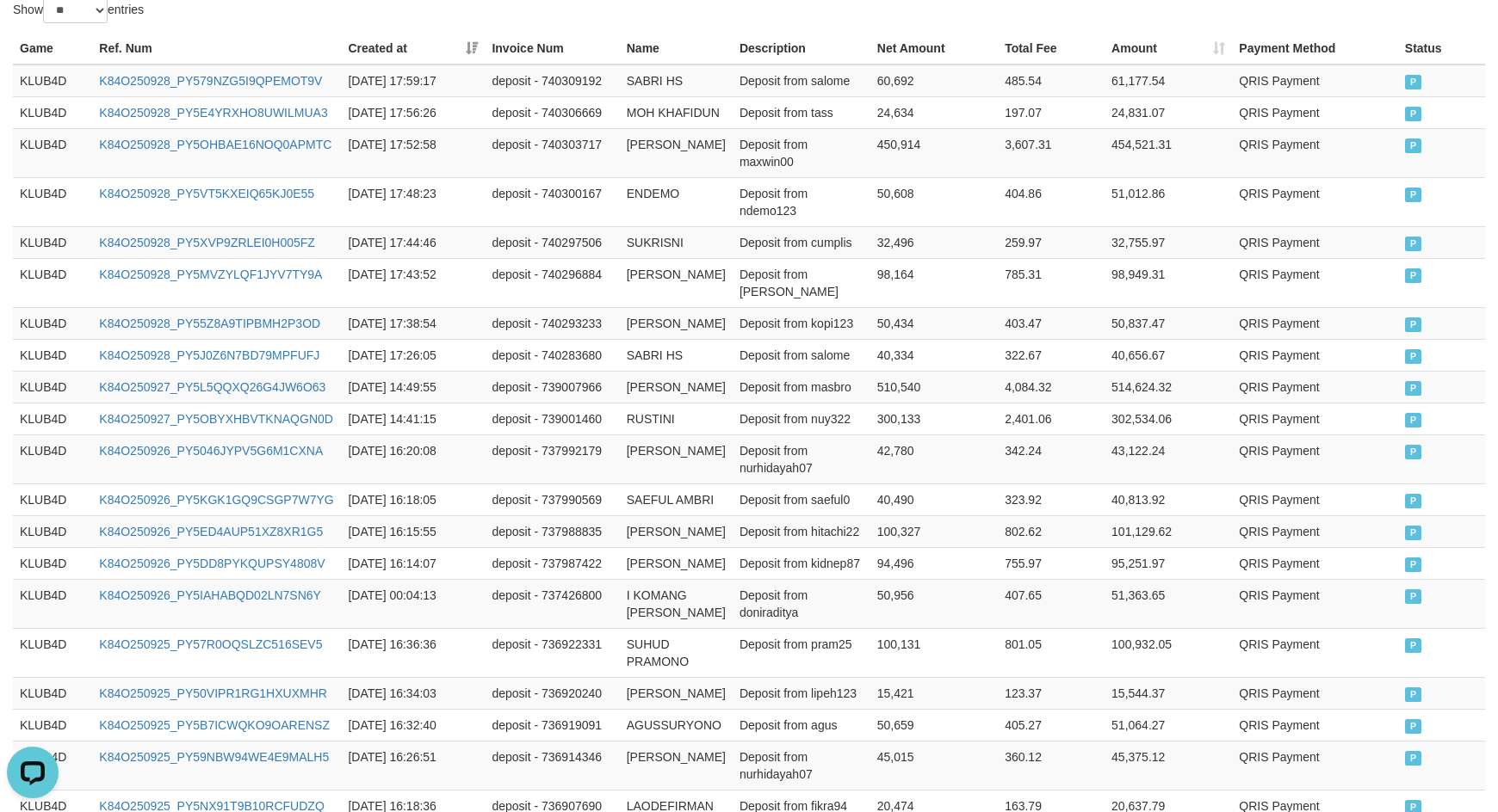
scroll to position [1066, 0]
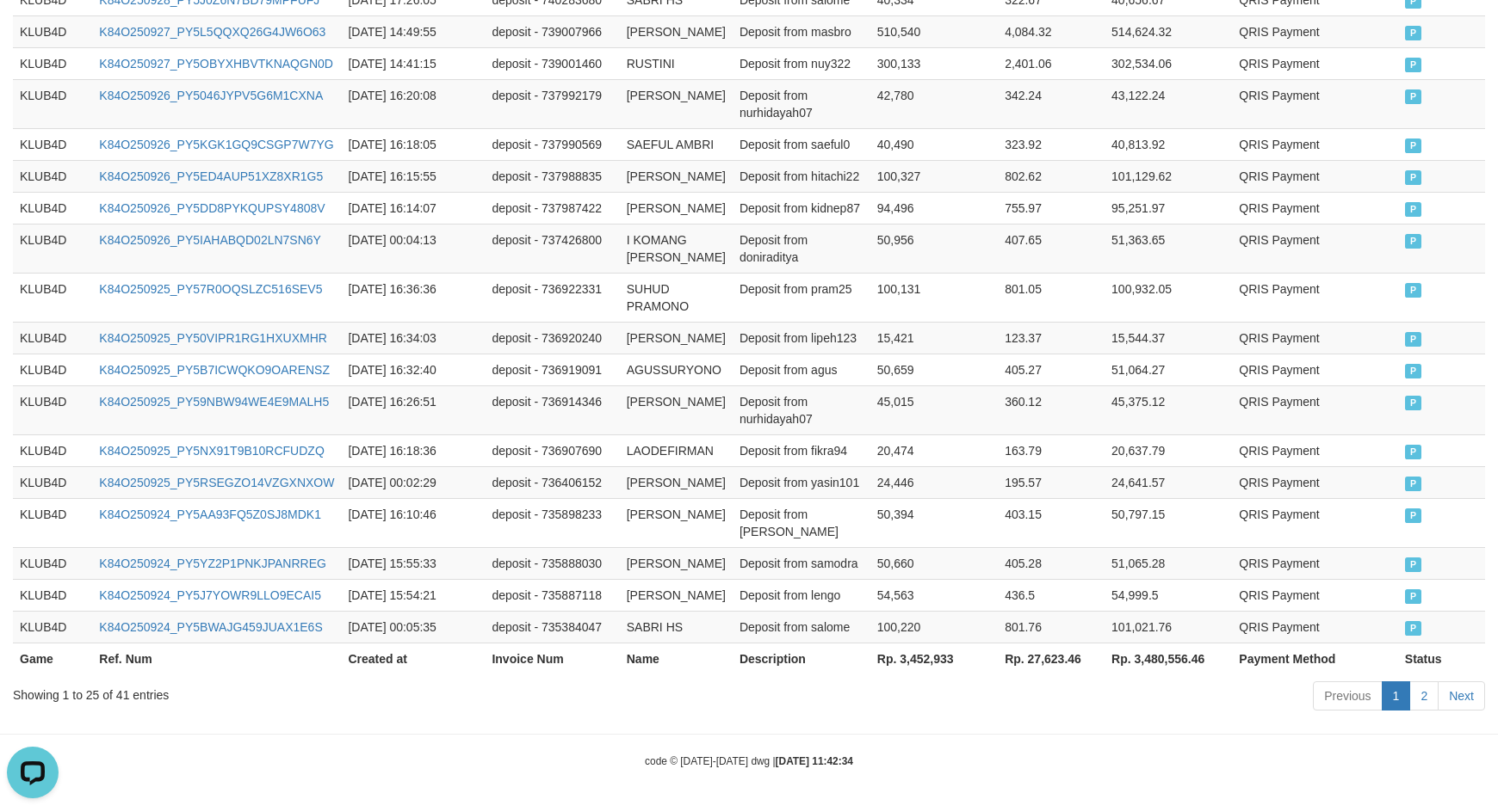
click at [911, 660] on th "Rp. 3,452,933" at bounding box center [934, 658] width 128 height 32
copy th "3,452,933"
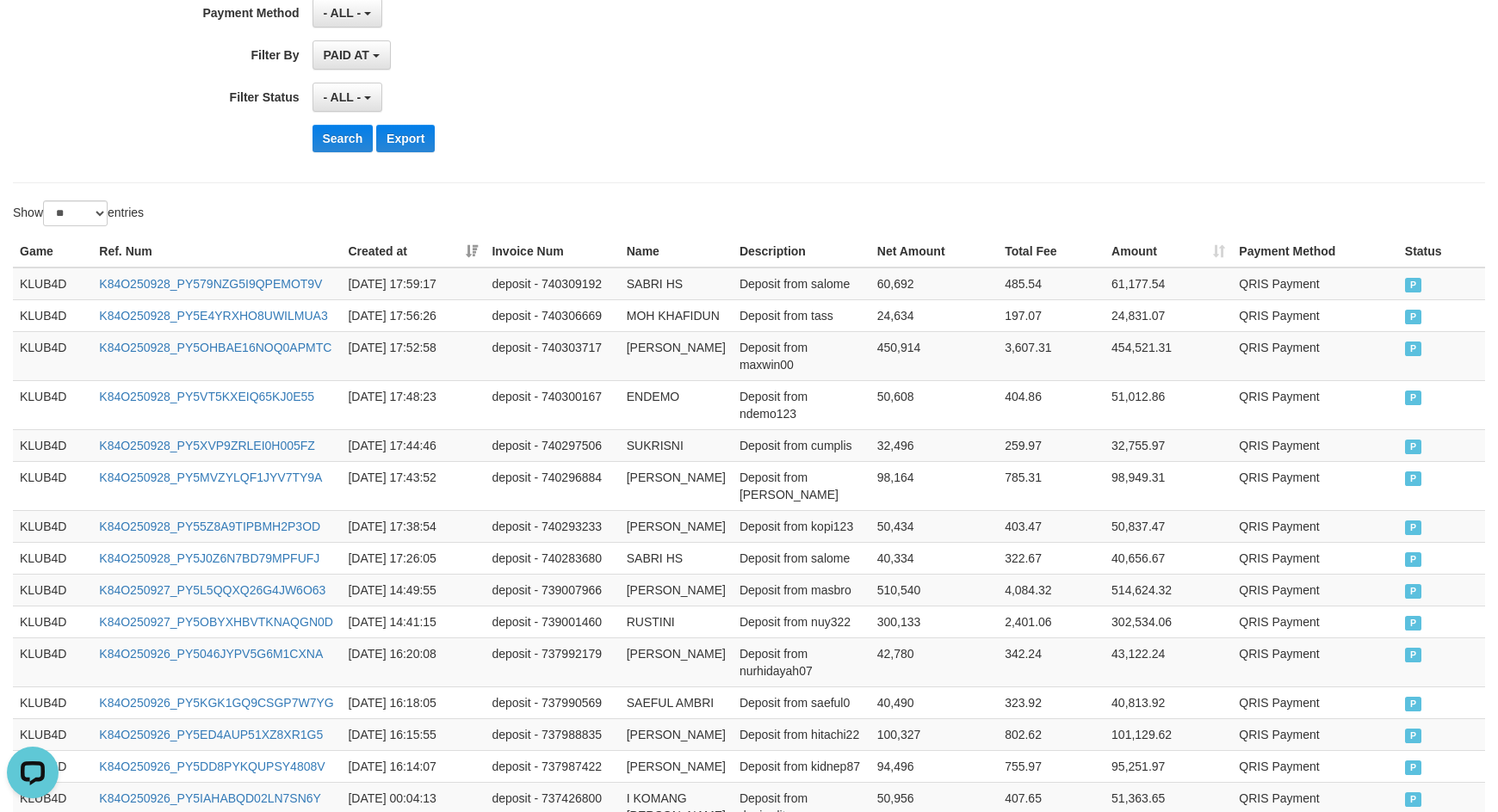
scroll to position [0, 0]
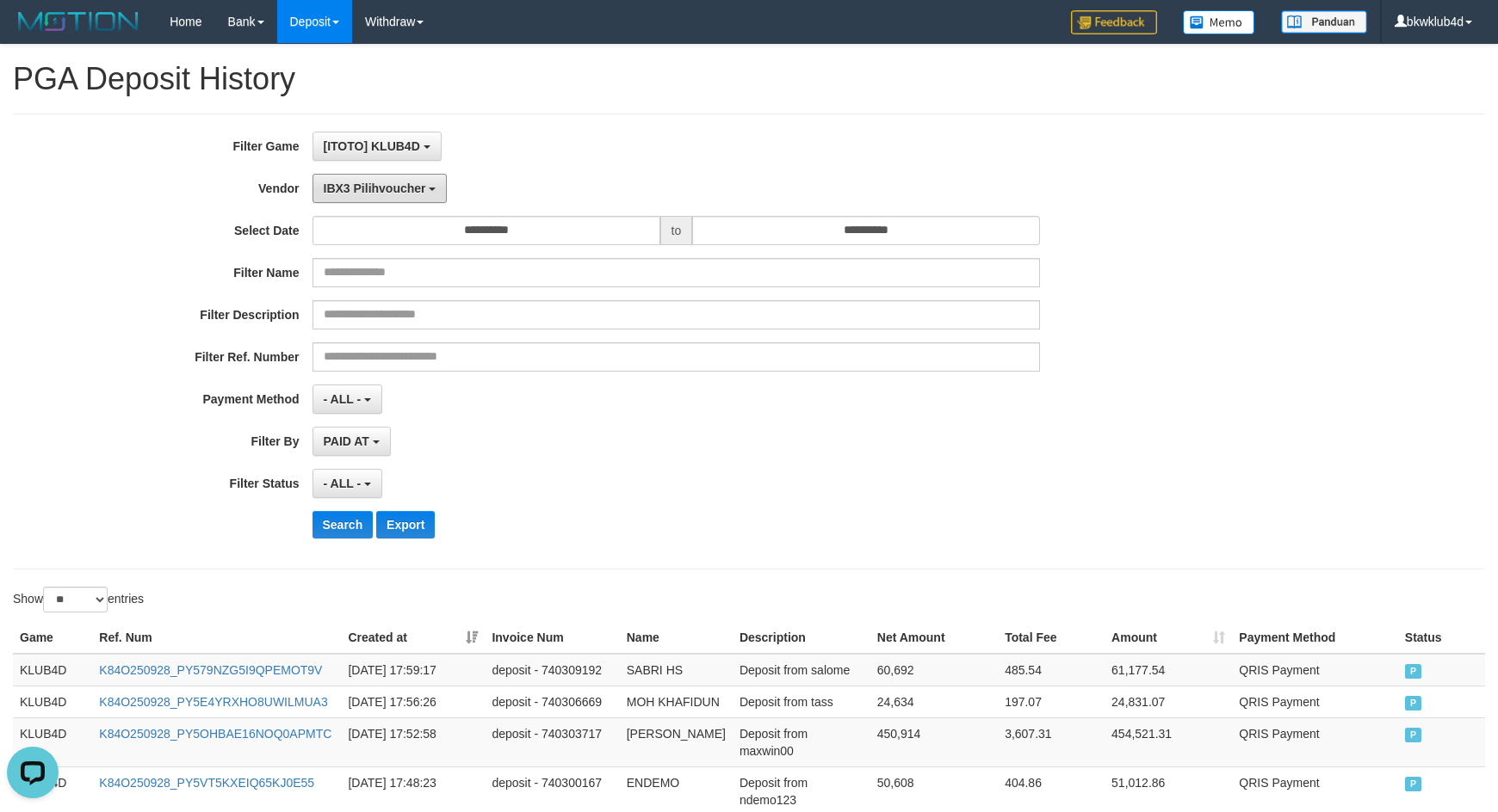
drag, startPoint x: 387, startPoint y: 194, endPoint x: 396, endPoint y: 278, distance: 84.5
click at [387, 194] on span "IBX3 Pilihvoucher" at bounding box center [375, 189] width 103 height 14
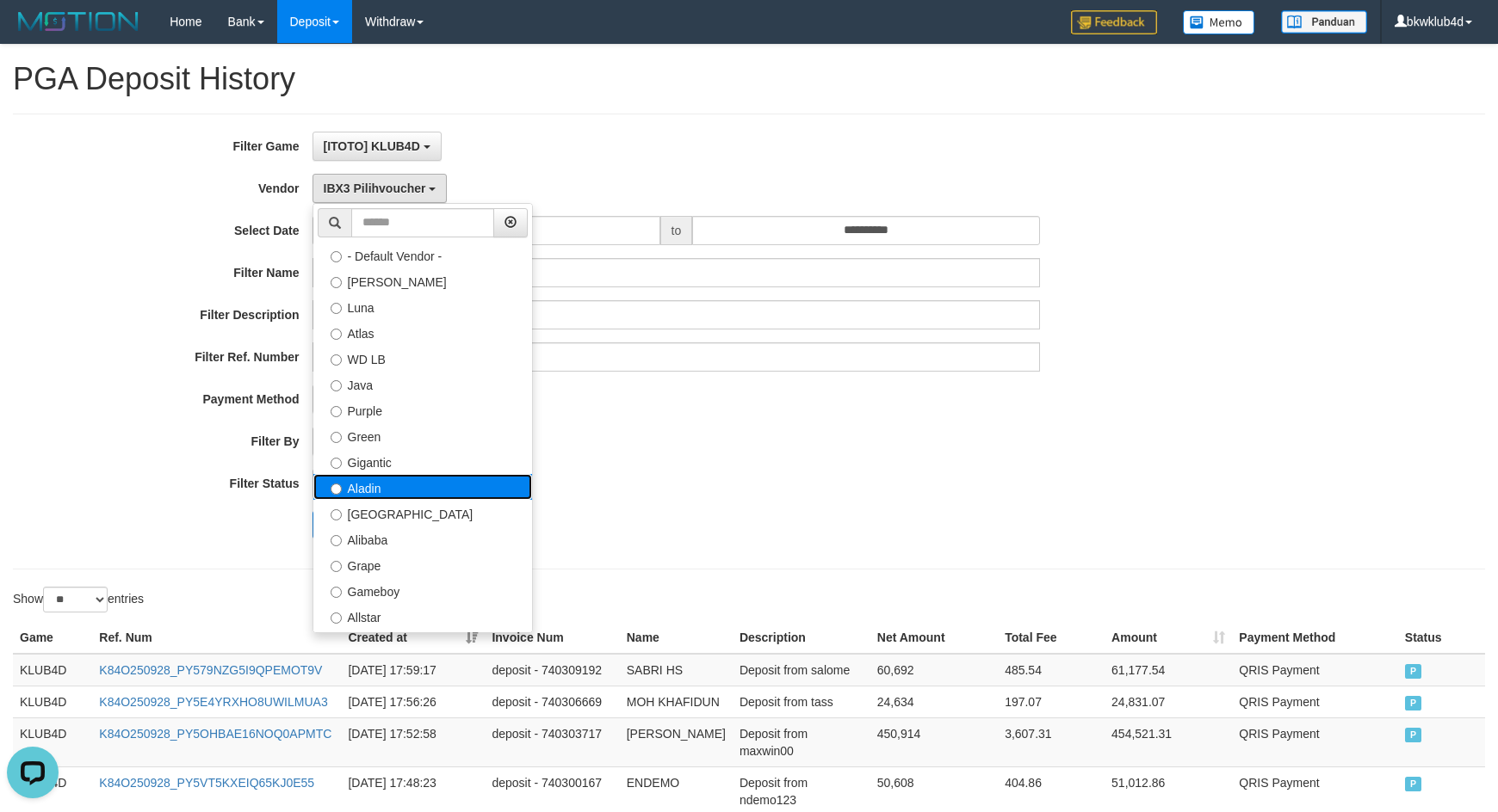
click at [401, 494] on label "Aladin" at bounding box center [423, 487] width 219 height 26
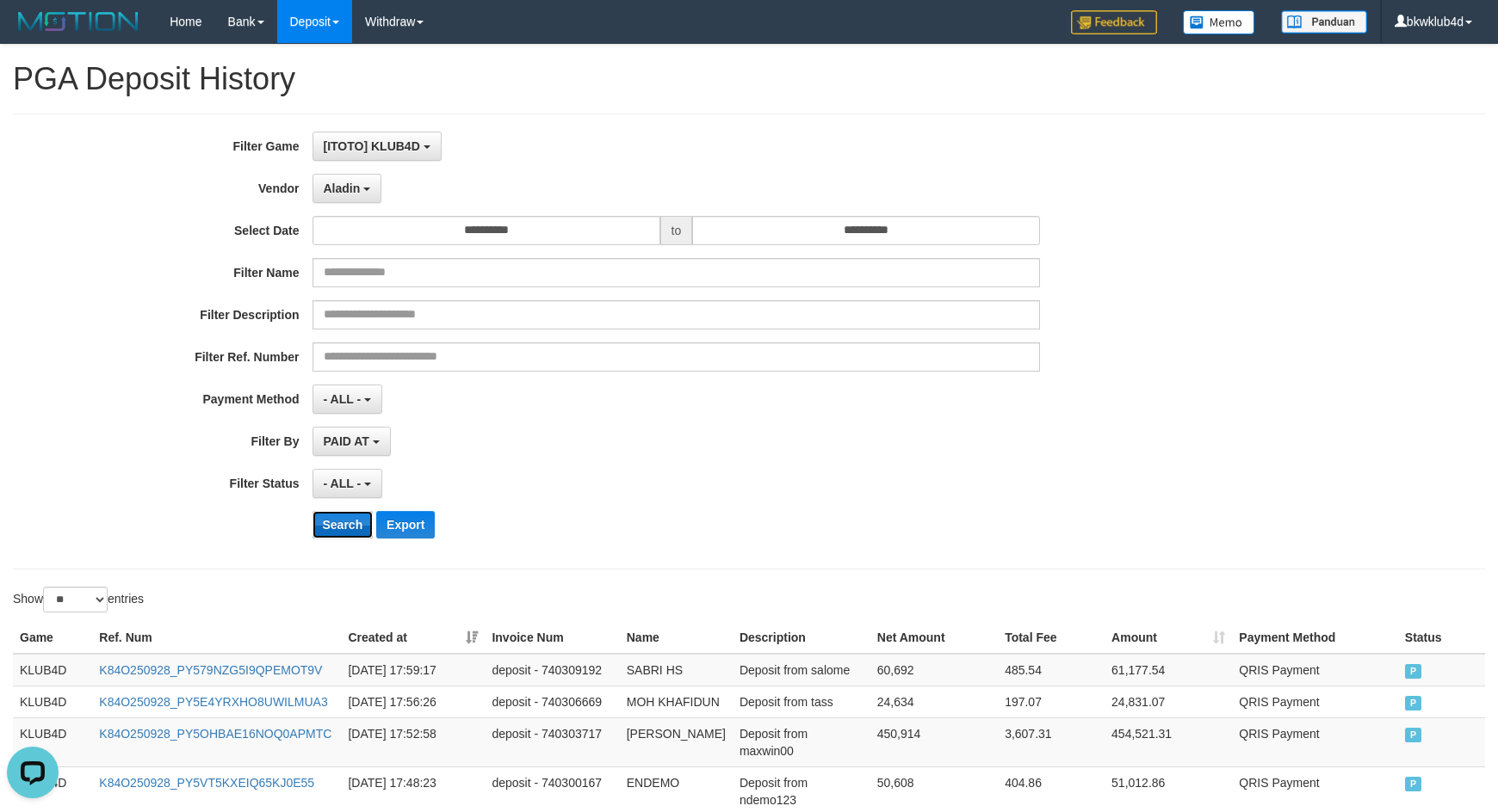
click at [353, 516] on button "Search" at bounding box center [343, 525] width 61 height 27
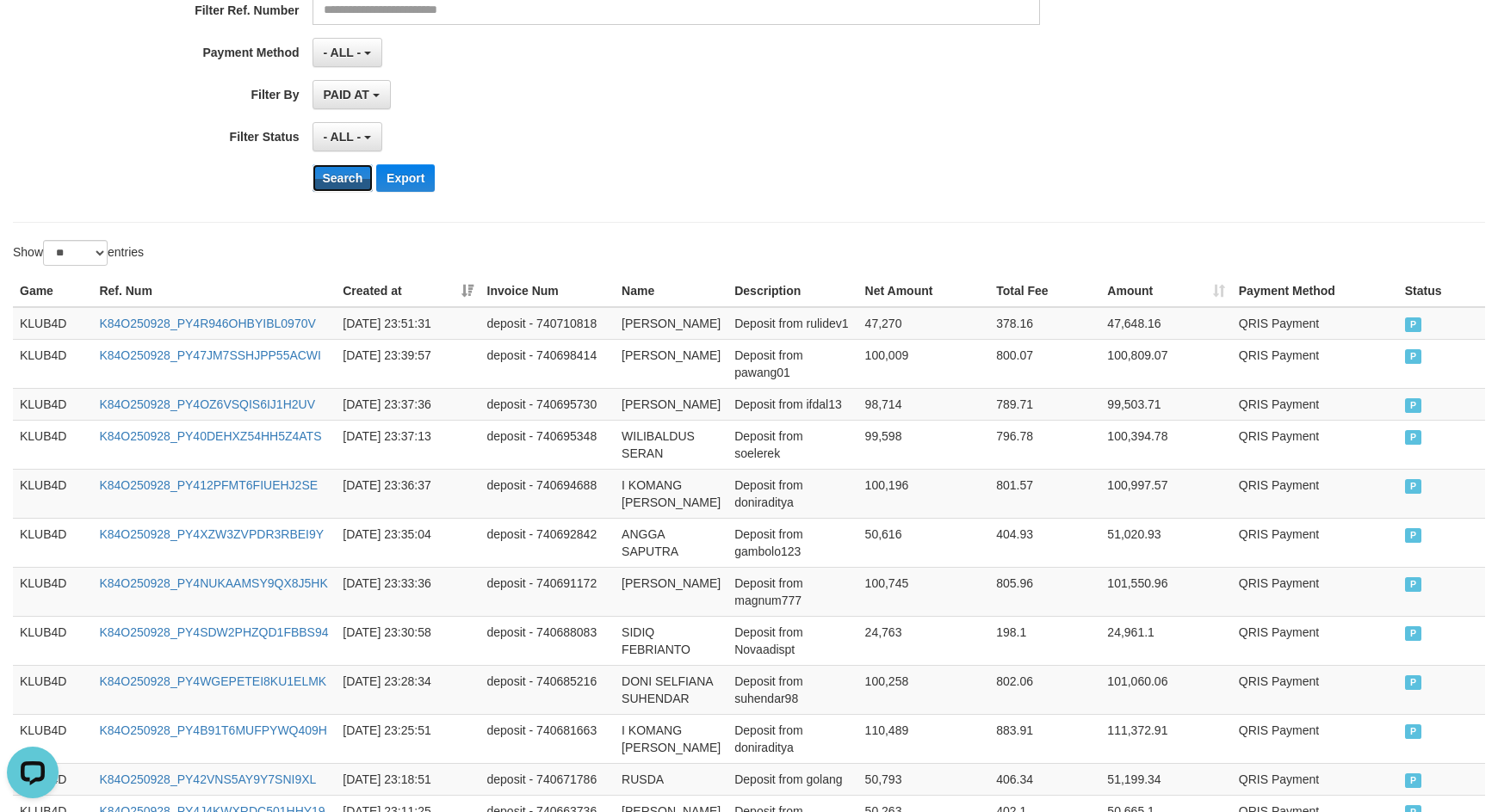
scroll to position [1169, 0]
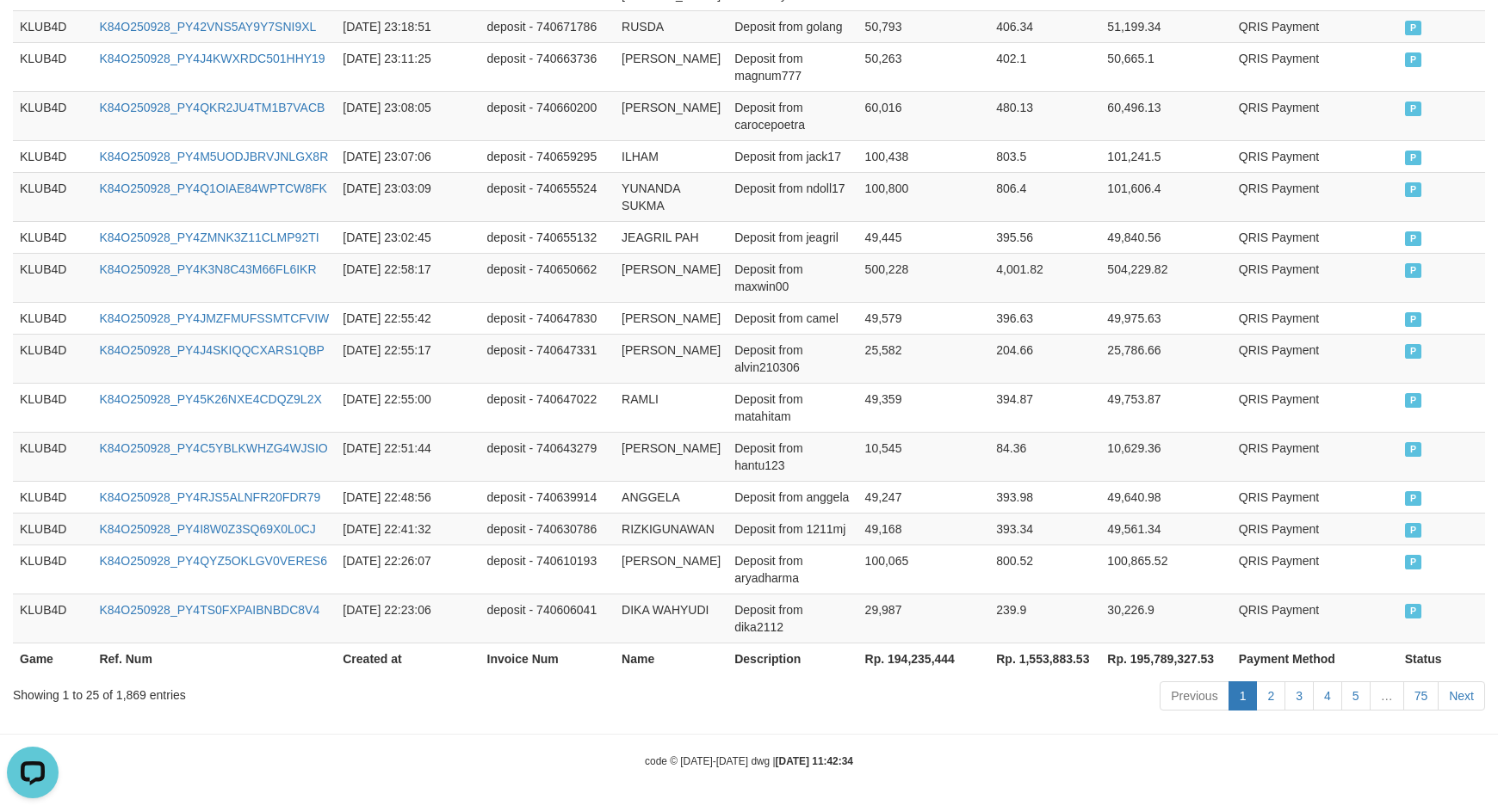
click at [897, 649] on th "Rp. 194,235,444" at bounding box center [925, 658] width 132 height 32
copy th "194,235,444"
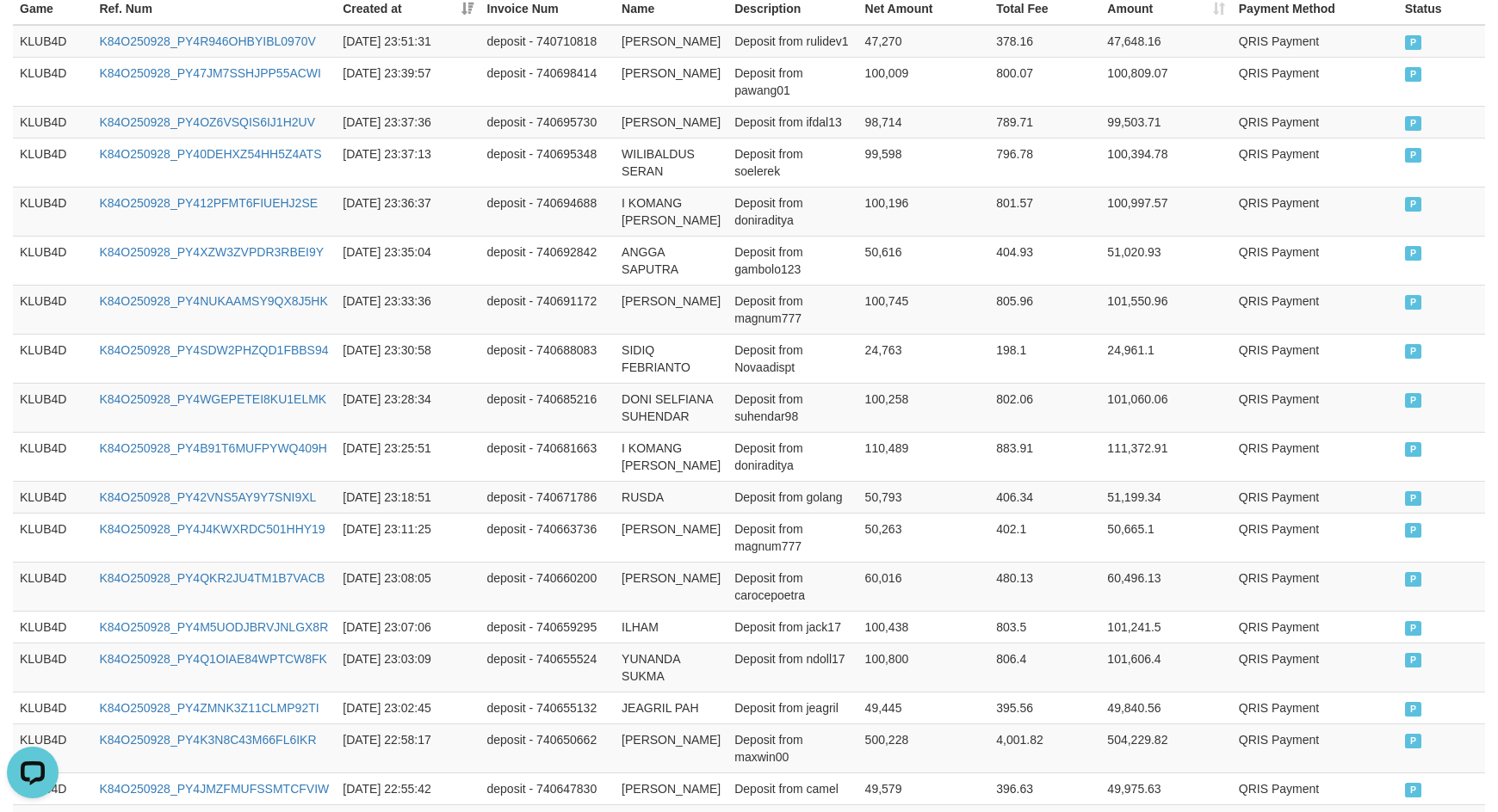
scroll to position [136, 0]
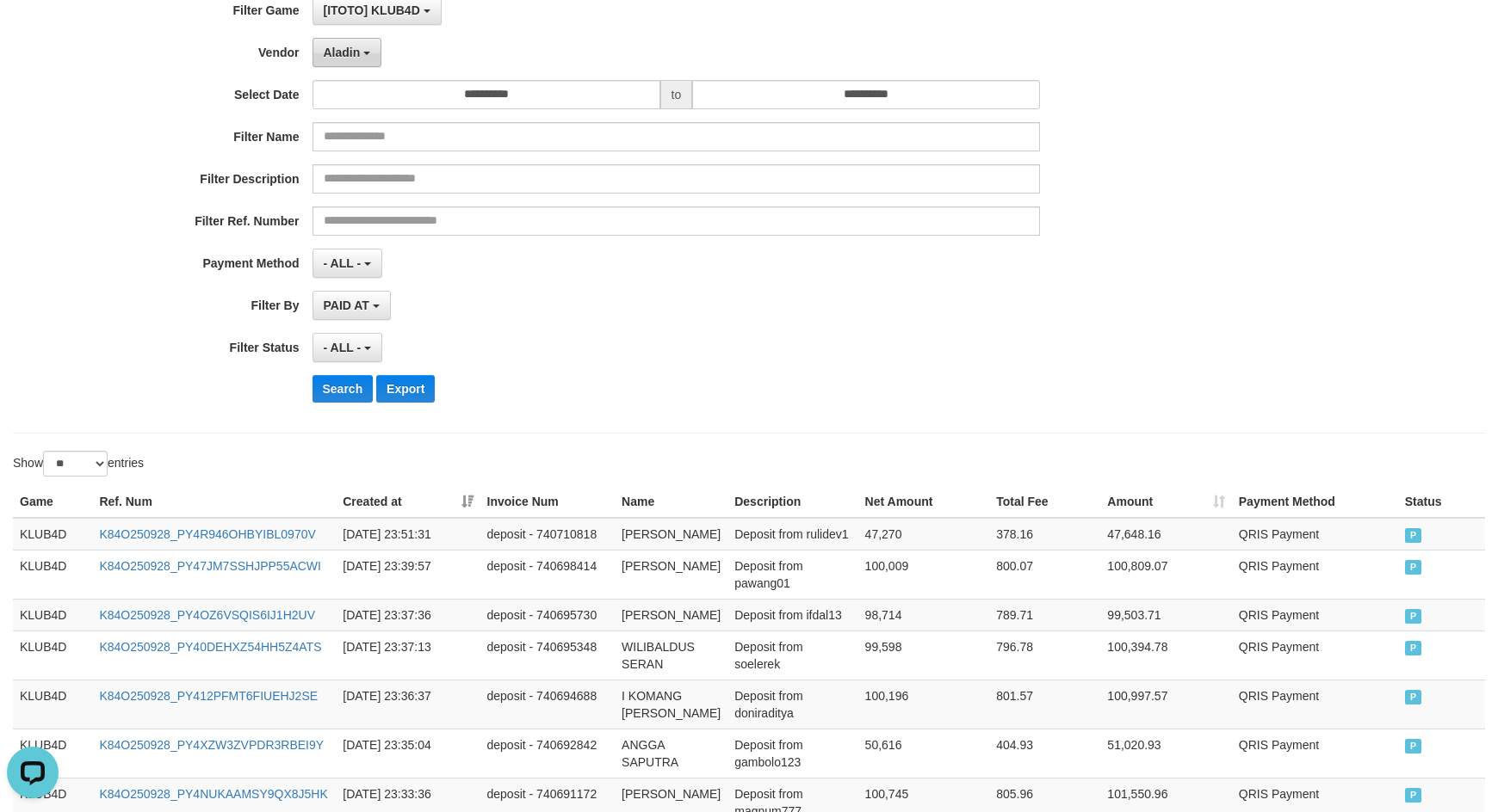
click at [359, 52] on span "Aladin" at bounding box center [342, 52] width 37 height 14
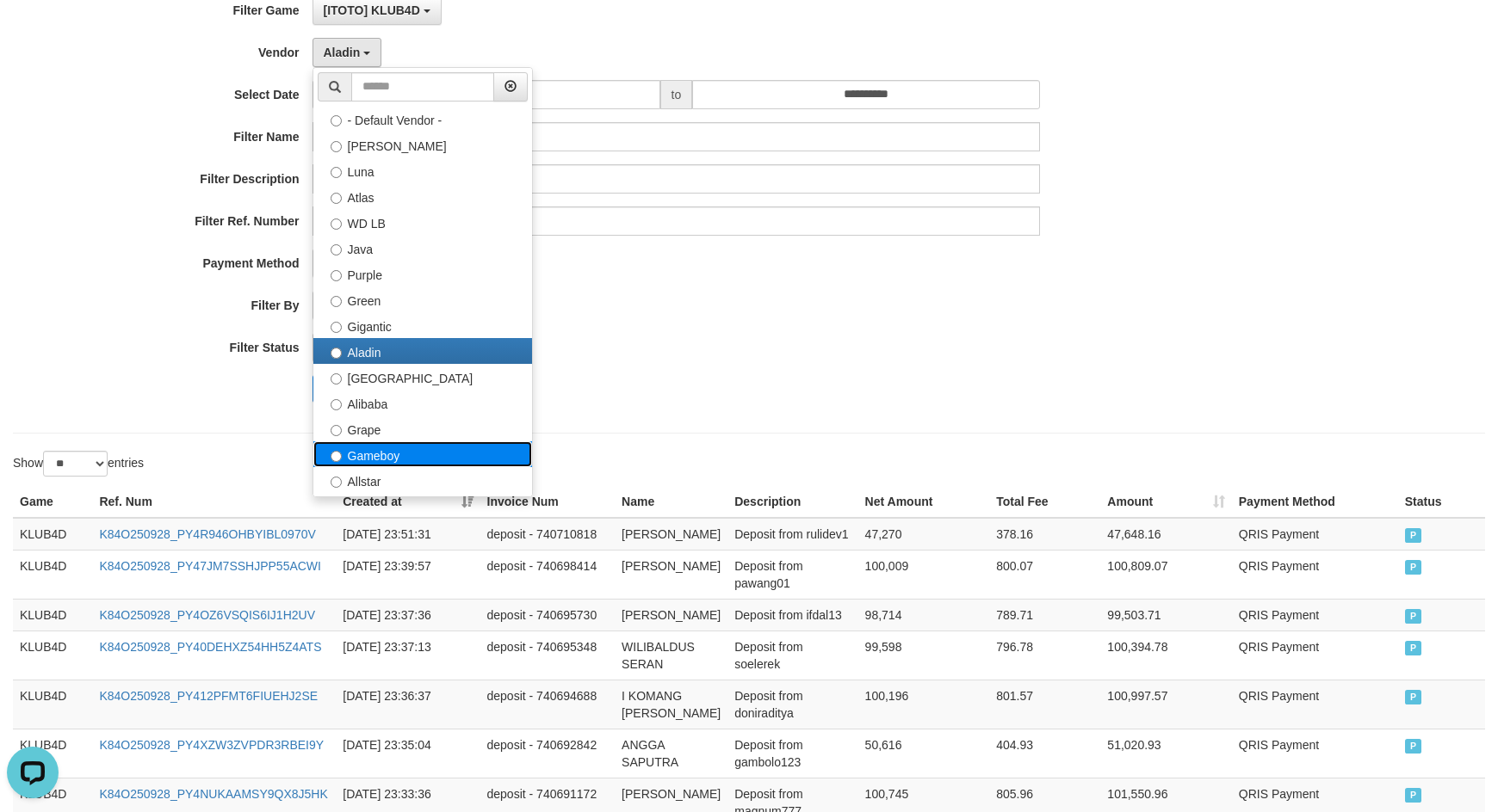
click at [401, 456] on label "Gameboy" at bounding box center [423, 454] width 219 height 26
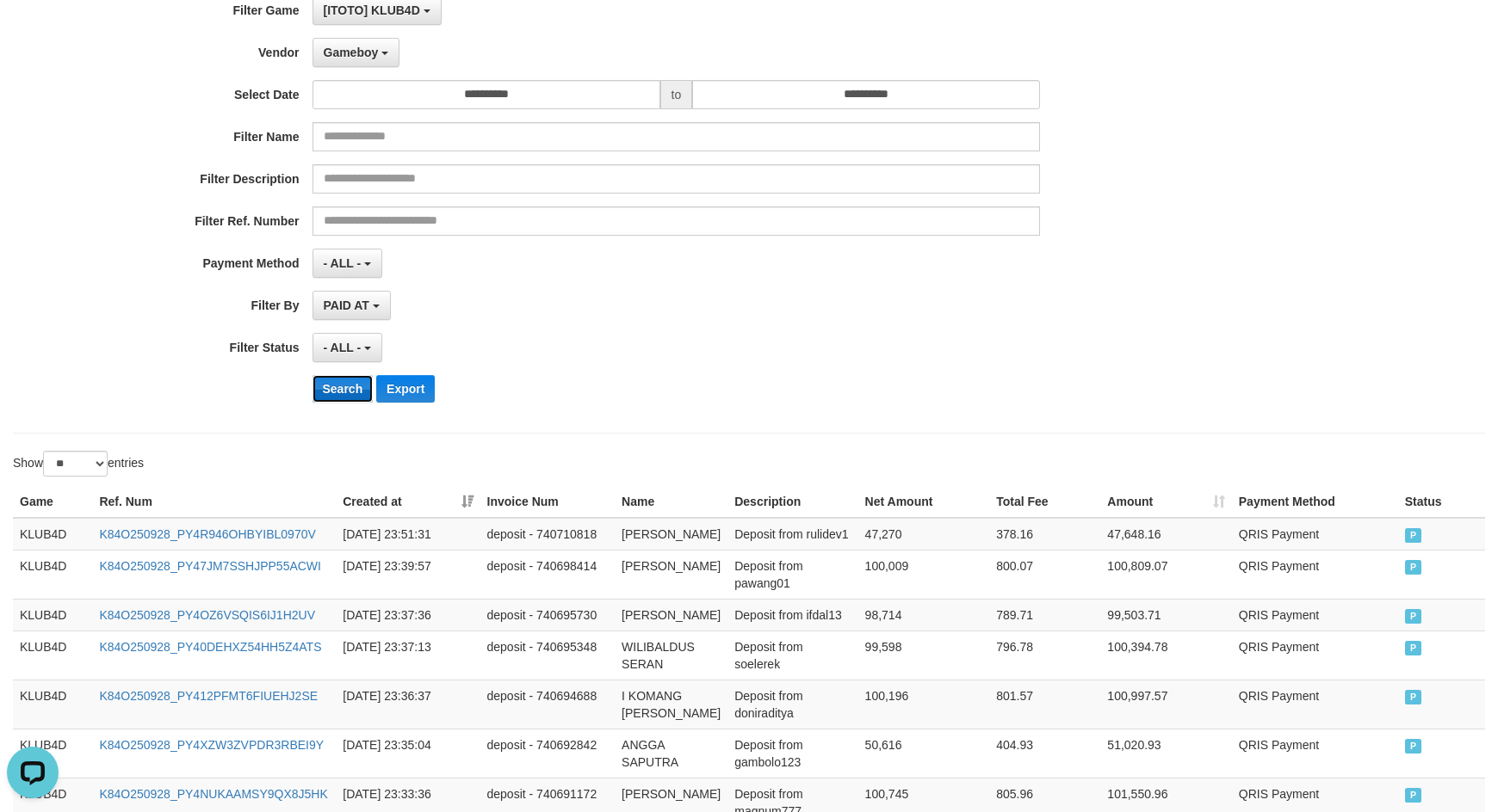
click at [361, 393] on button "Search" at bounding box center [343, 389] width 61 height 27
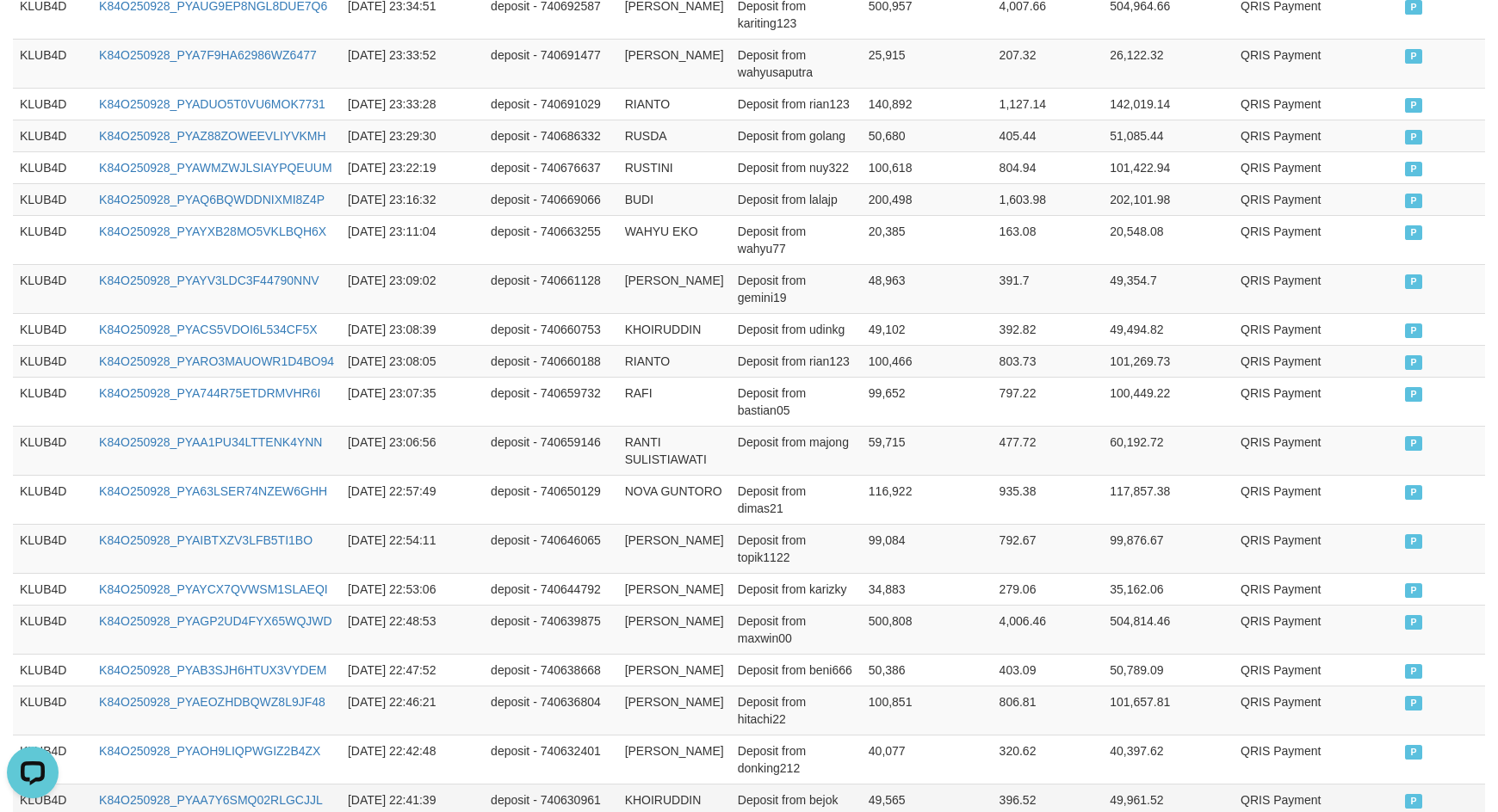
scroll to position [1152, 0]
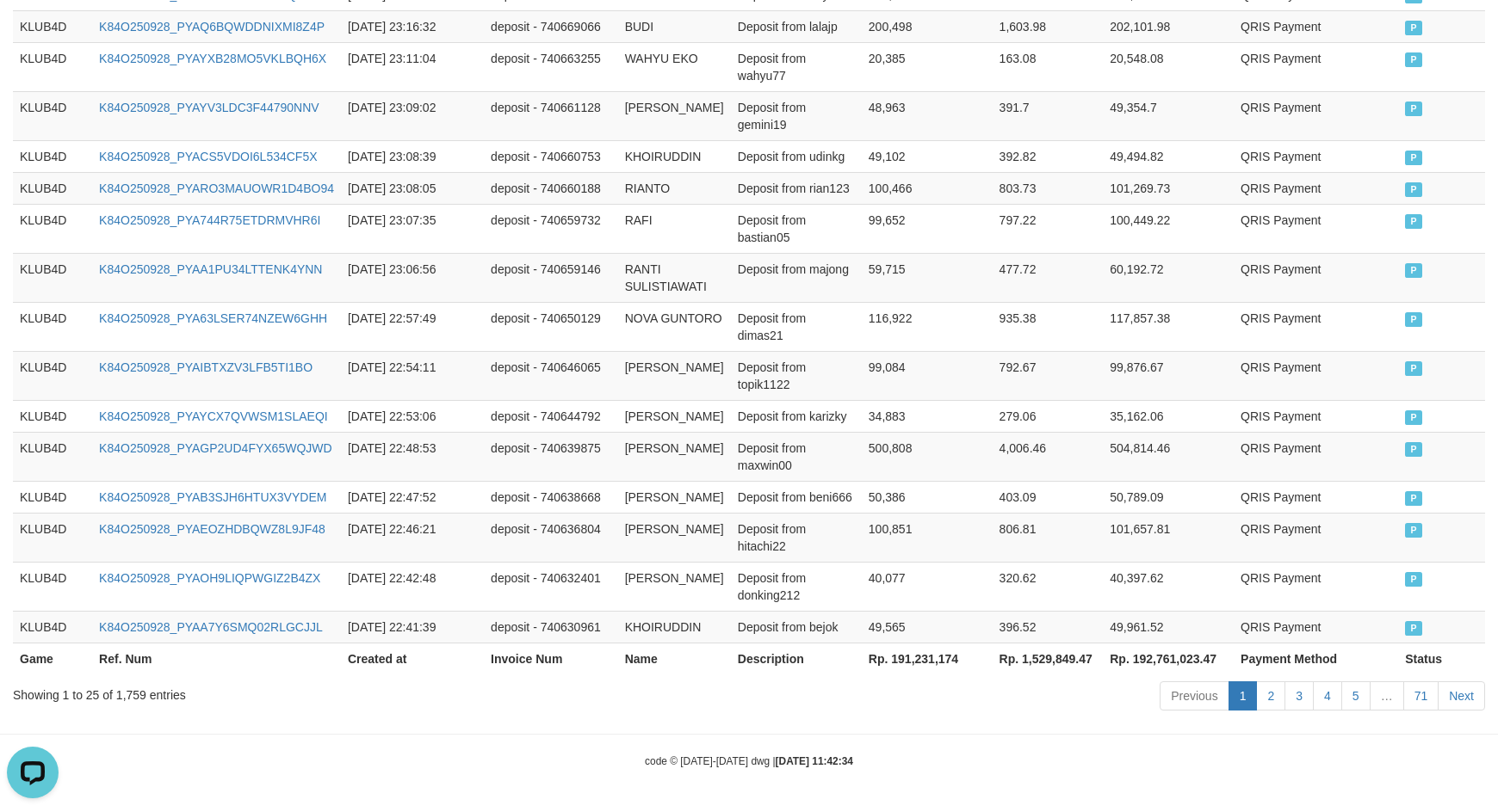
click at [895, 659] on th "Rp. 191,231,174" at bounding box center [927, 658] width 131 height 32
copy th "191,231,174"
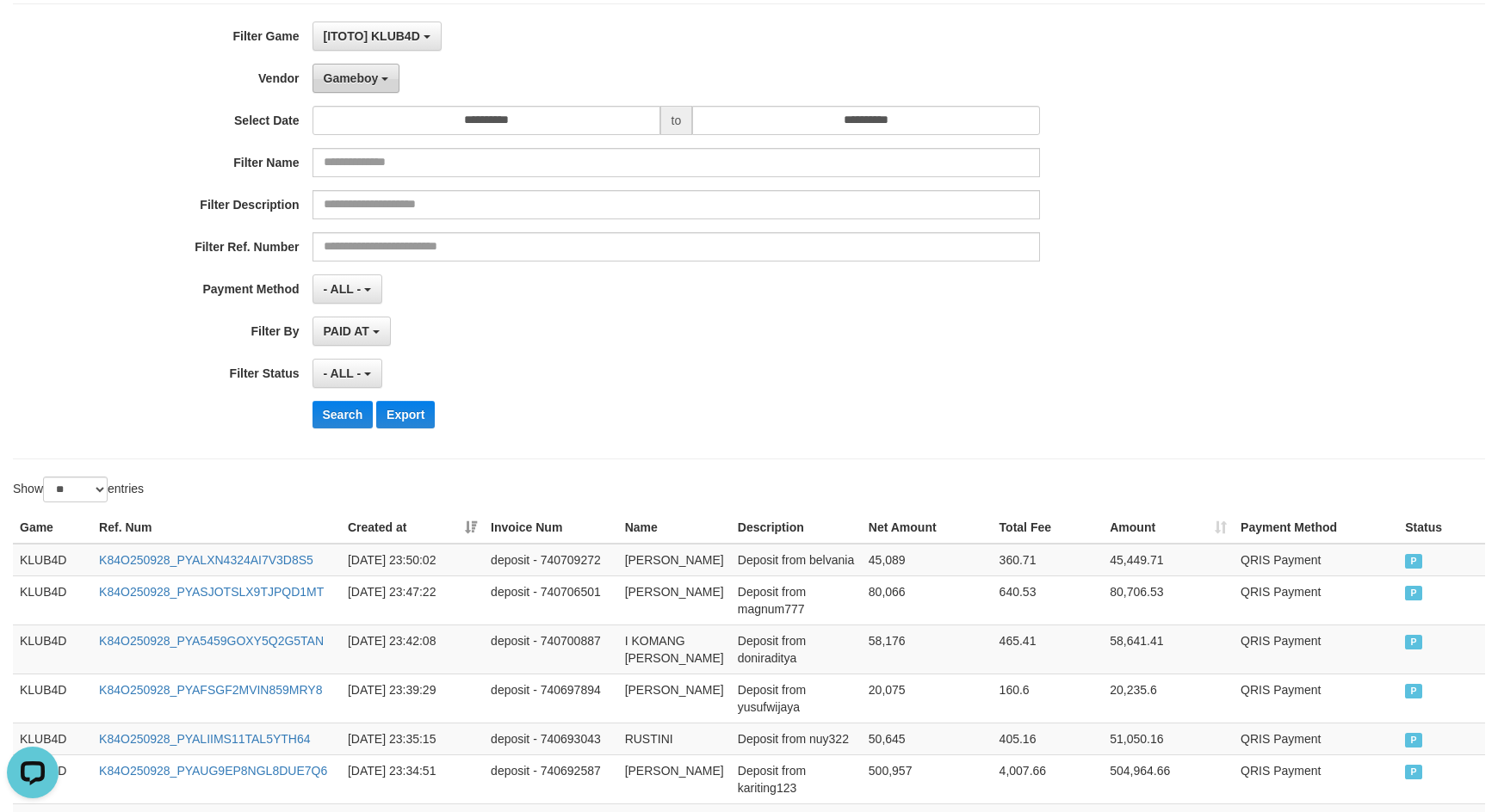
scroll to position [0, 0]
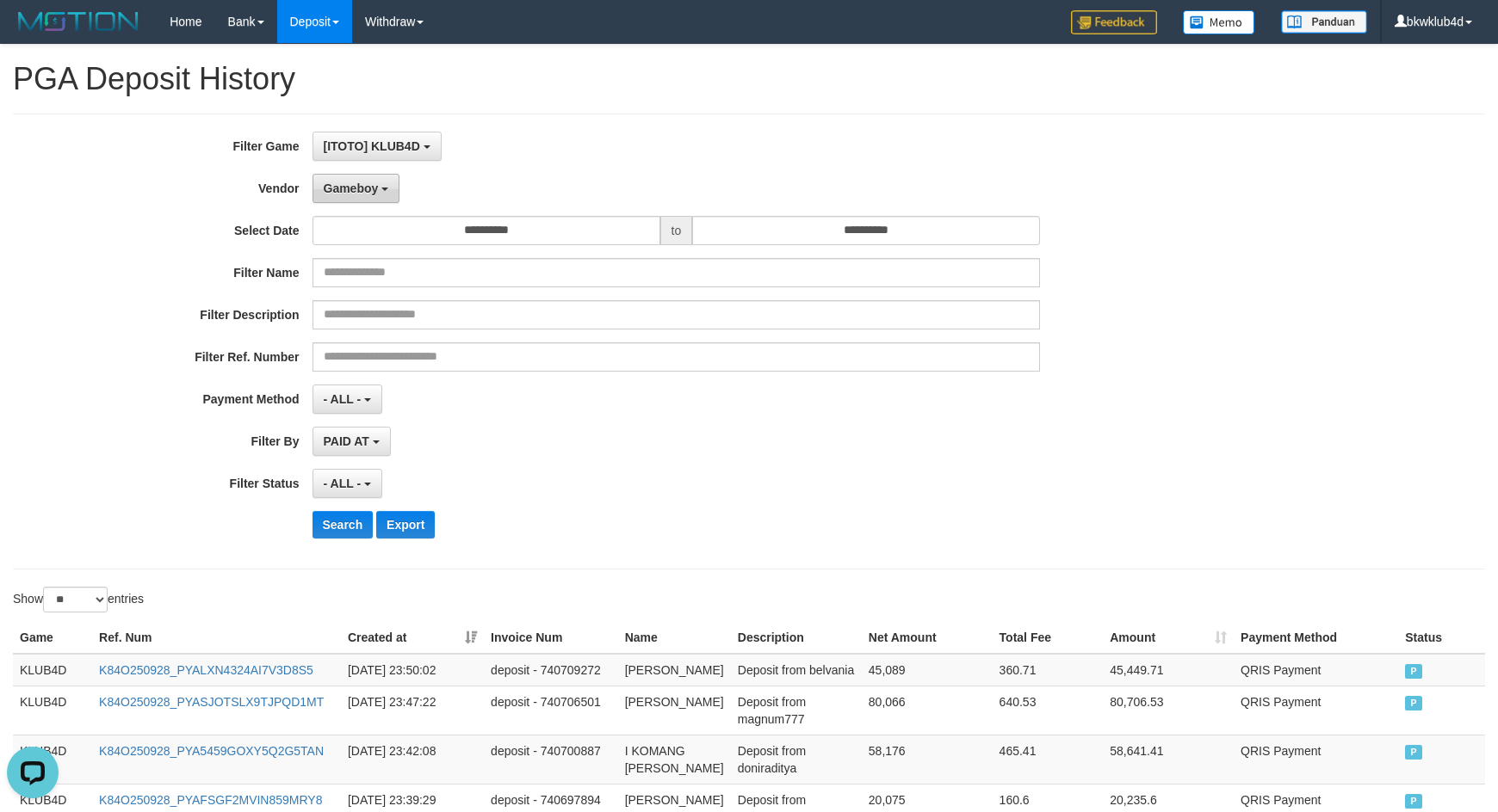
click at [384, 192] on button "Gameboy" at bounding box center [356, 189] width 88 height 29
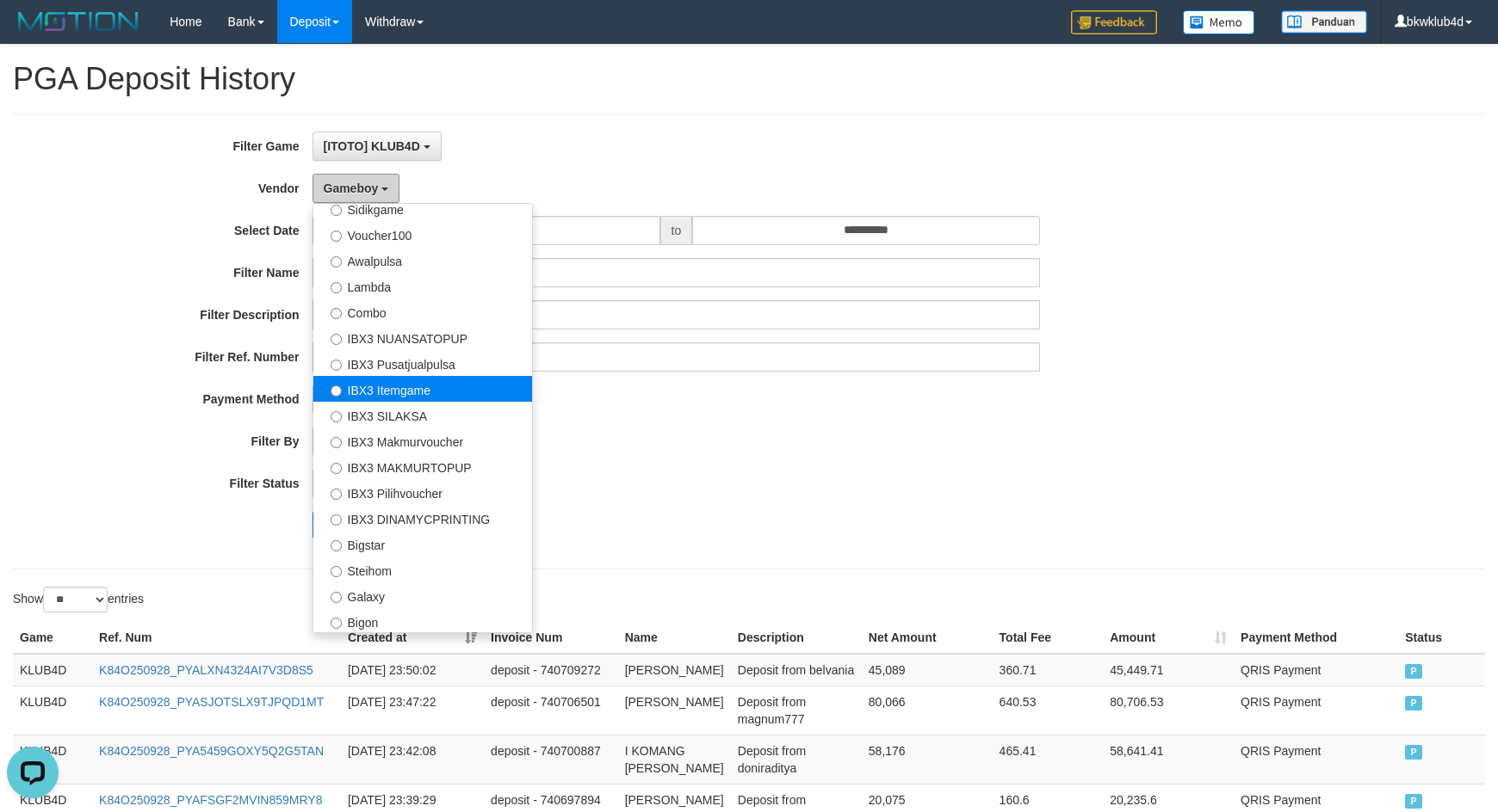
scroll to position [642, 0]
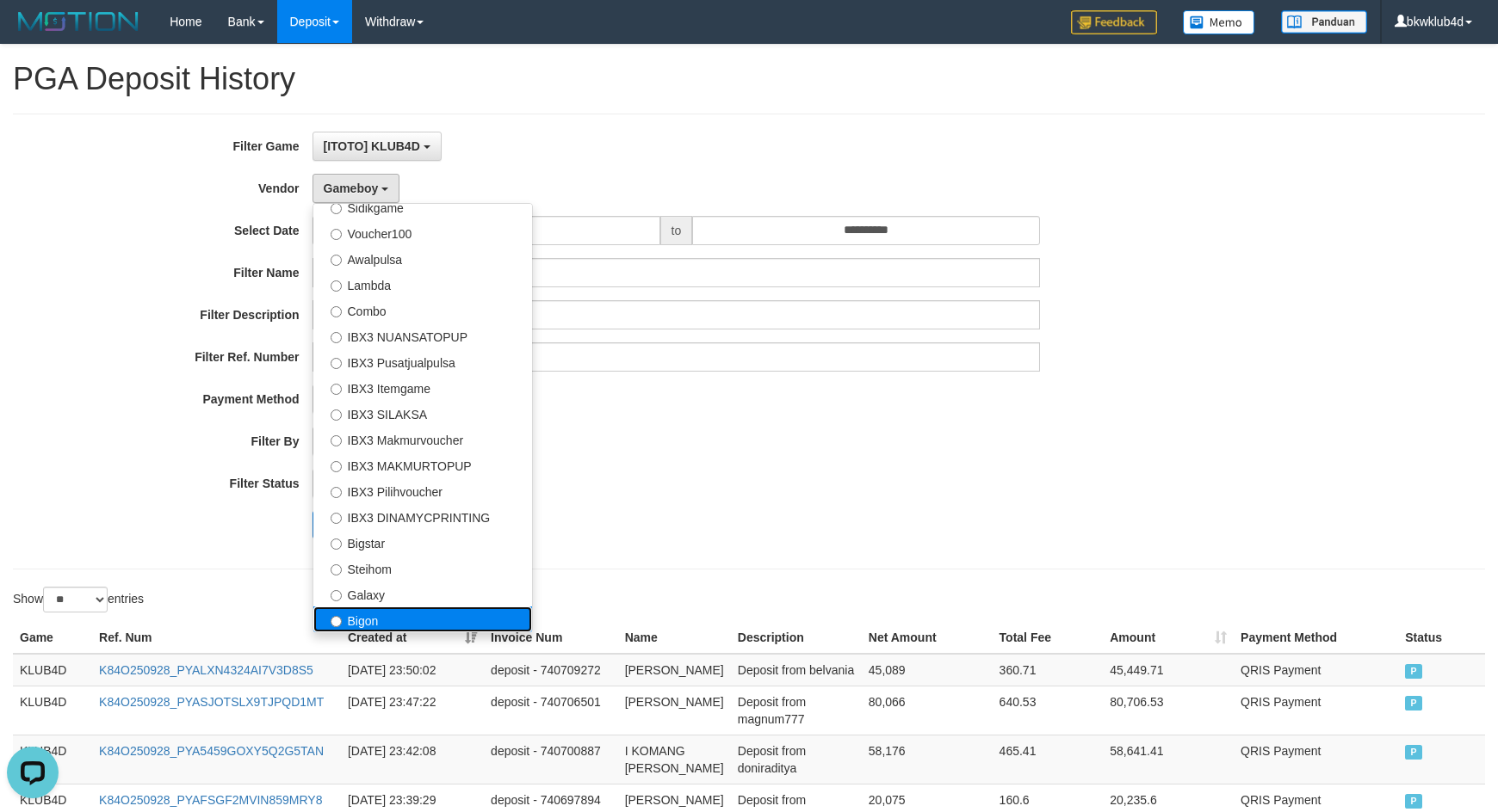
click at [399, 617] on label "Bigon" at bounding box center [423, 619] width 219 height 26
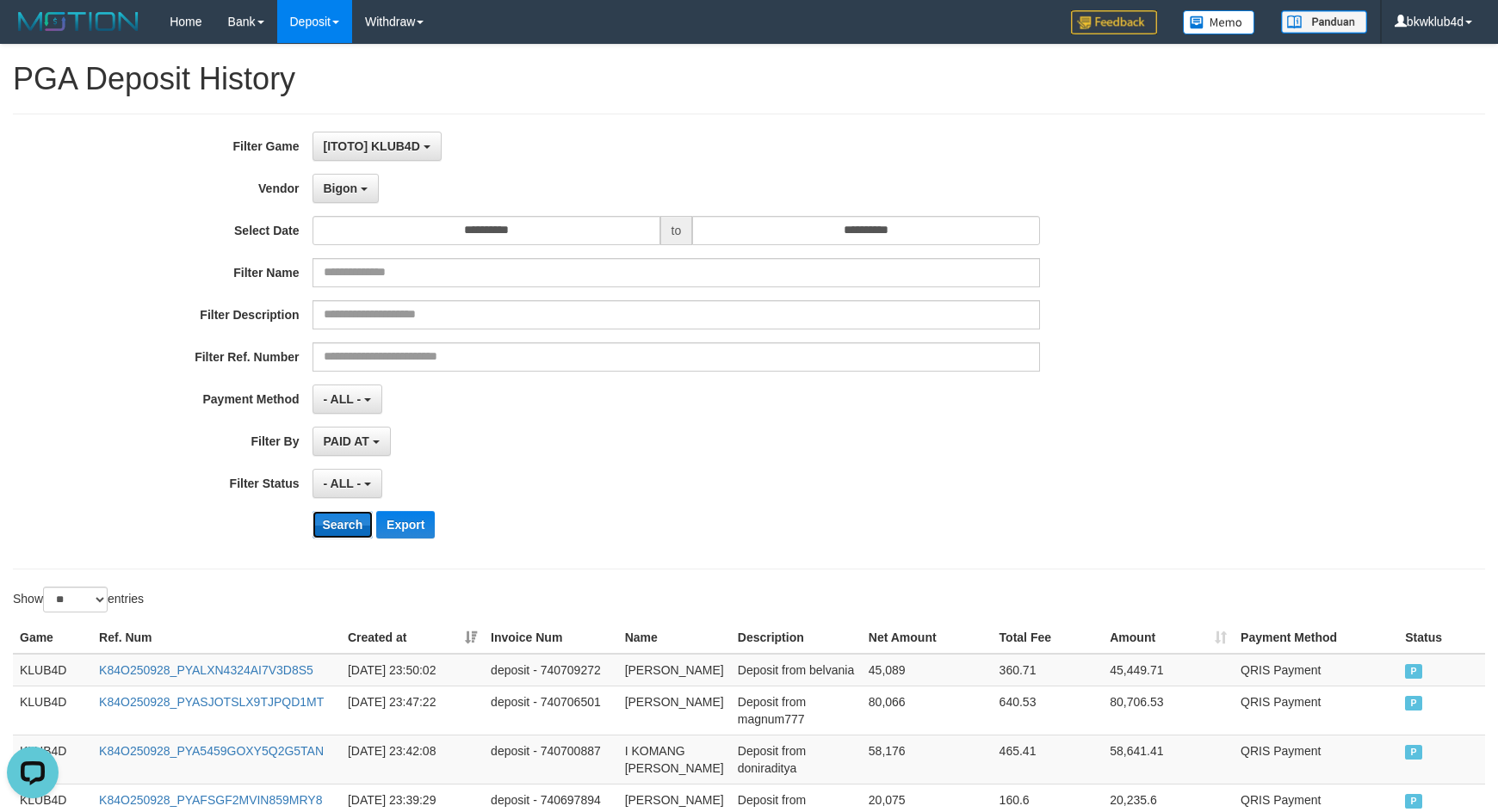
drag, startPoint x: 343, startPoint y: 514, endPoint x: 355, endPoint y: 515, distance: 12.0
click at [343, 515] on button "Search" at bounding box center [343, 525] width 61 height 27
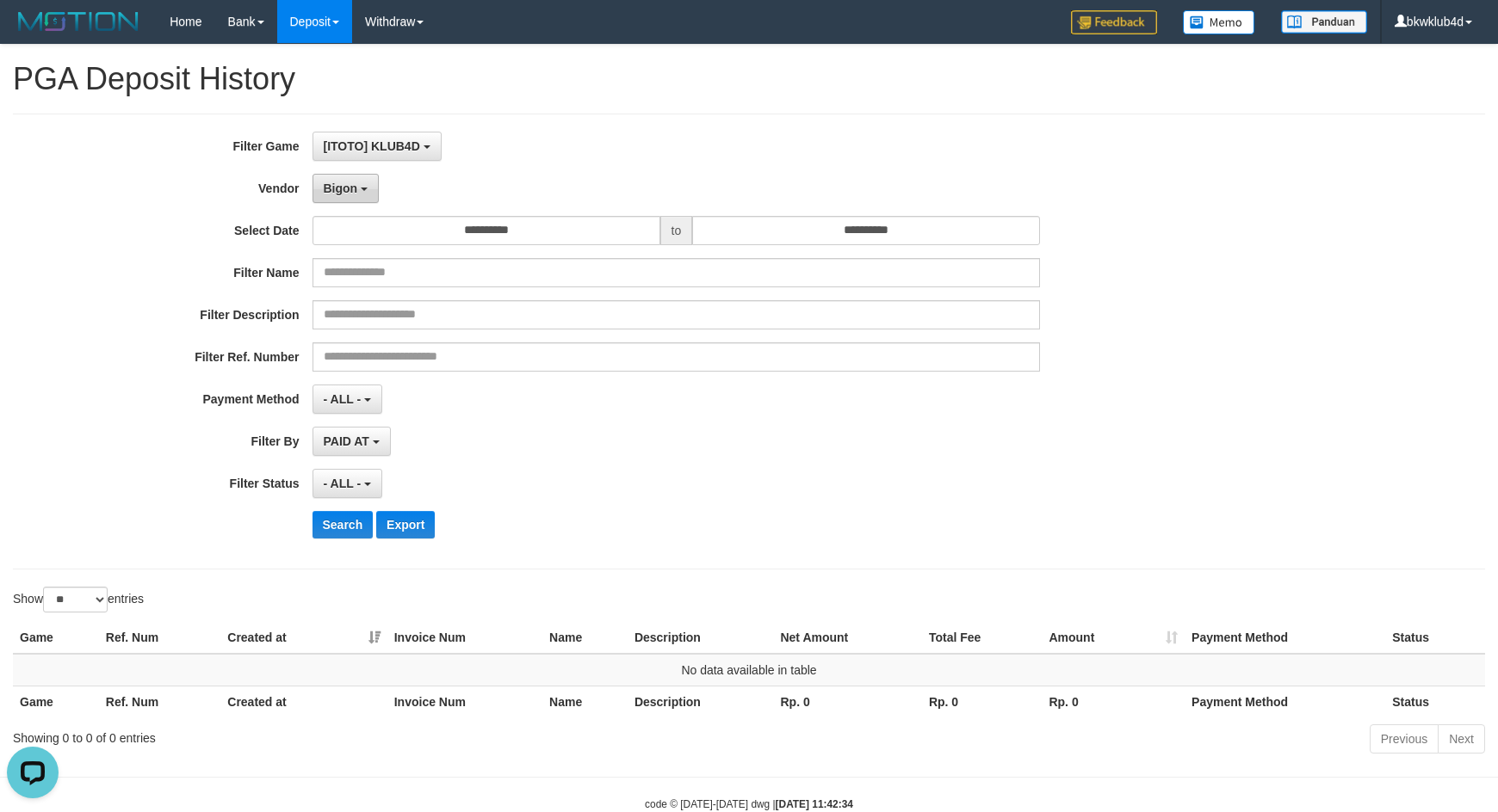
click at [340, 183] on span "Bigon" at bounding box center [341, 189] width 35 height 14
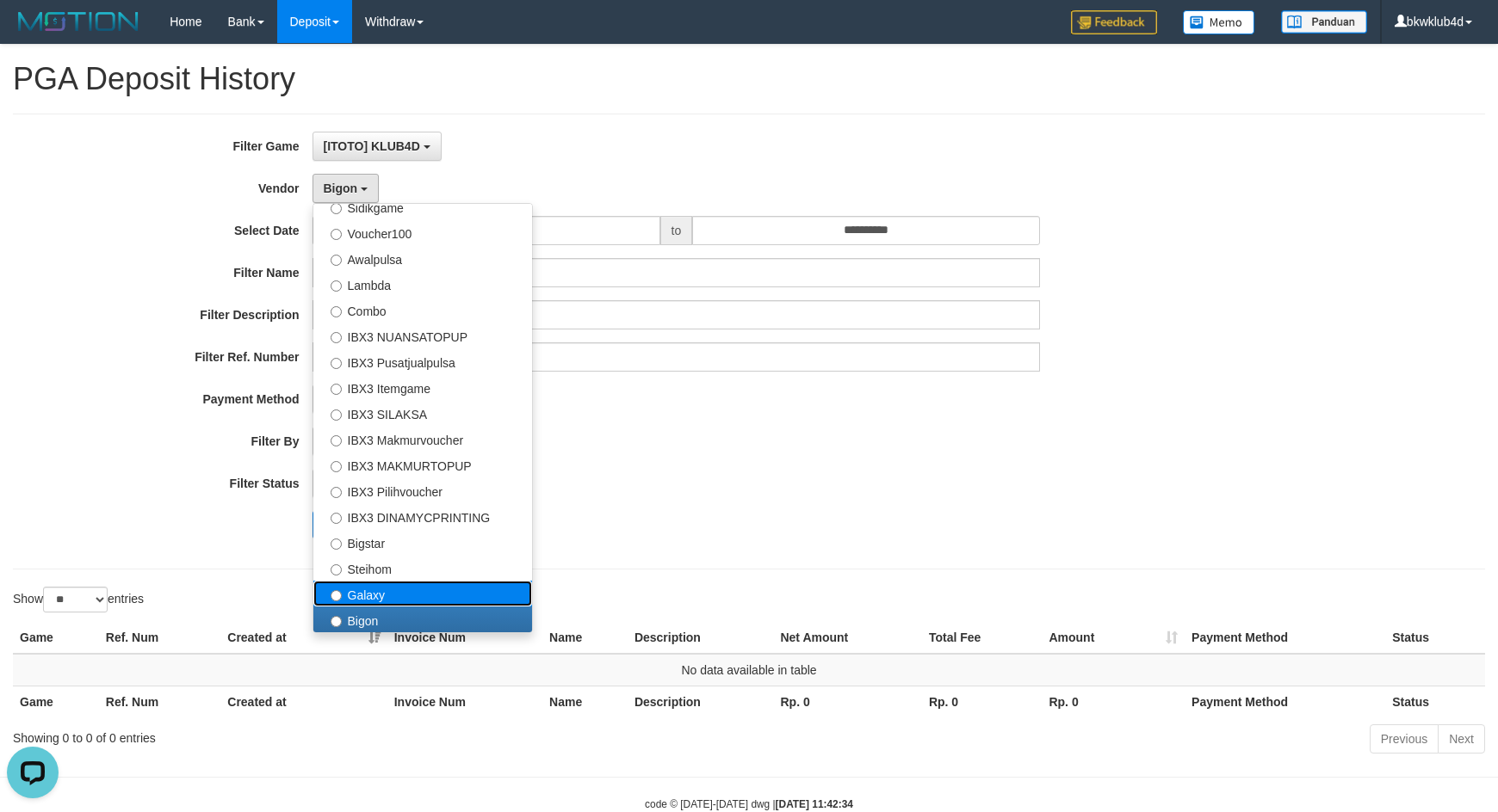
click at [402, 594] on label "Galaxy" at bounding box center [423, 593] width 219 height 26
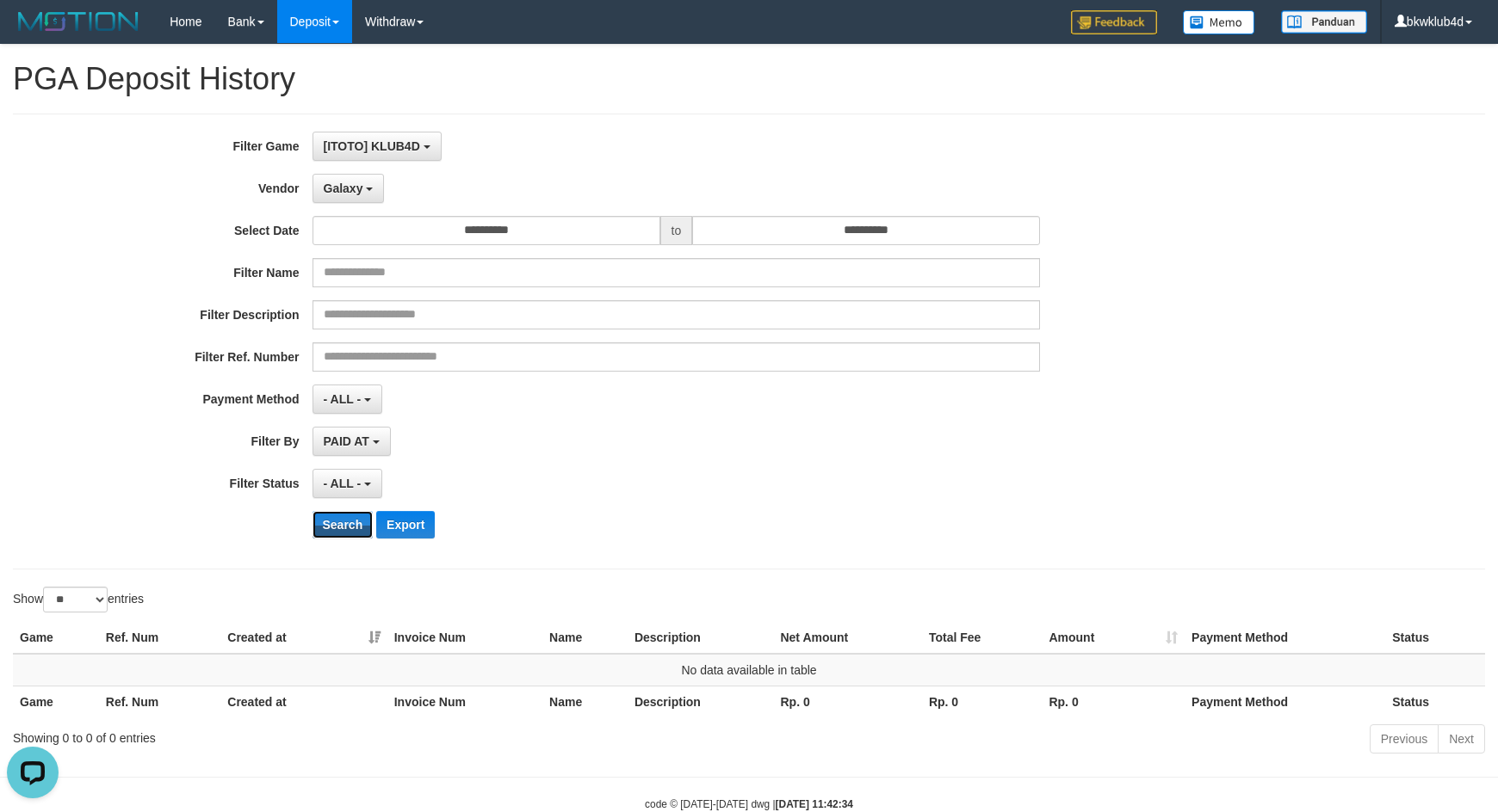
drag, startPoint x: 340, startPoint y: 521, endPoint x: 718, endPoint y: 412, distance: 393.4
click at [339, 521] on button "Search" at bounding box center [343, 525] width 61 height 27
click at [358, 185] on span "Galaxy" at bounding box center [343, 189] width 40 height 14
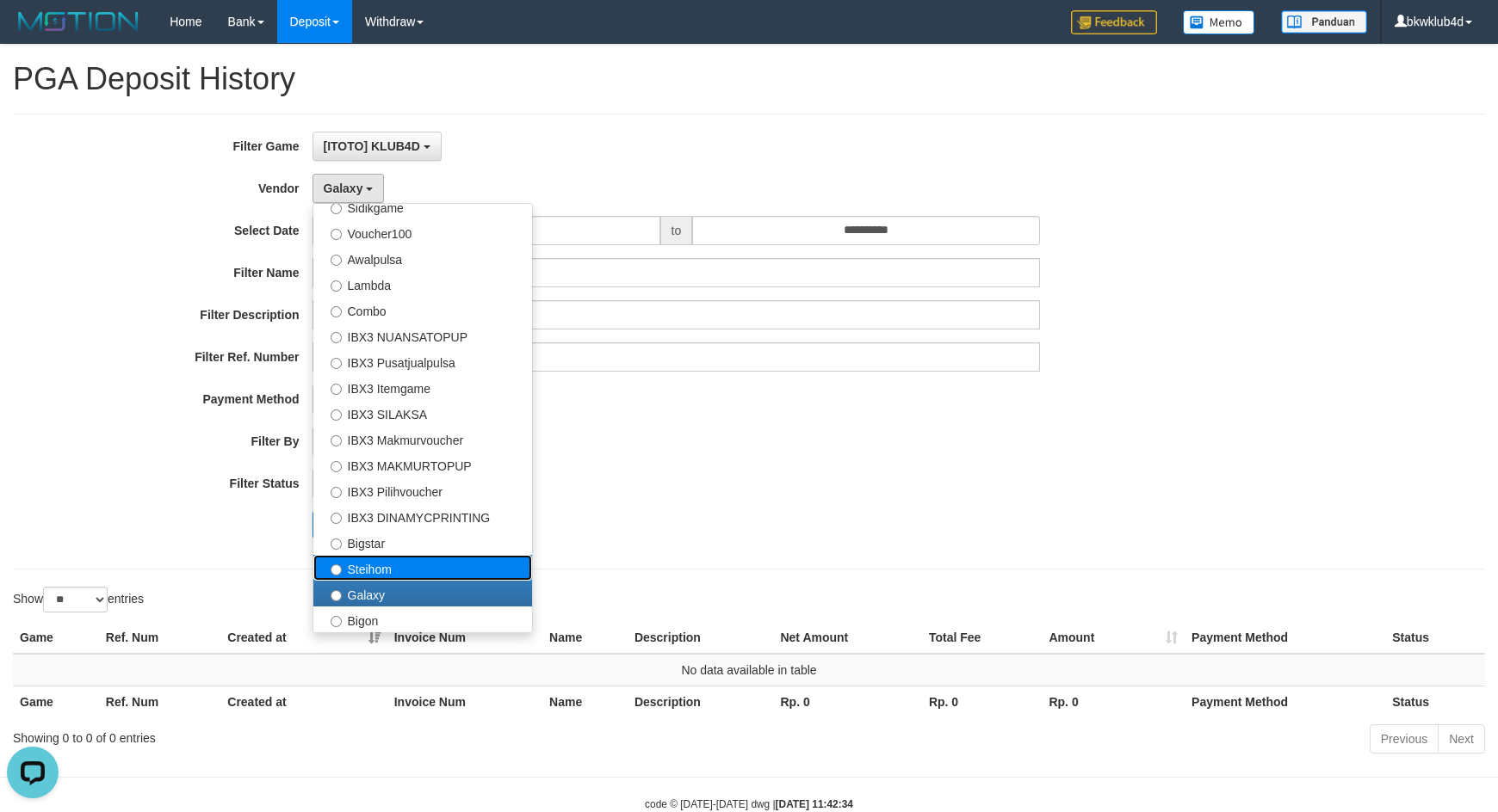
click at [395, 563] on label "Steihom" at bounding box center [423, 568] width 219 height 26
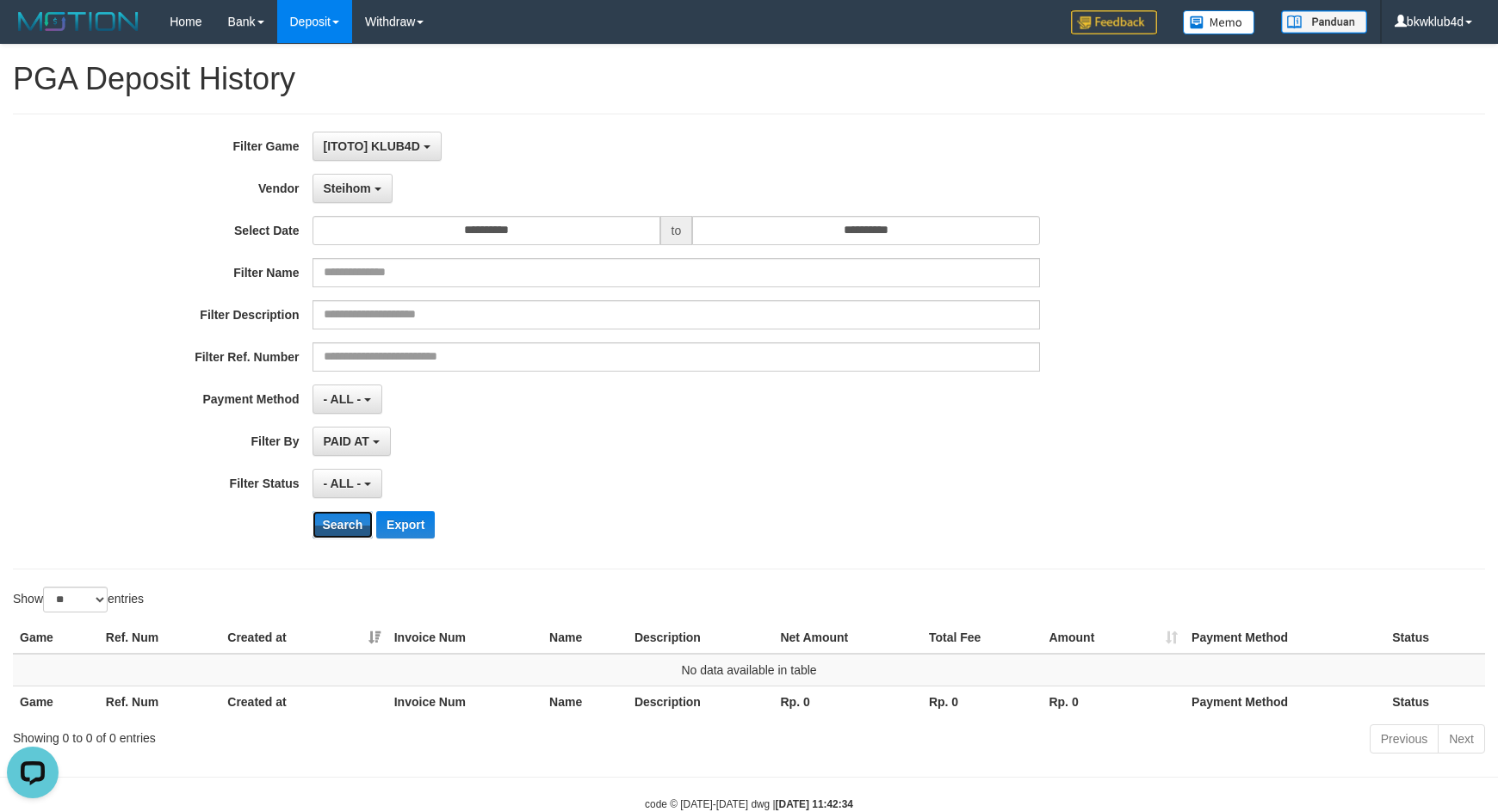
click at [352, 514] on button "Search" at bounding box center [343, 525] width 61 height 27
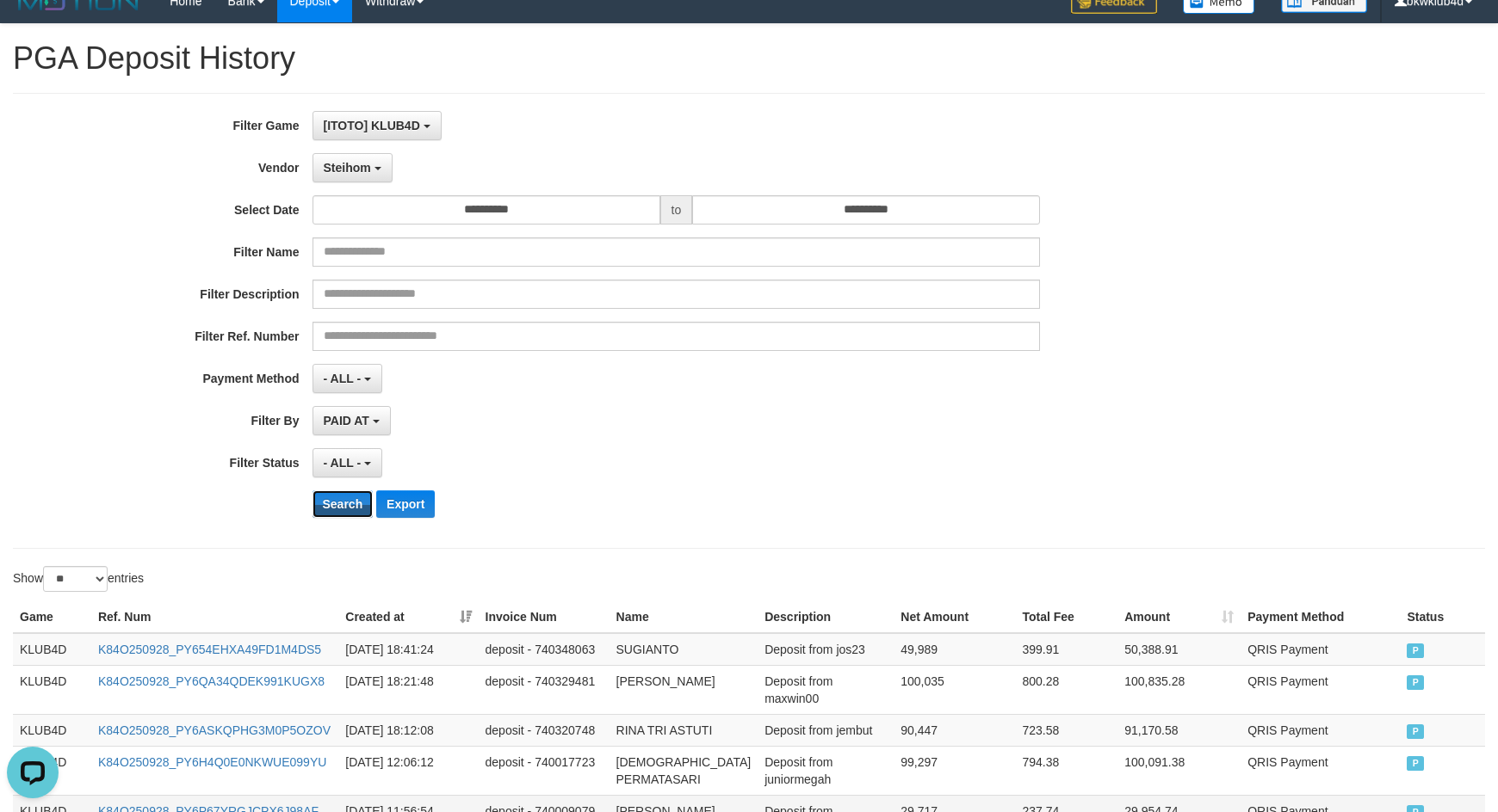
scroll to position [436, 0]
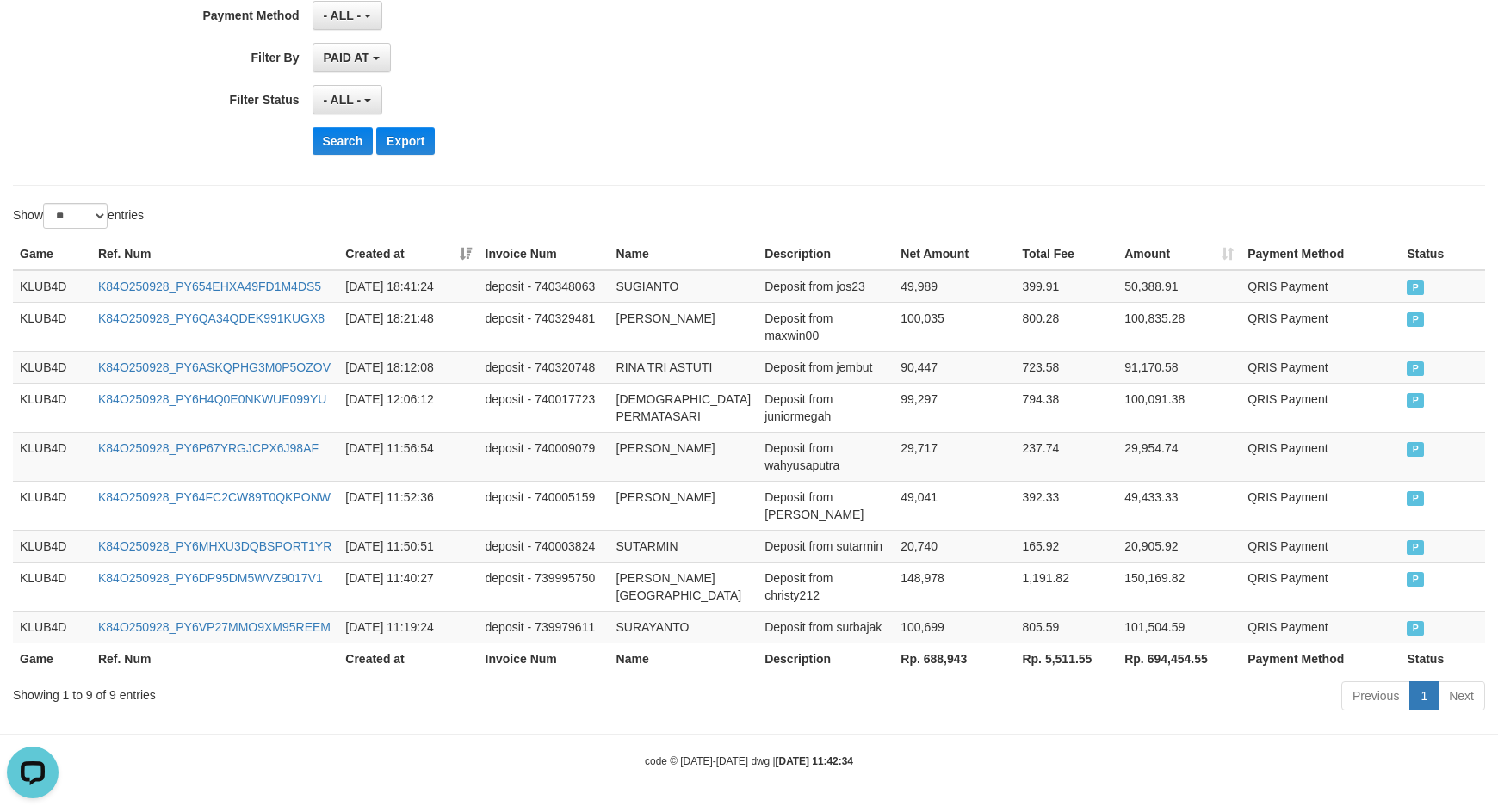
click at [896, 660] on th "Rp. 688,943" at bounding box center [954, 658] width 121 height 32
click at [898, 660] on th "Rp. 688,943" at bounding box center [954, 658] width 121 height 32
copy th "688,943"
click at [914, 658] on th "Rp. 688,943" at bounding box center [954, 658] width 121 height 32
click at [914, 657] on th "Rp. 688,943" at bounding box center [954, 658] width 121 height 32
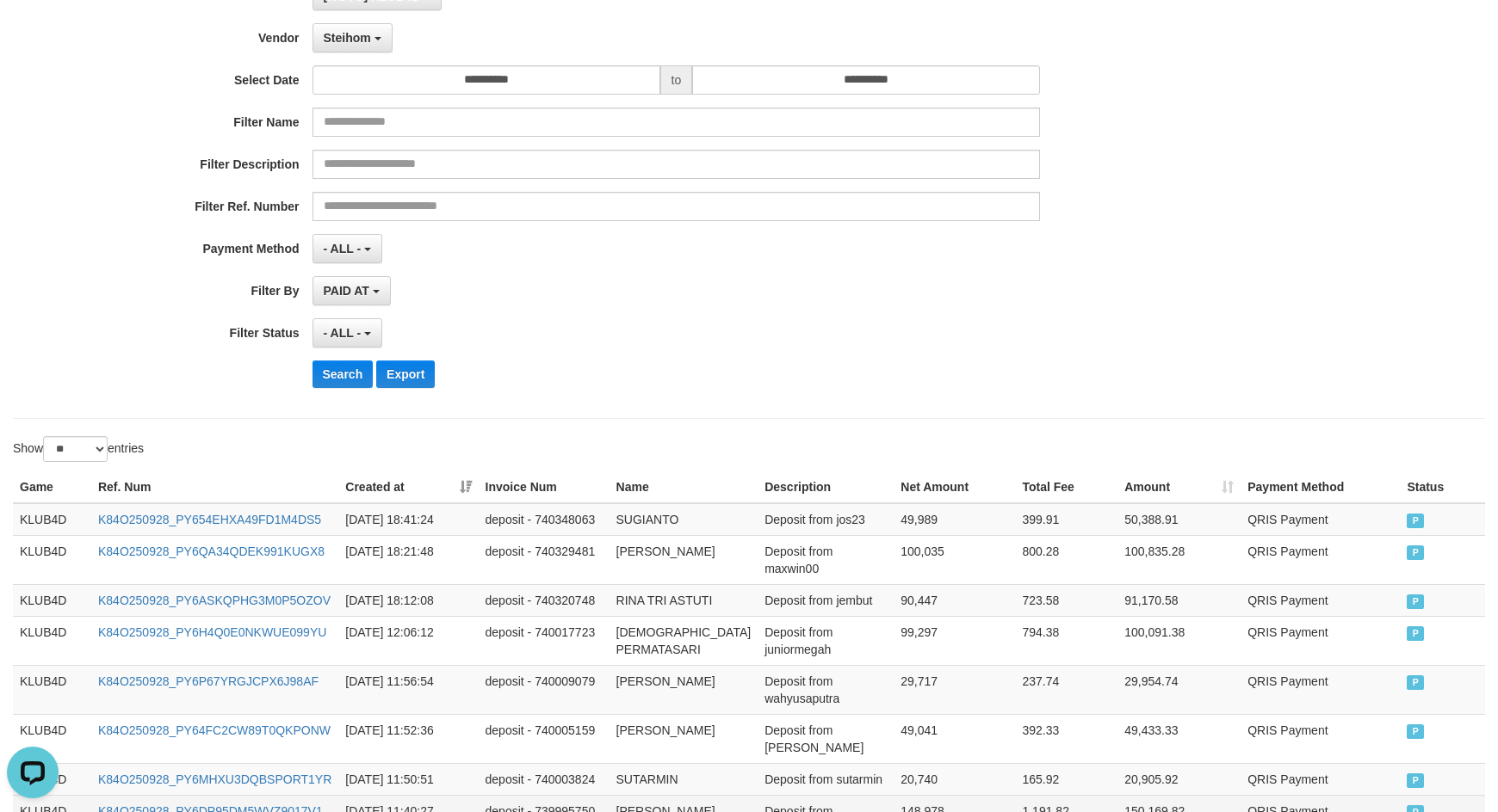
scroll to position [0, 0]
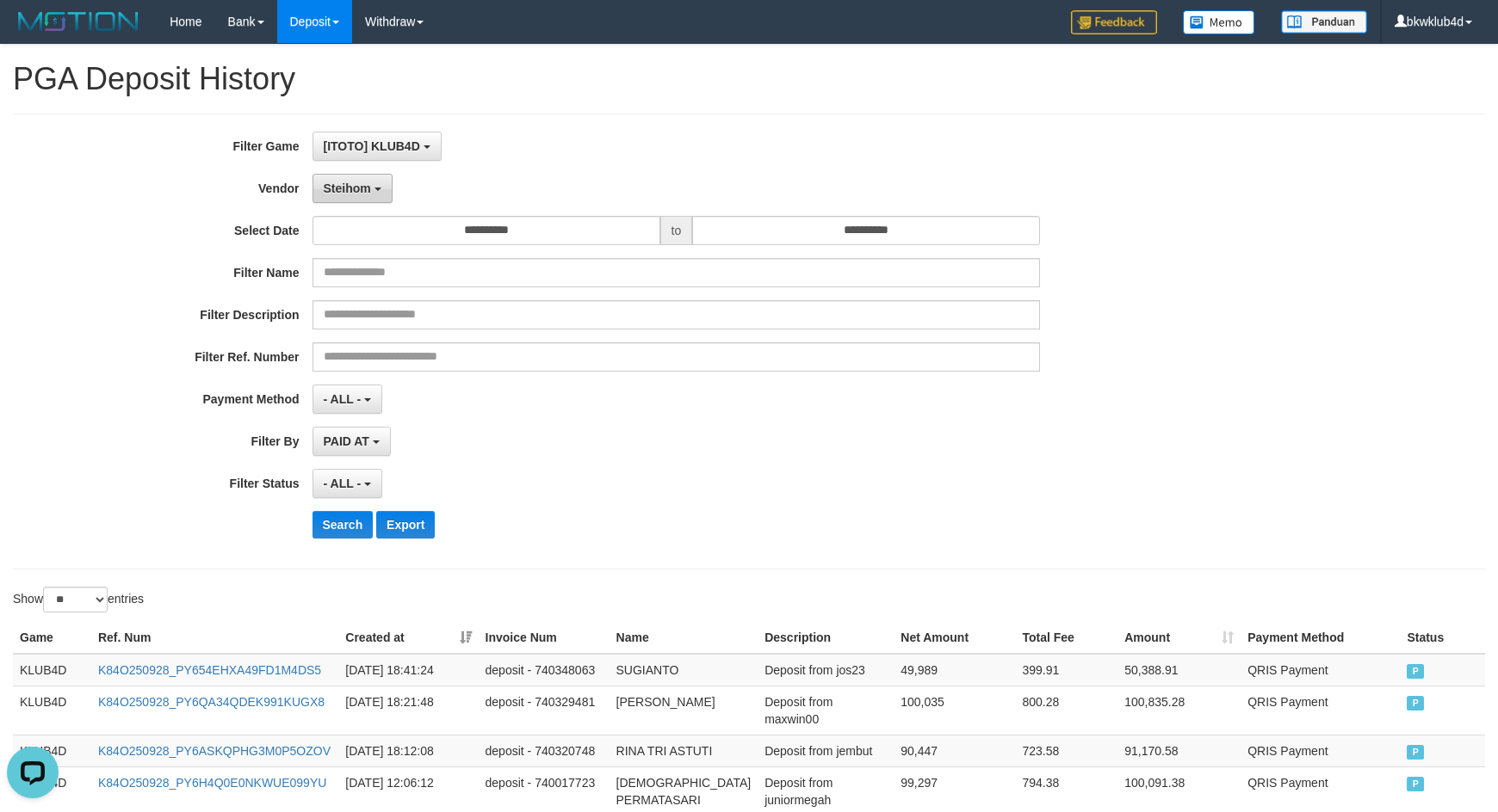
click at [367, 187] on span "Steihom" at bounding box center [347, 189] width 47 height 14
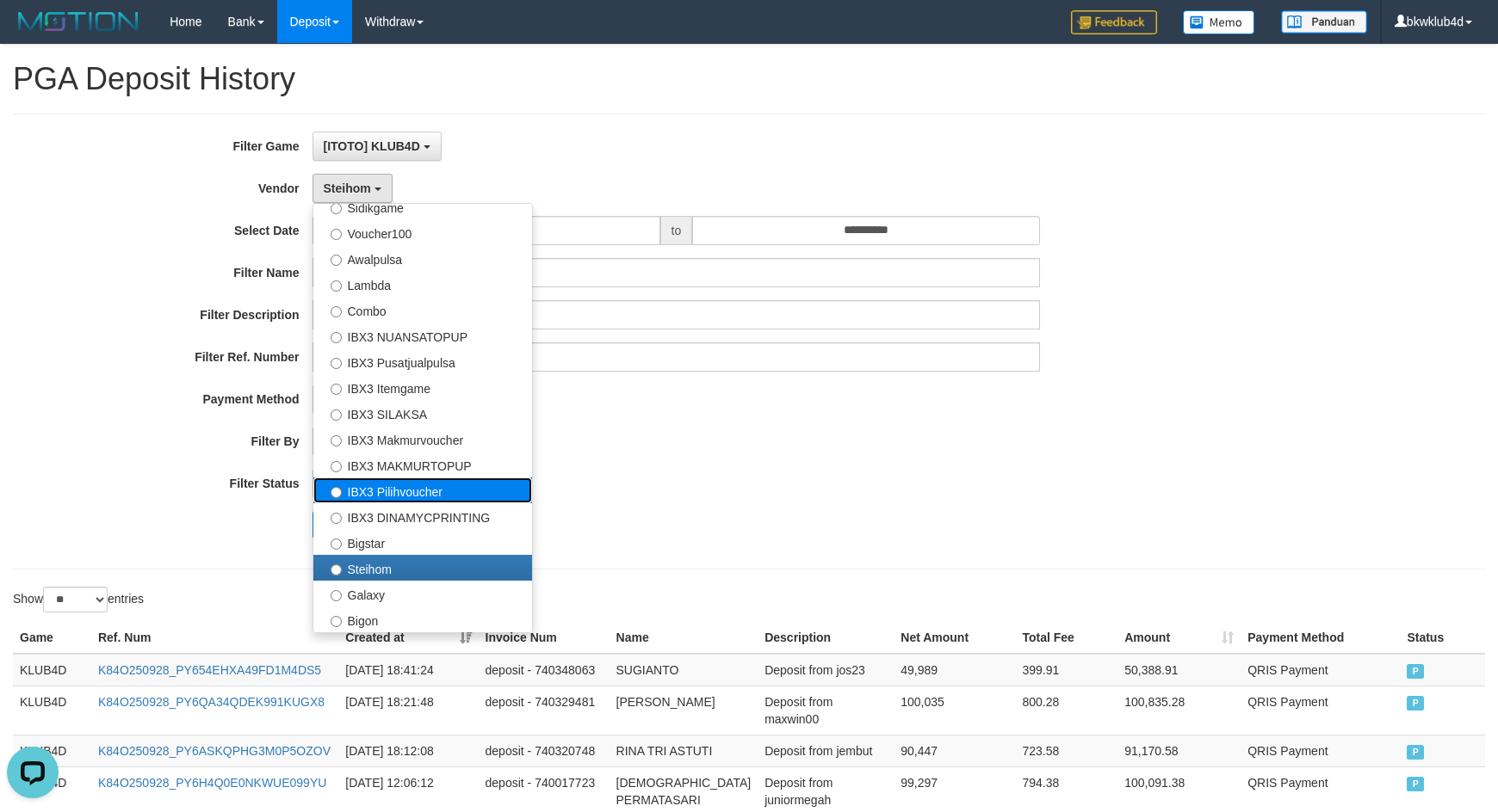
click at [417, 490] on label "IBX3 Pilihvoucher" at bounding box center [423, 491] width 219 height 26
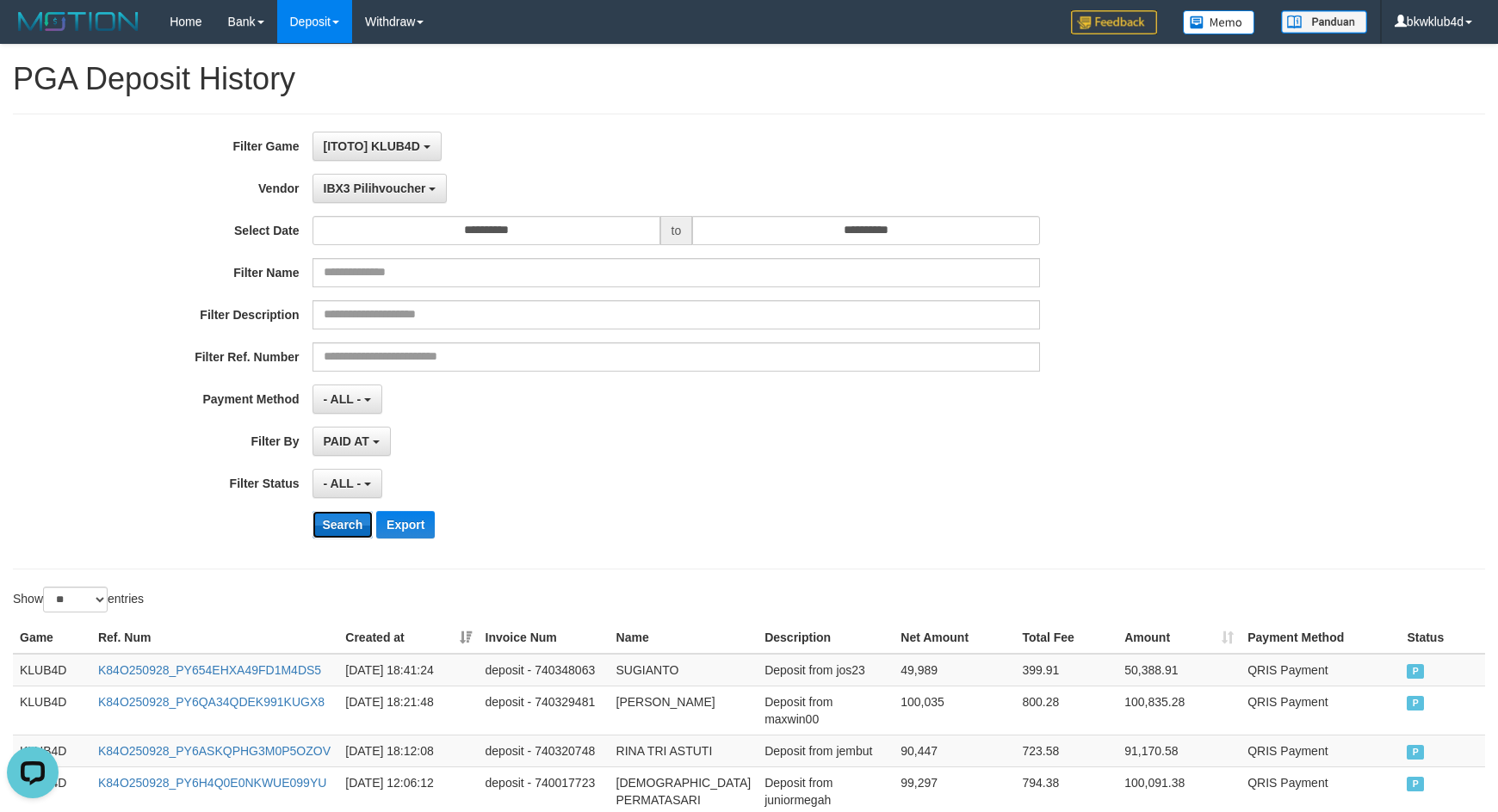
click at [338, 527] on button "Search" at bounding box center [343, 525] width 61 height 27
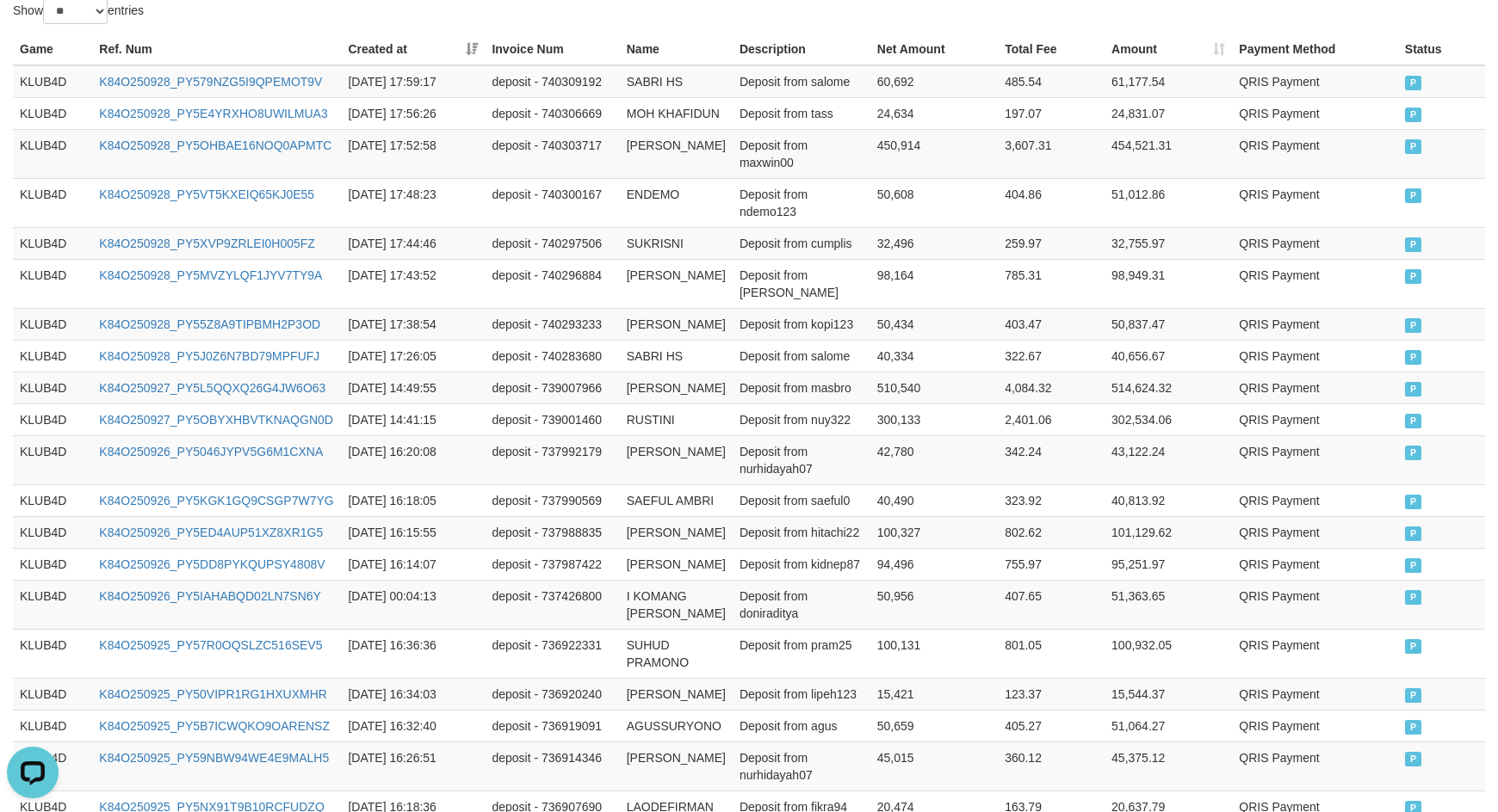
scroll to position [1033, 0]
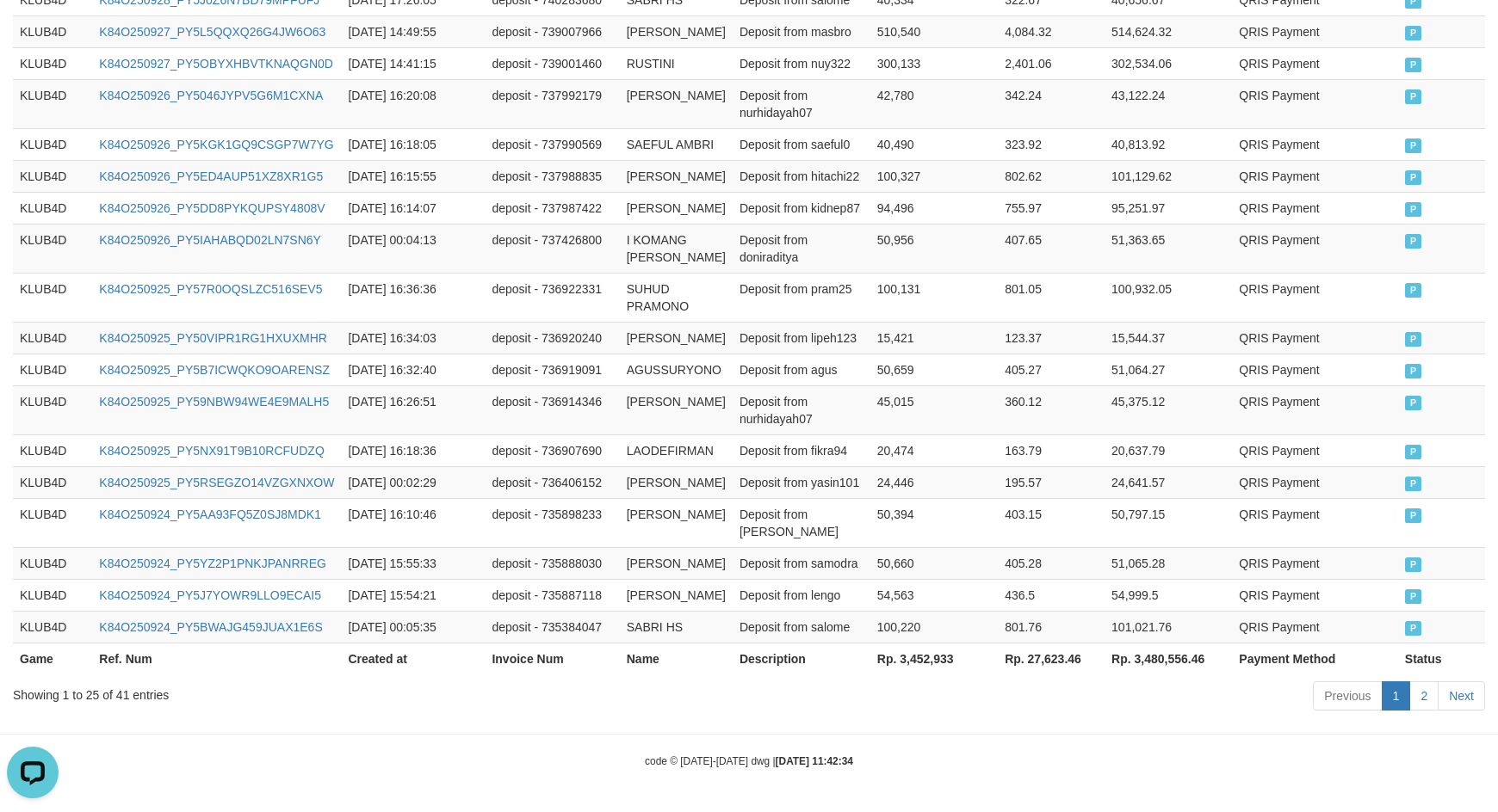
click at [903, 675] on th "Rp. 3,452,933" at bounding box center [934, 658] width 128 height 32
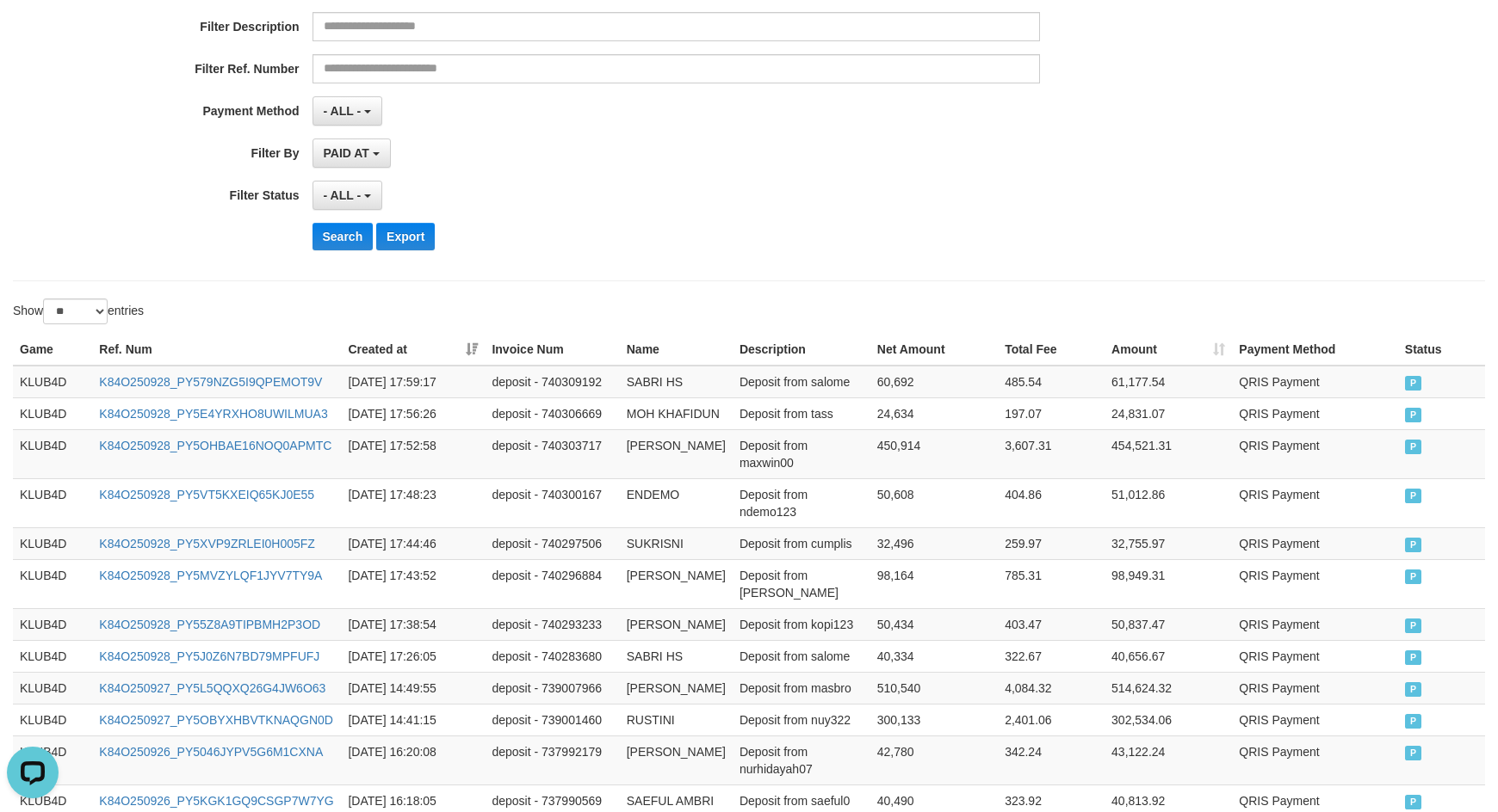
scroll to position [0, 0]
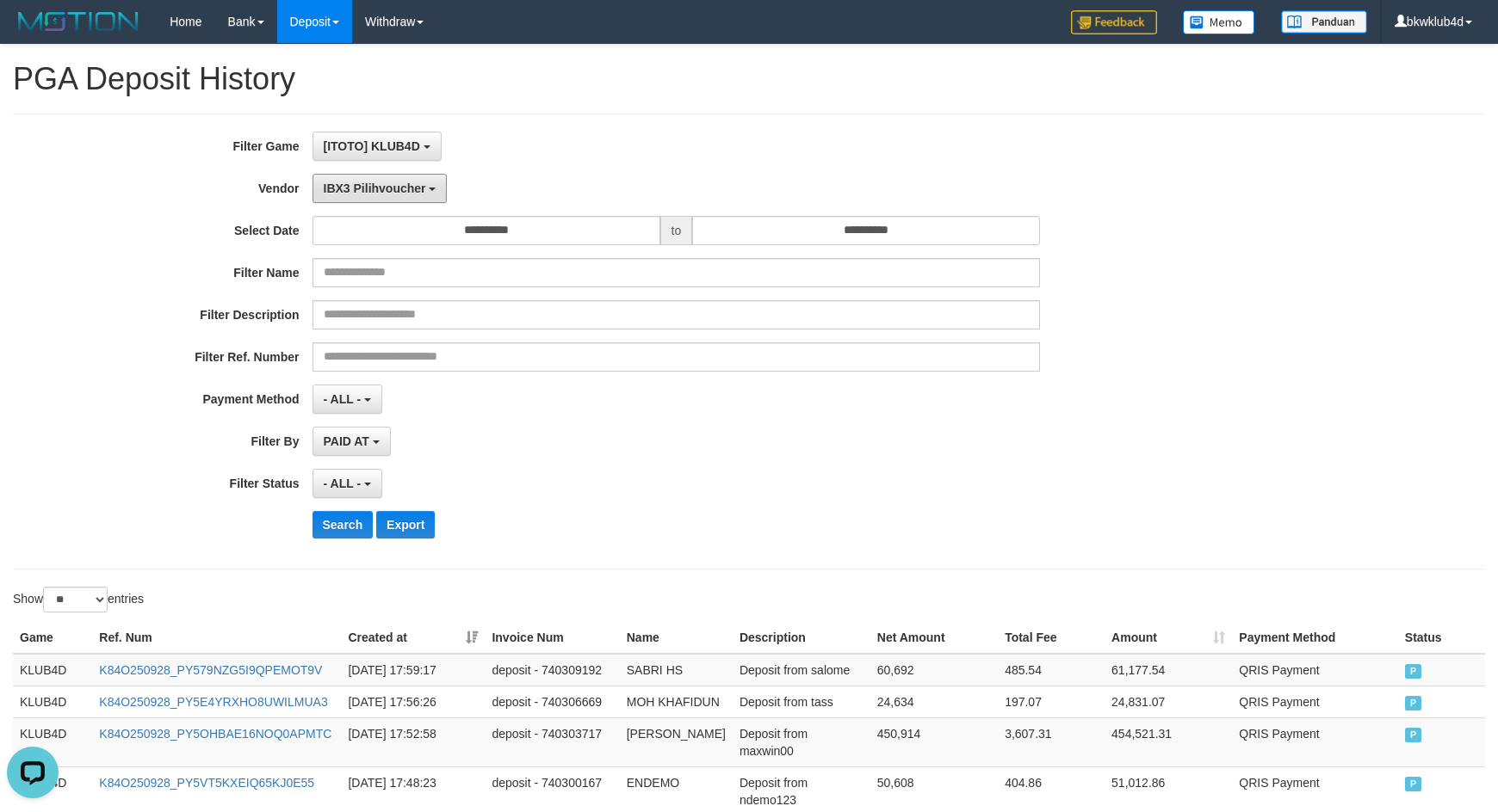
drag, startPoint x: 361, startPoint y: 180, endPoint x: 353, endPoint y: 315, distance: 135.2
click at [361, 180] on button "IBX3 Pilihvoucher" at bounding box center [381, 189] width 136 height 29
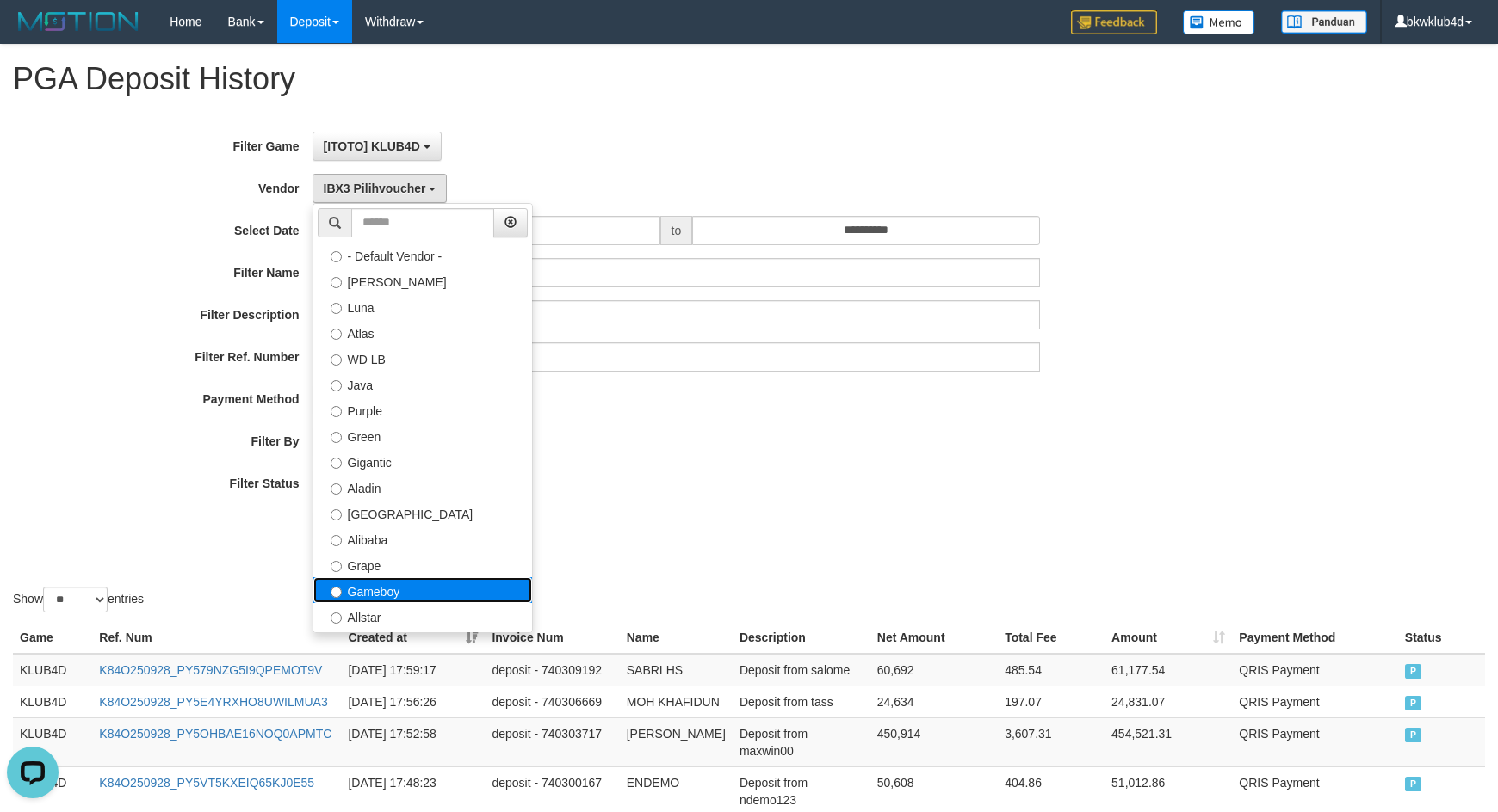
click at [403, 593] on label "Gameboy" at bounding box center [423, 590] width 219 height 26
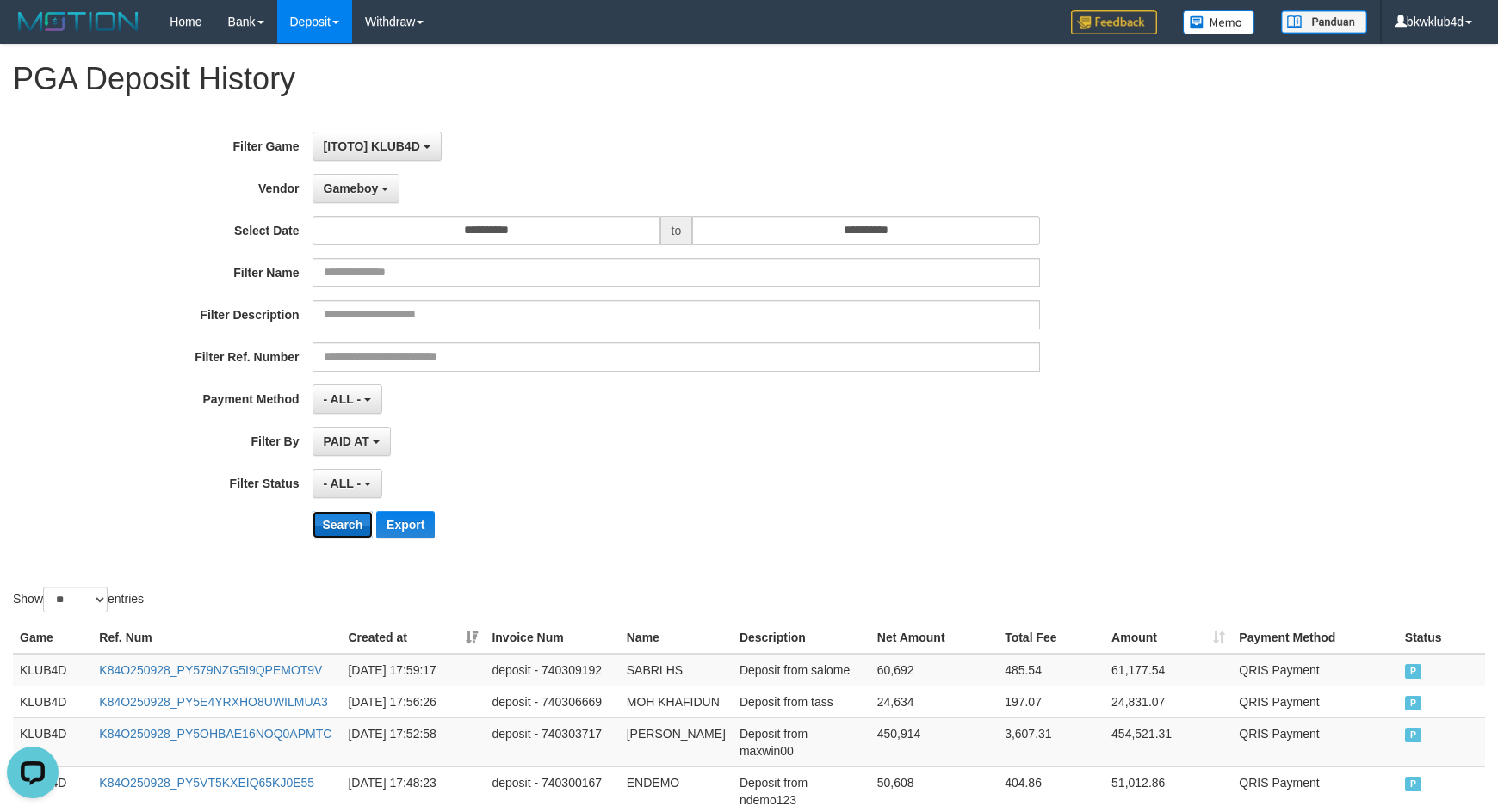
click at [332, 521] on button "Search" at bounding box center [343, 525] width 61 height 27
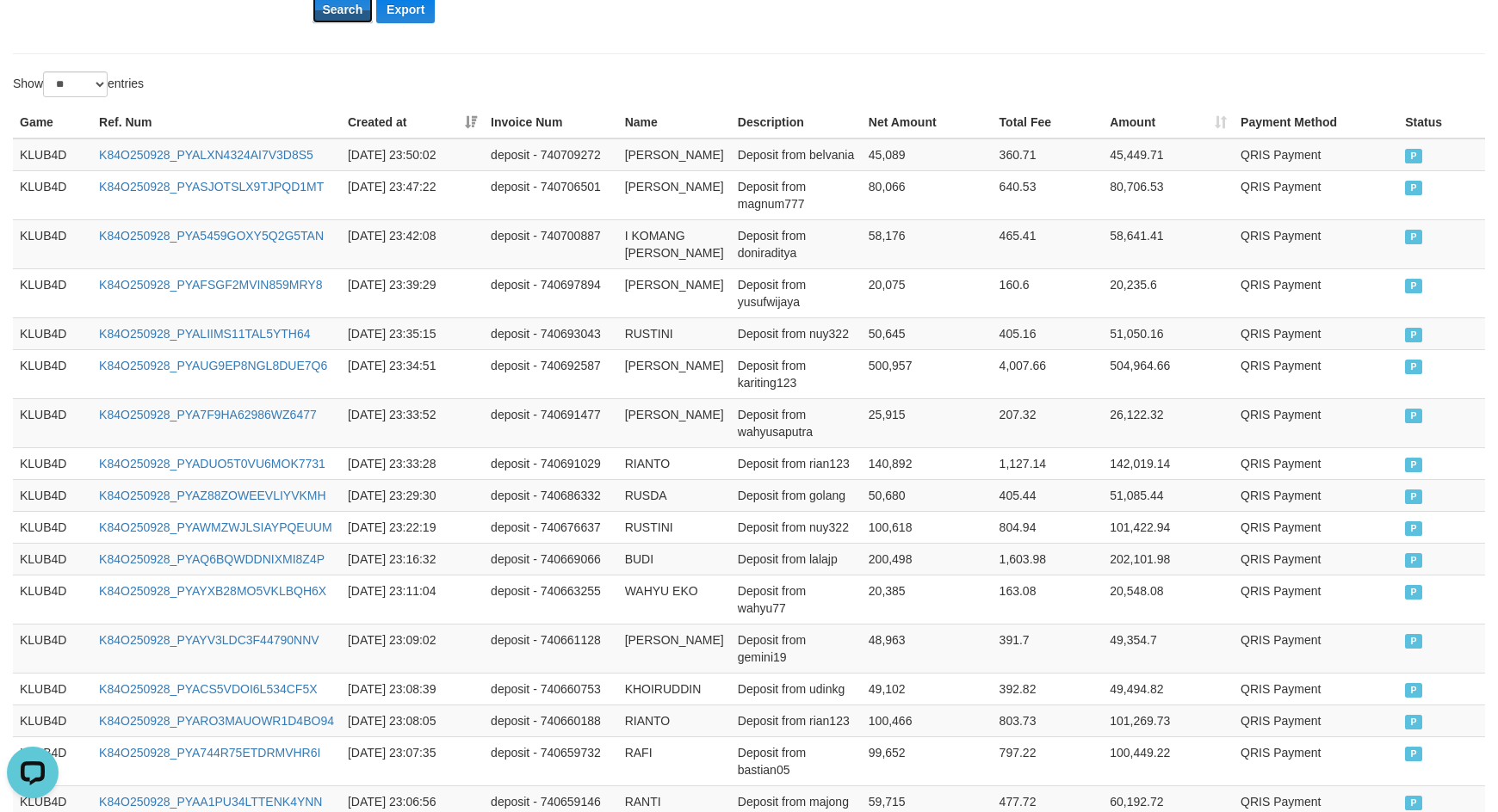
scroll to position [1152, 0]
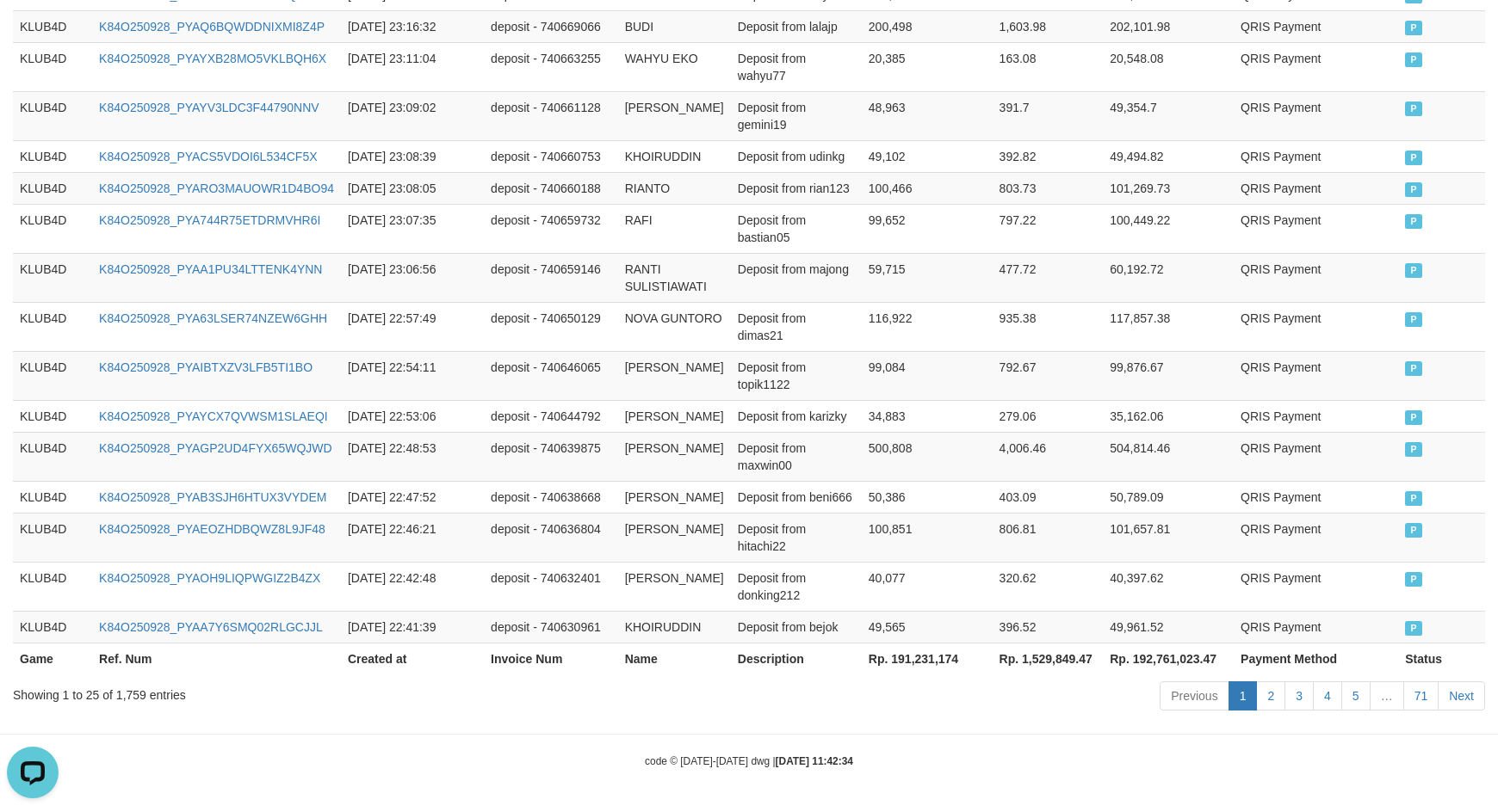
click at [911, 654] on th "Rp. 191,231,174" at bounding box center [927, 658] width 131 height 32
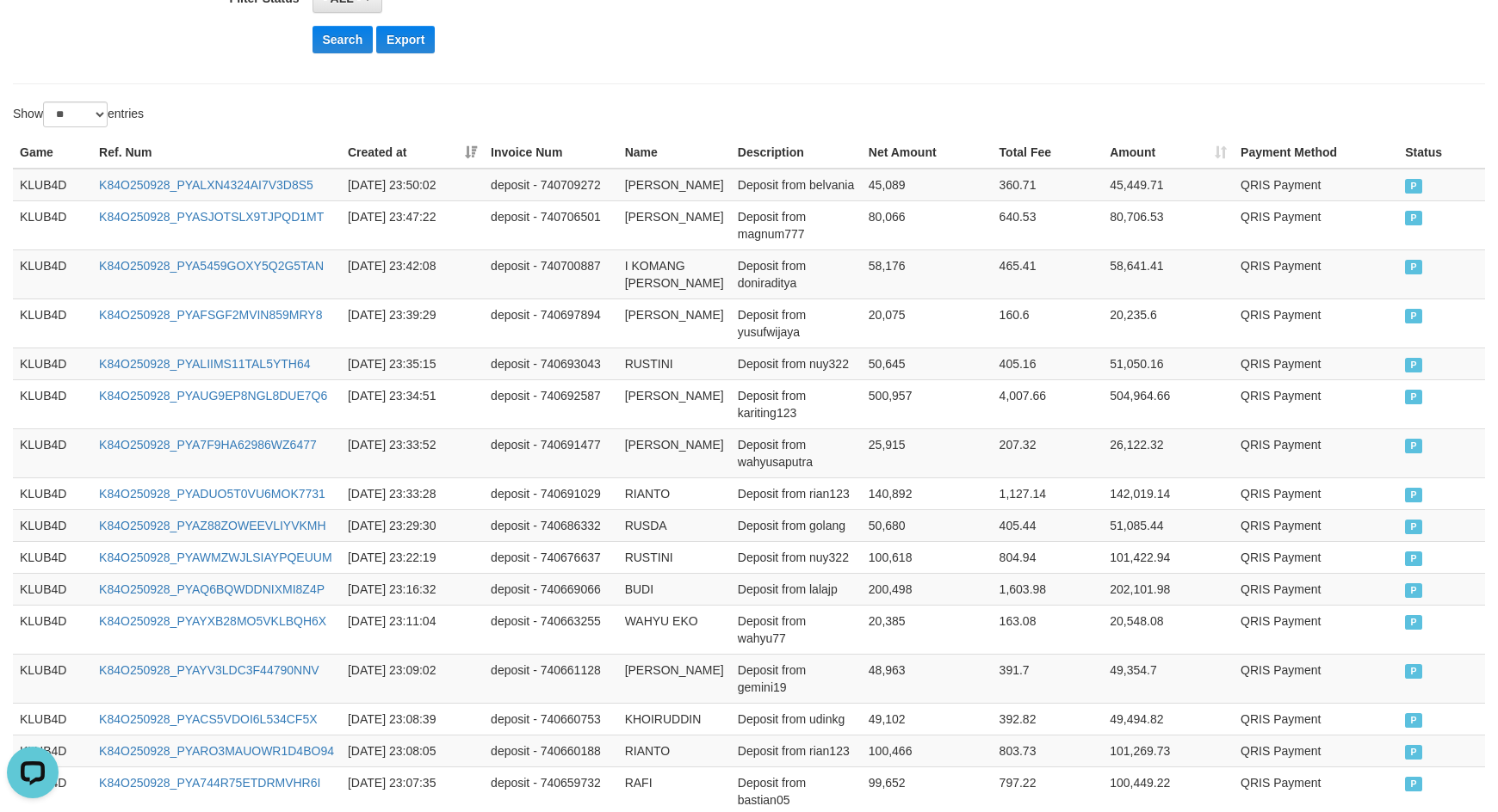
scroll to position [0, 0]
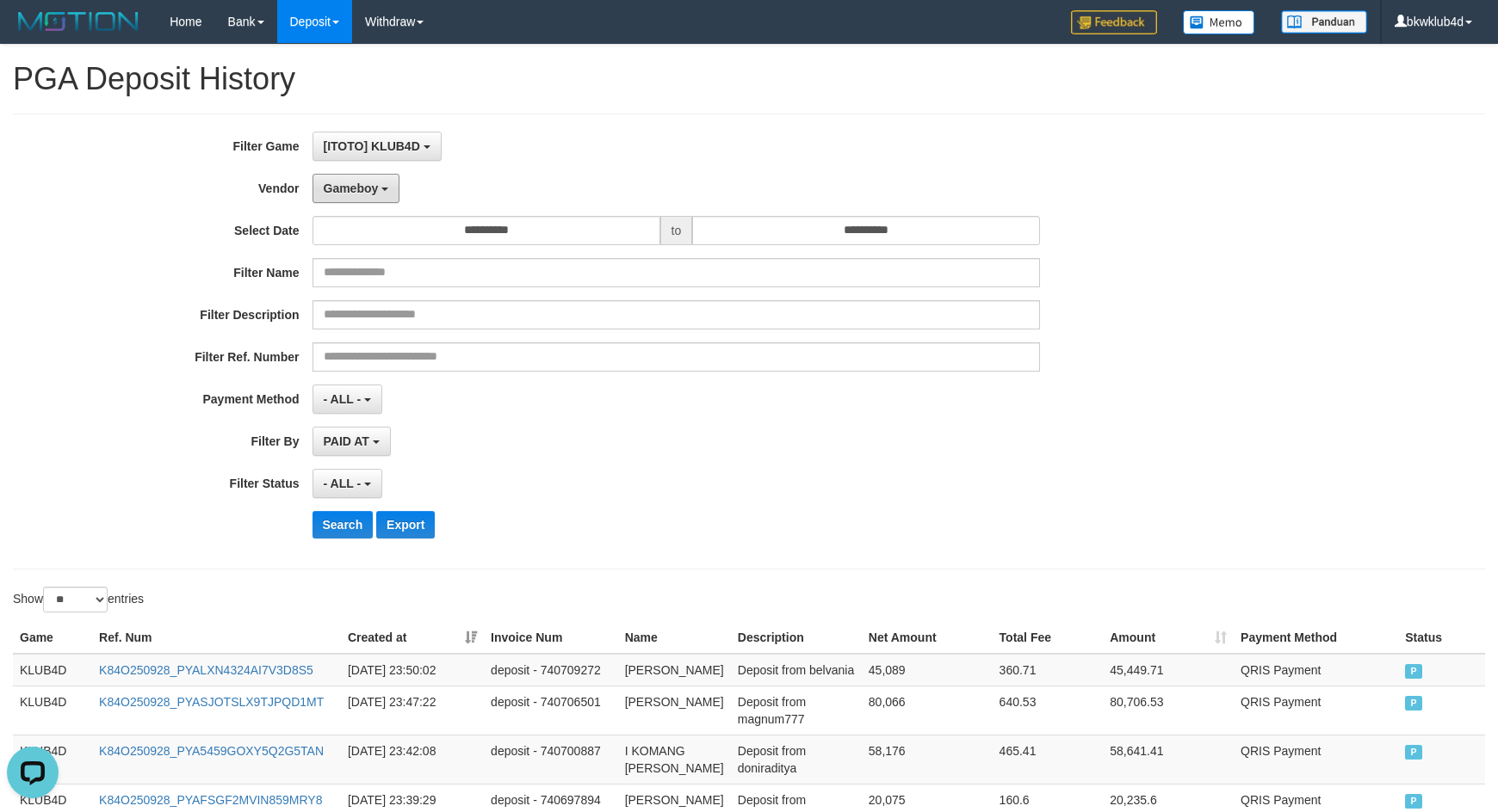
drag, startPoint x: 326, startPoint y: 190, endPoint x: 393, endPoint y: 237, distance: 81.8
click at [326, 190] on span "Gameboy" at bounding box center [351, 189] width 55 height 14
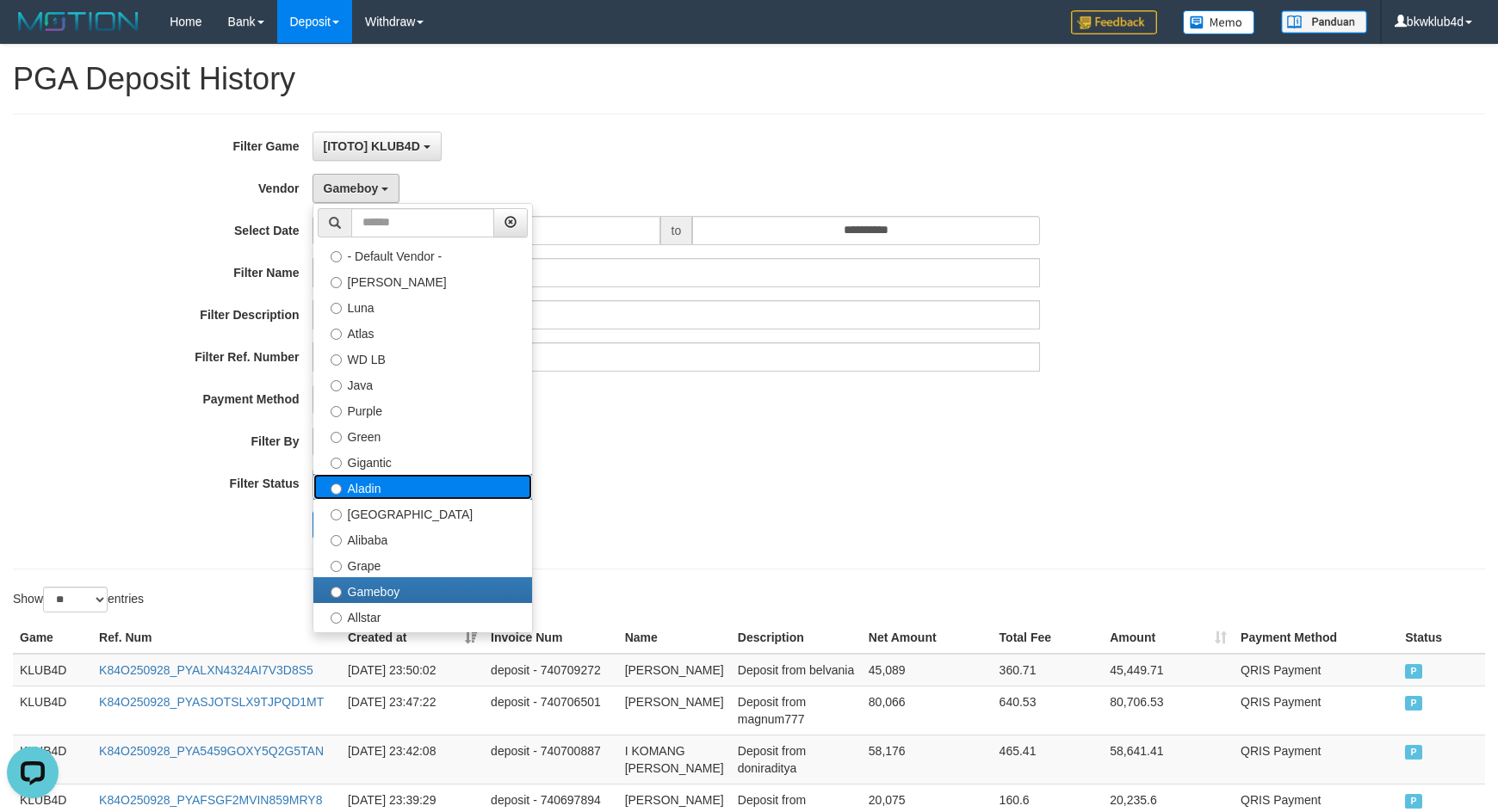
click at [390, 497] on label "Aladin" at bounding box center [423, 487] width 219 height 26
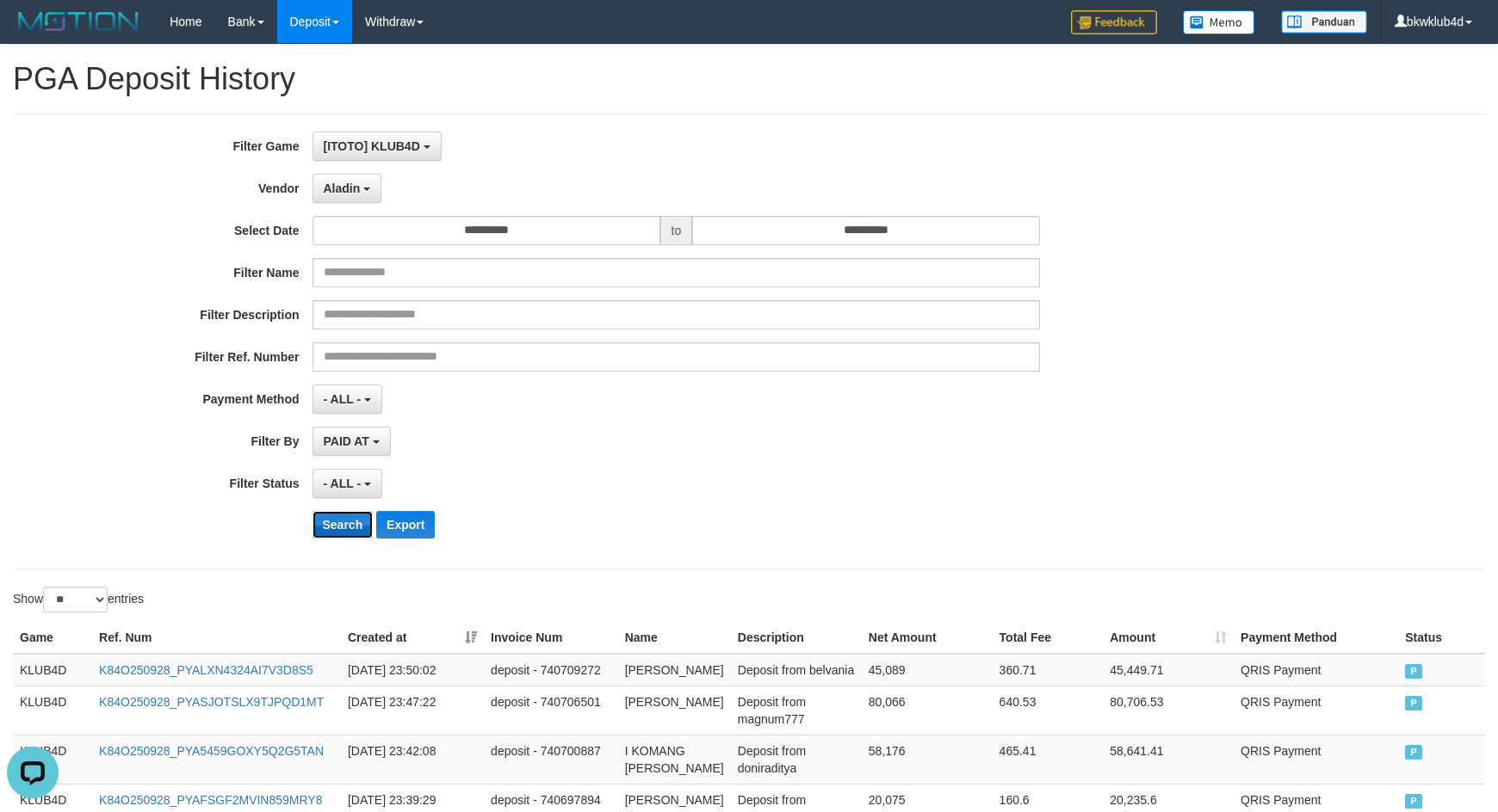
click at [329, 537] on button "Search" at bounding box center [343, 525] width 61 height 27
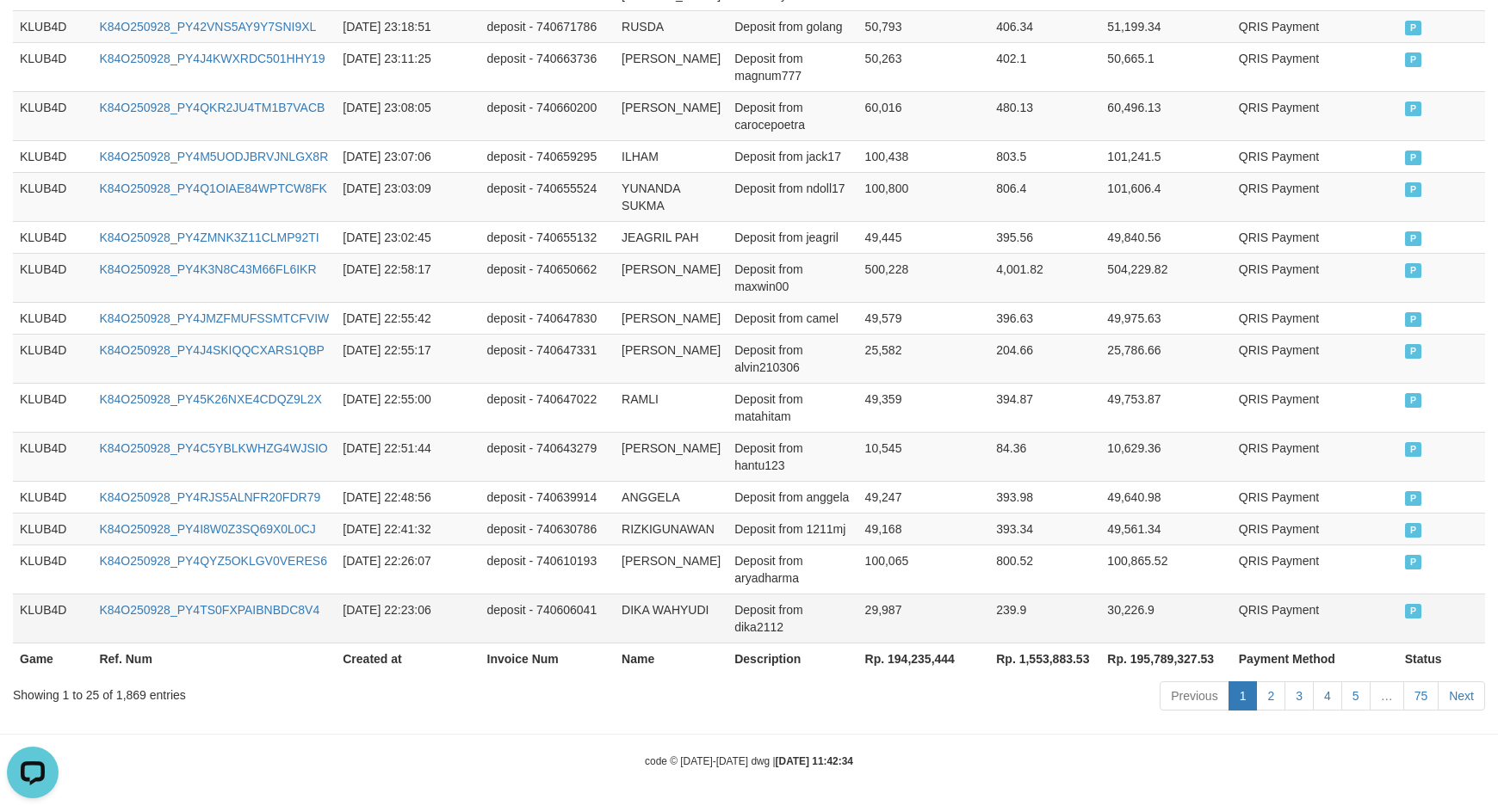
scroll to position [1169, 0]
click at [902, 660] on th "Rp. 194,235,444" at bounding box center [925, 658] width 132 height 32
click at [903, 660] on th "Rp. 194,235,444" at bounding box center [925, 658] width 132 height 32
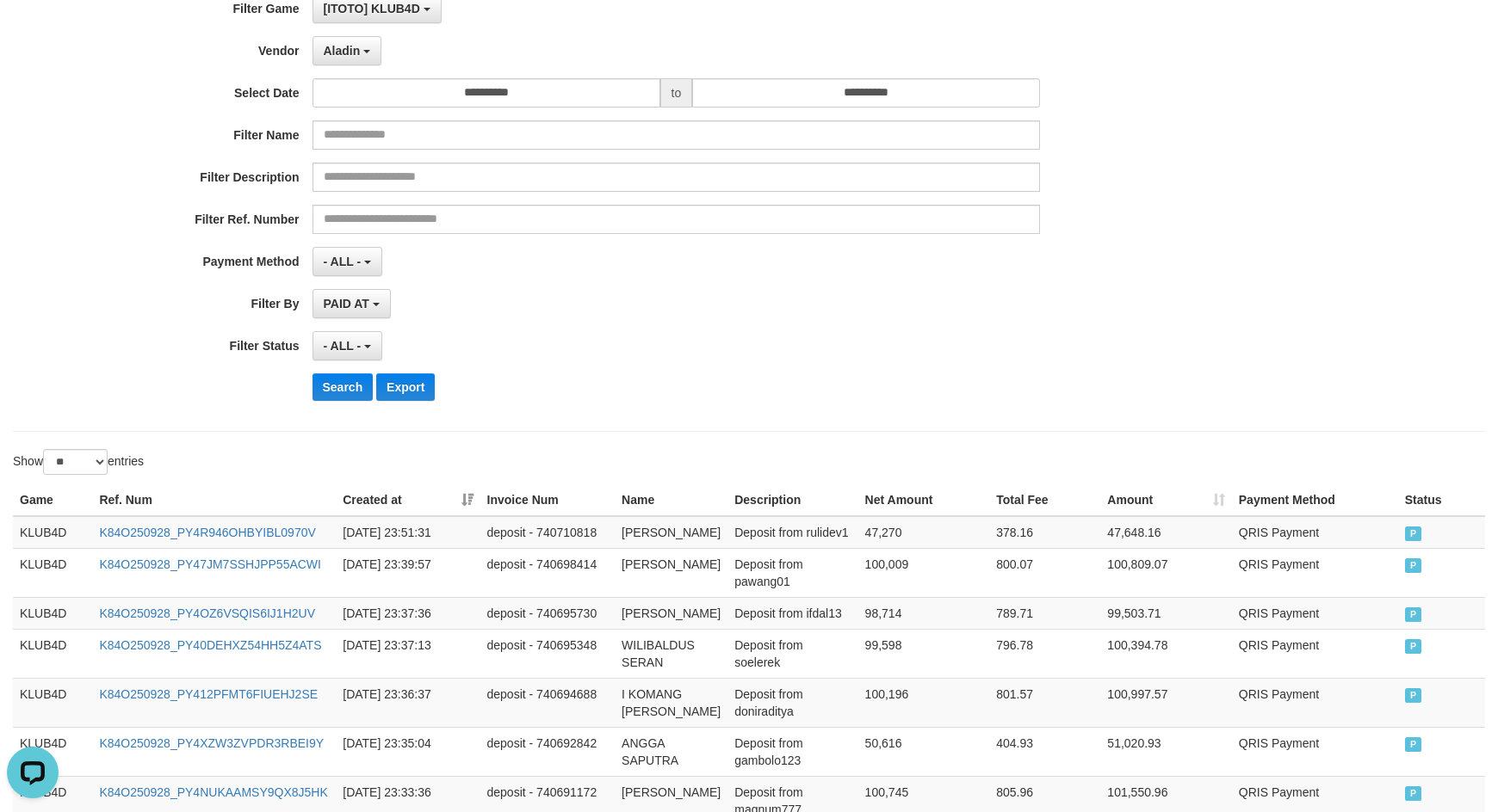
scroll to position [136, 0]
drag, startPoint x: 366, startPoint y: 51, endPoint x: 366, endPoint y: 86, distance: 35.0
click at [366, 51] on b "button" at bounding box center [366, 53] width 7 height 4
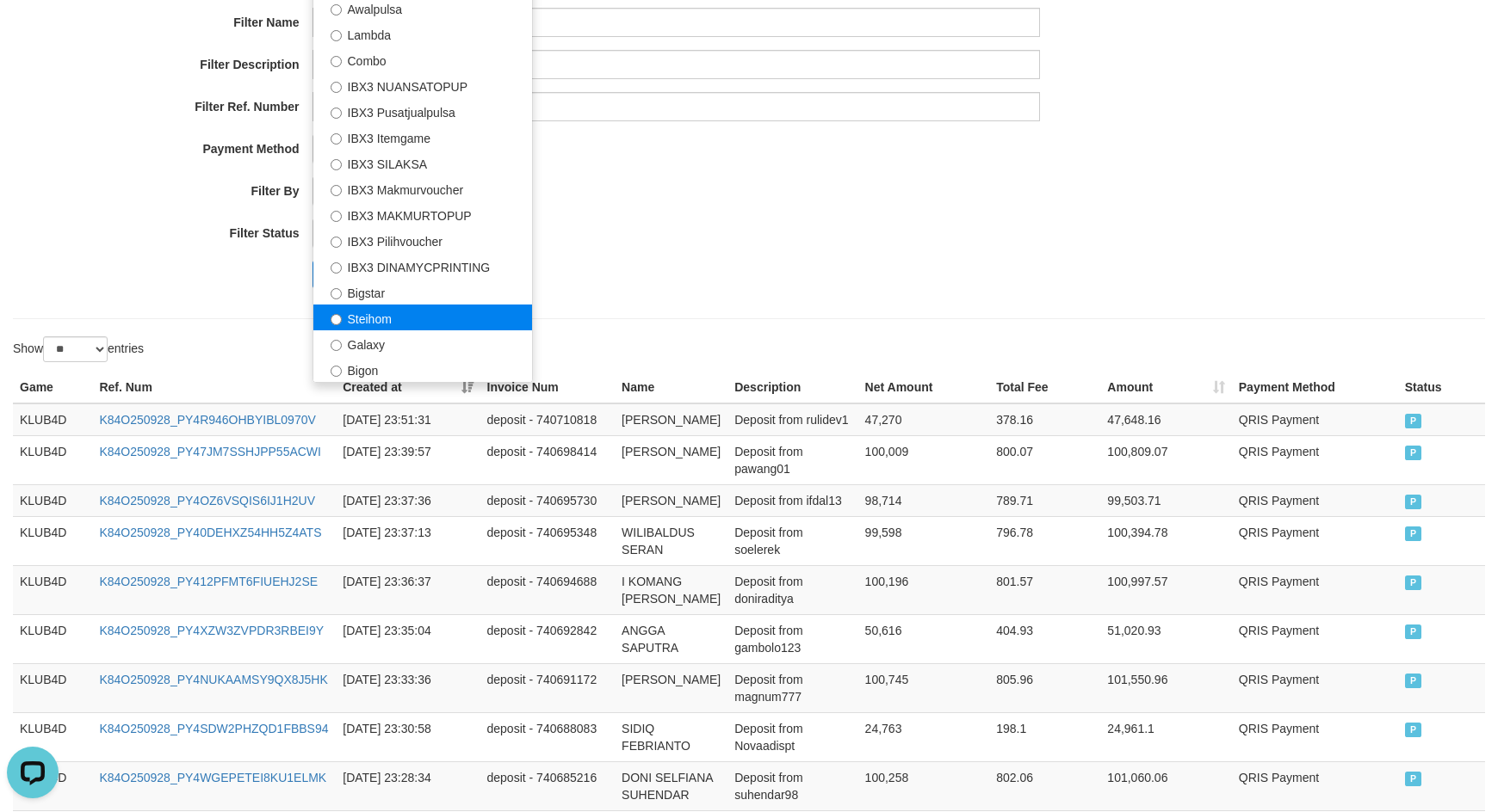
scroll to position [308, 0]
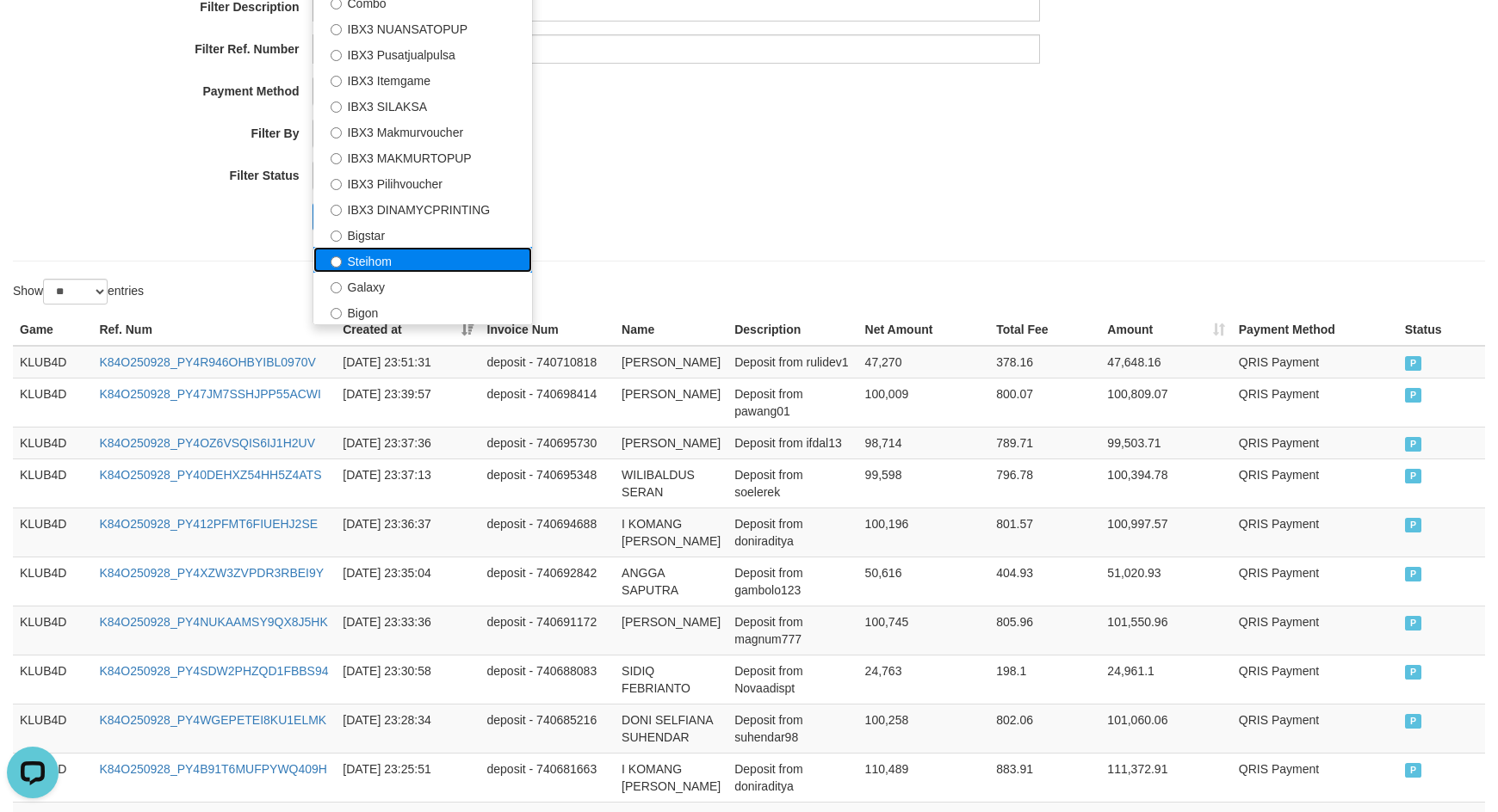
click at [395, 255] on label "Steihom" at bounding box center [423, 259] width 219 height 26
select select "**********"
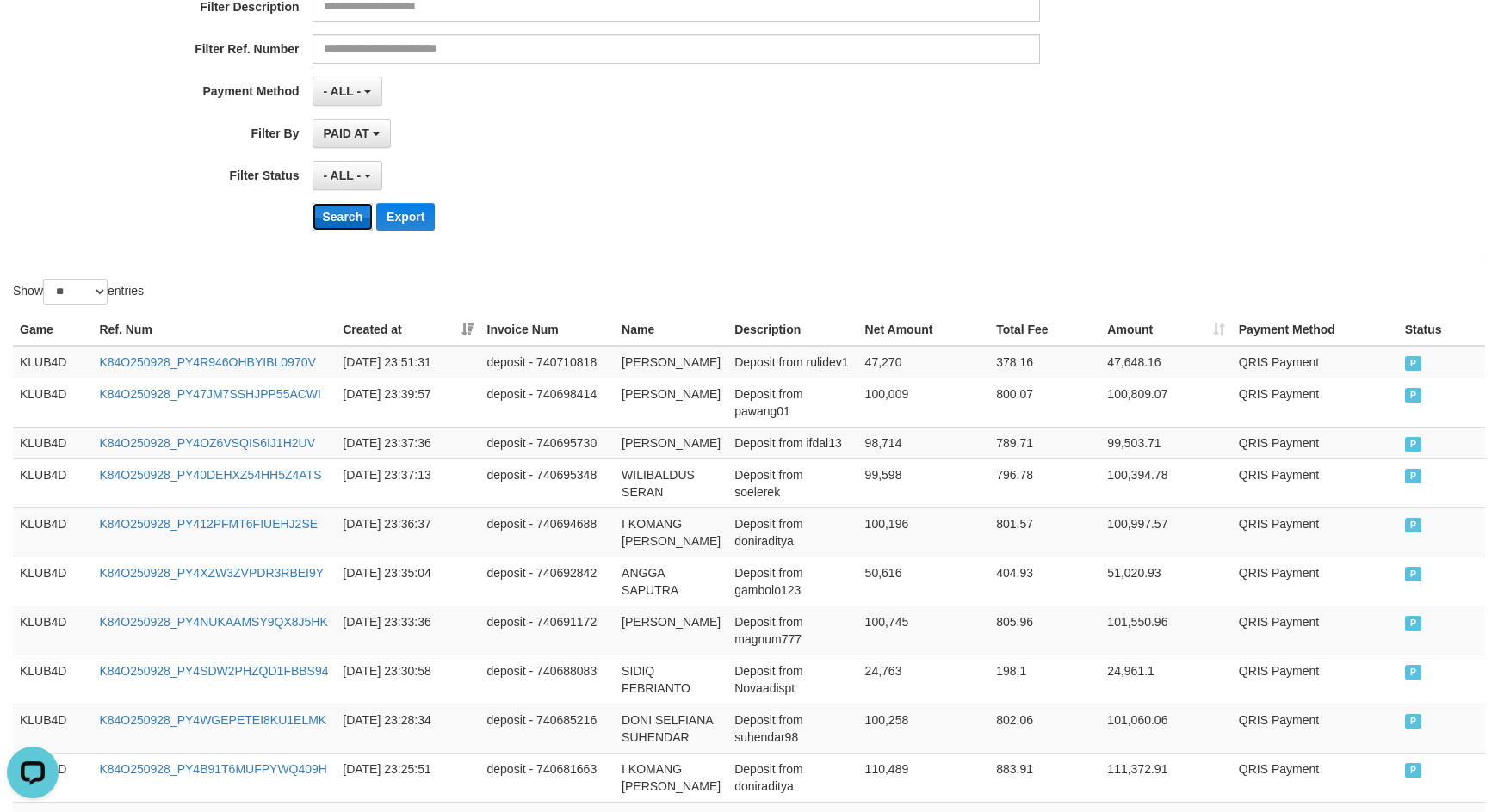
click at [352, 226] on button "Search" at bounding box center [343, 217] width 61 height 27
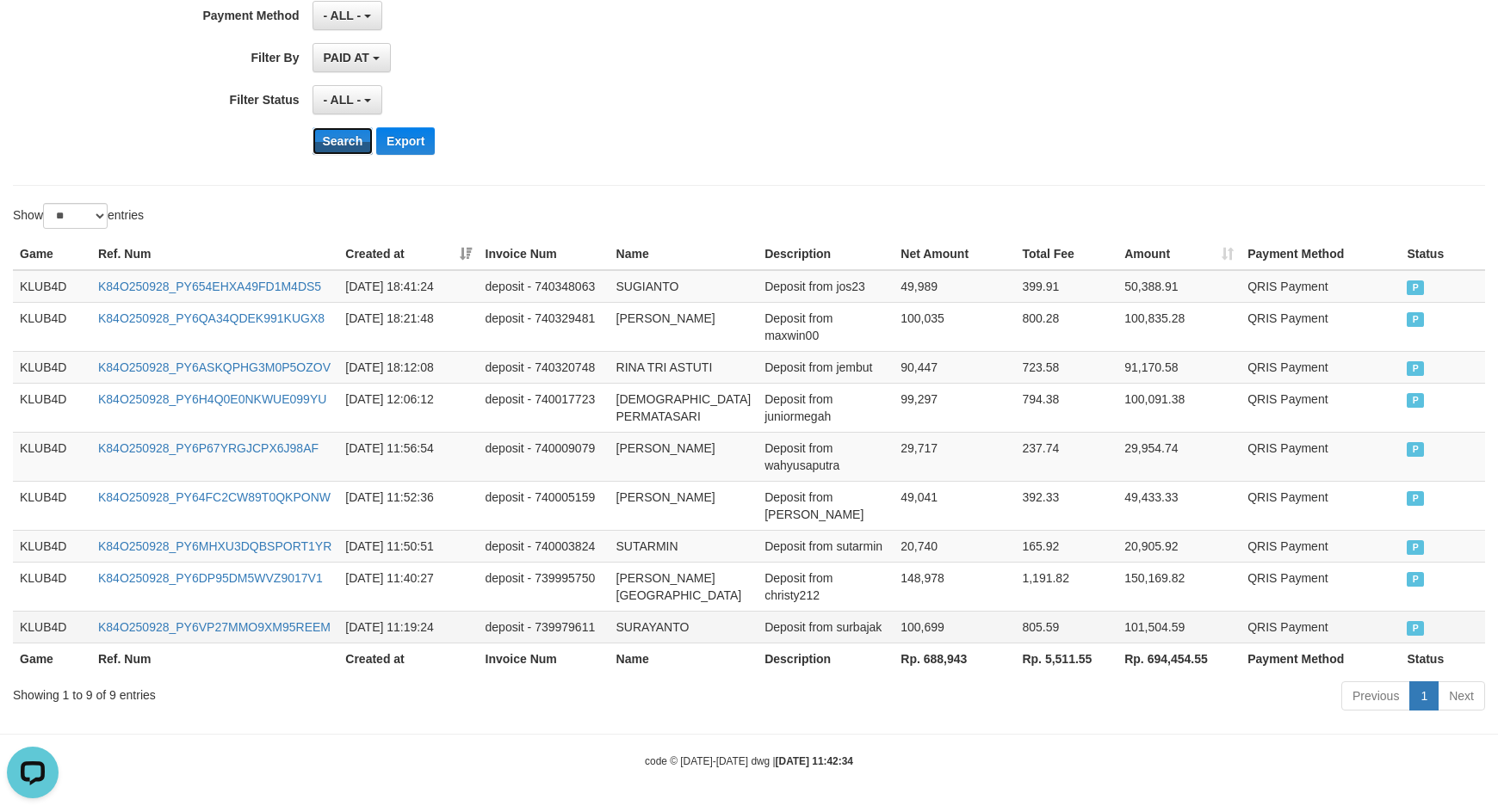
scroll to position [436, 0]
